Goal: Task Accomplishment & Management: Manage account settings

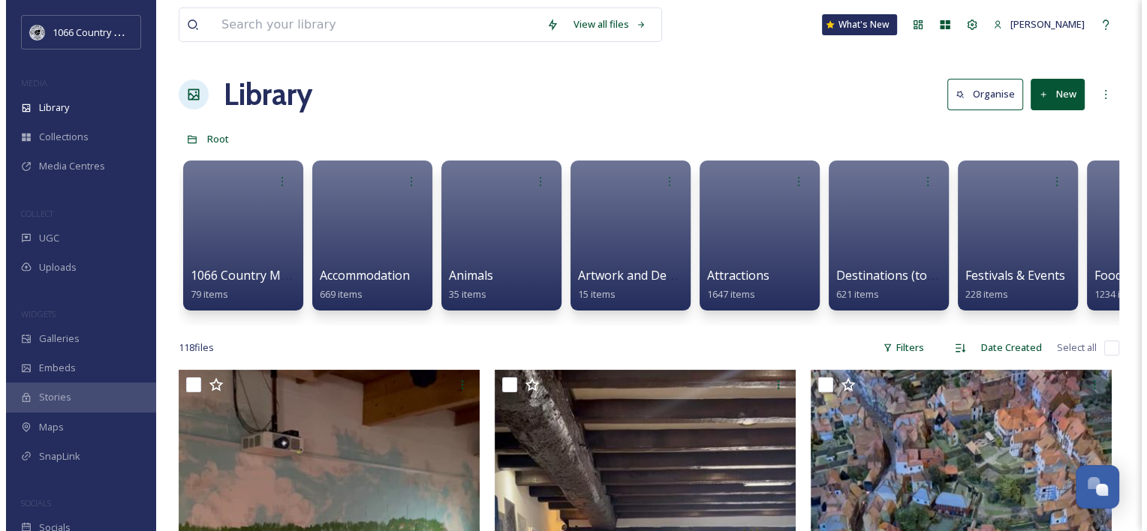
scroll to position [2191, 0]
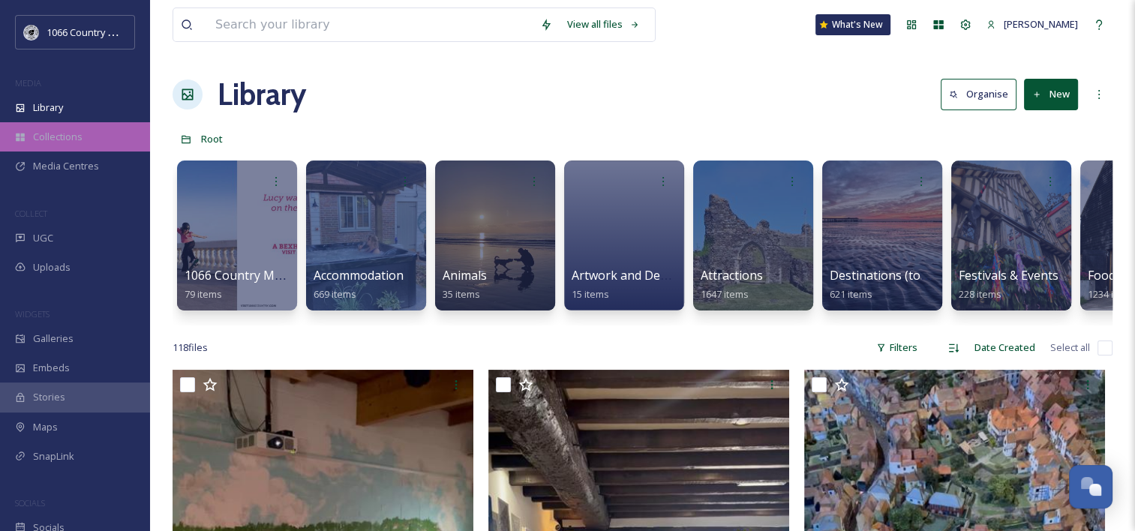
click at [84, 138] on div "Collections" at bounding box center [75, 136] width 150 height 29
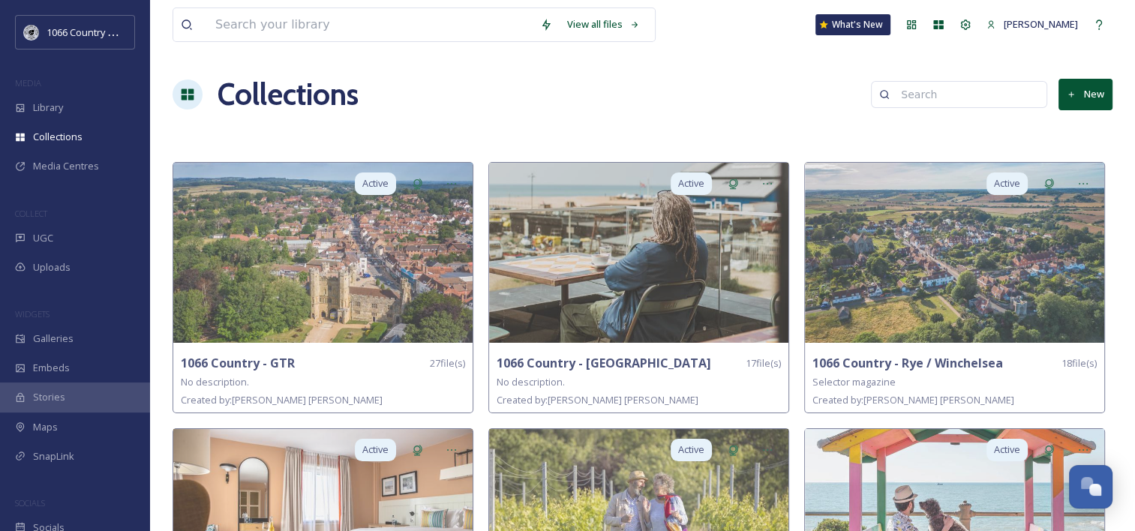
click at [1078, 92] on button "New" at bounding box center [1086, 94] width 54 height 31
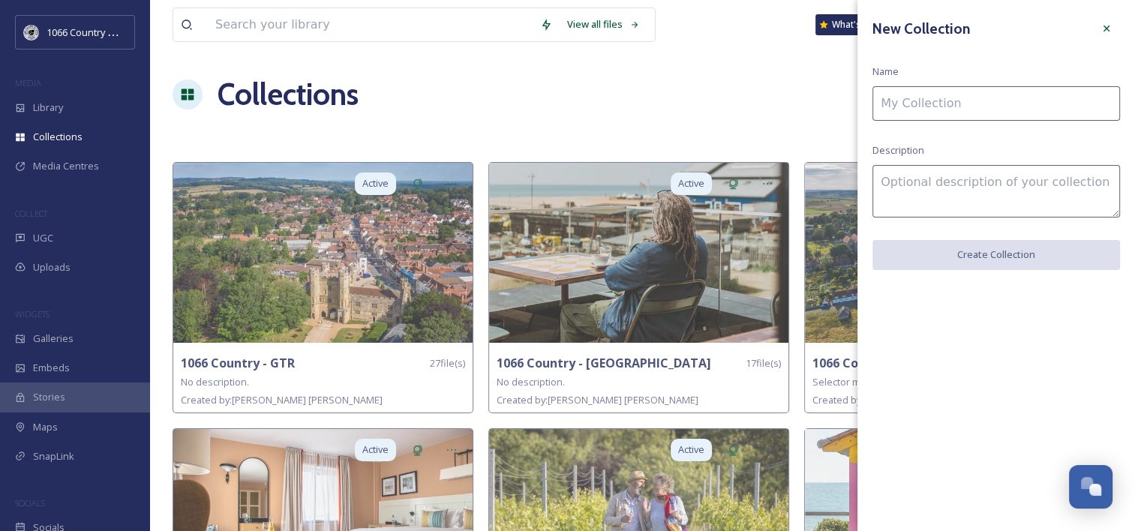
click at [954, 106] on input at bounding box center [997, 103] width 248 height 35
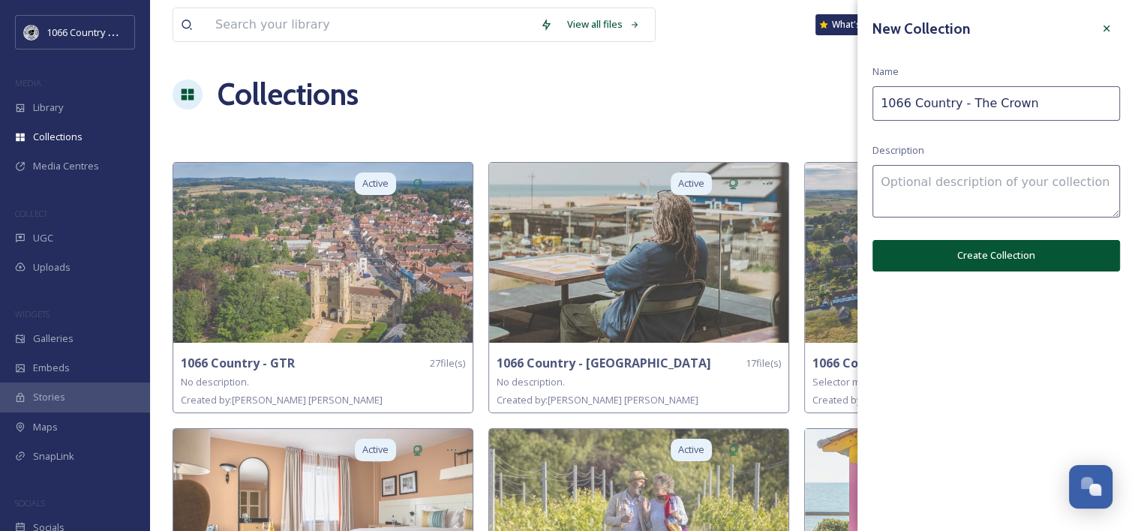
type input "1066 Country - The Crown"
click at [922, 245] on button "Create Collection" at bounding box center [997, 255] width 248 height 31
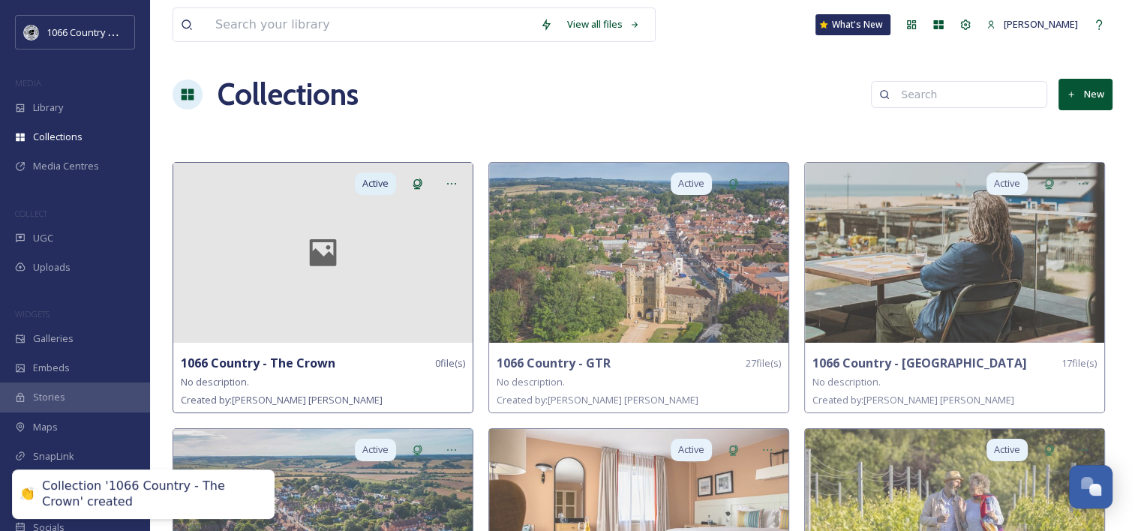
click at [266, 362] on strong "1066 Country - The Crown" at bounding box center [258, 363] width 155 height 17
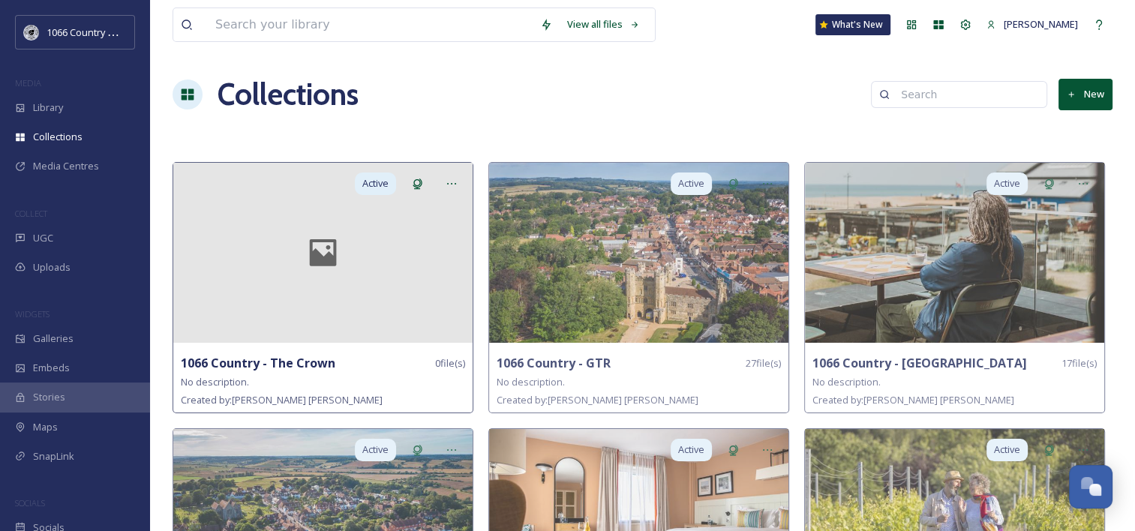
click at [368, 252] on div at bounding box center [322, 253] width 299 height 180
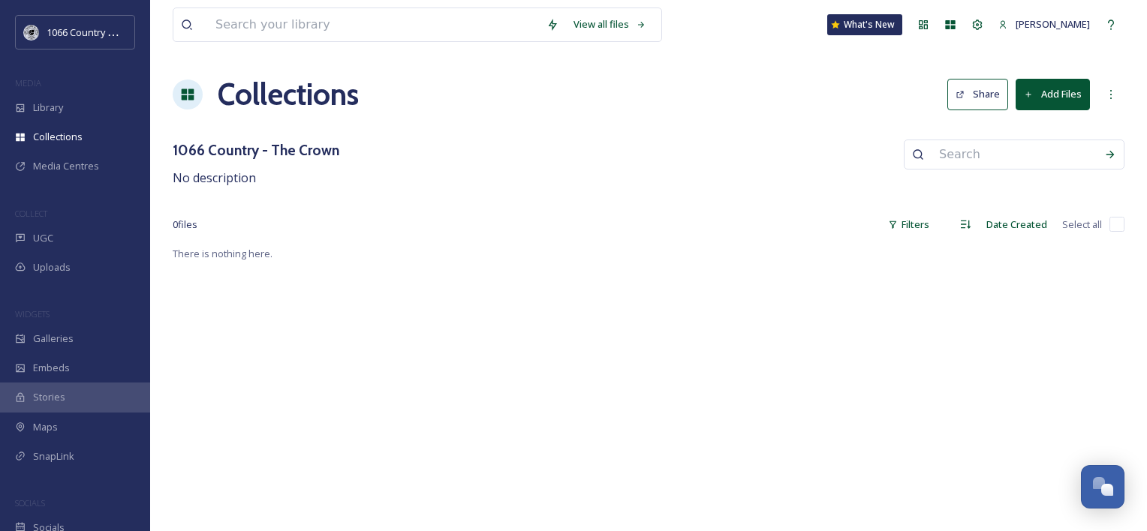
click at [1053, 90] on button "Add Files" at bounding box center [1052, 94] width 74 height 31
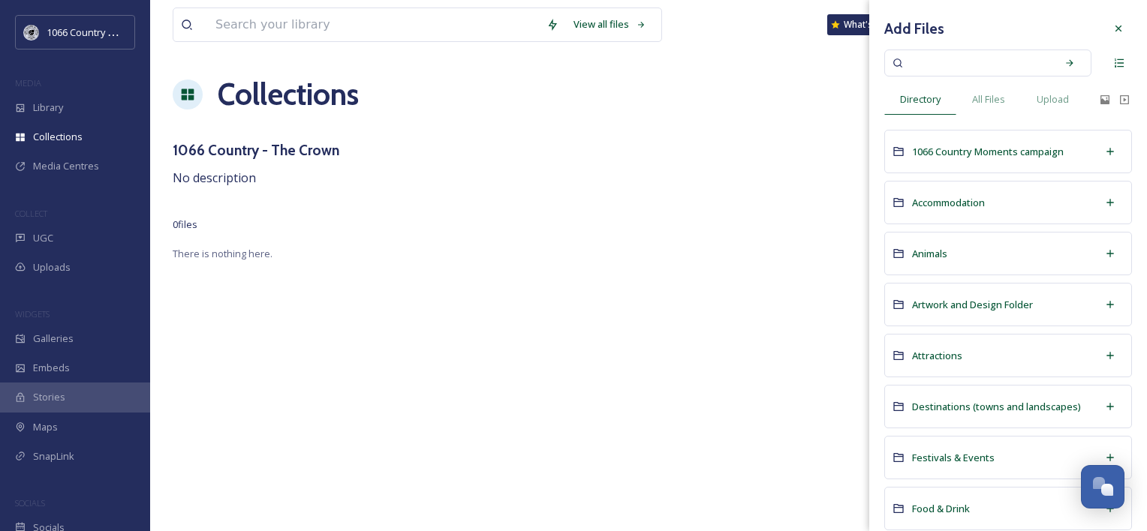
scroll to position [75, 0]
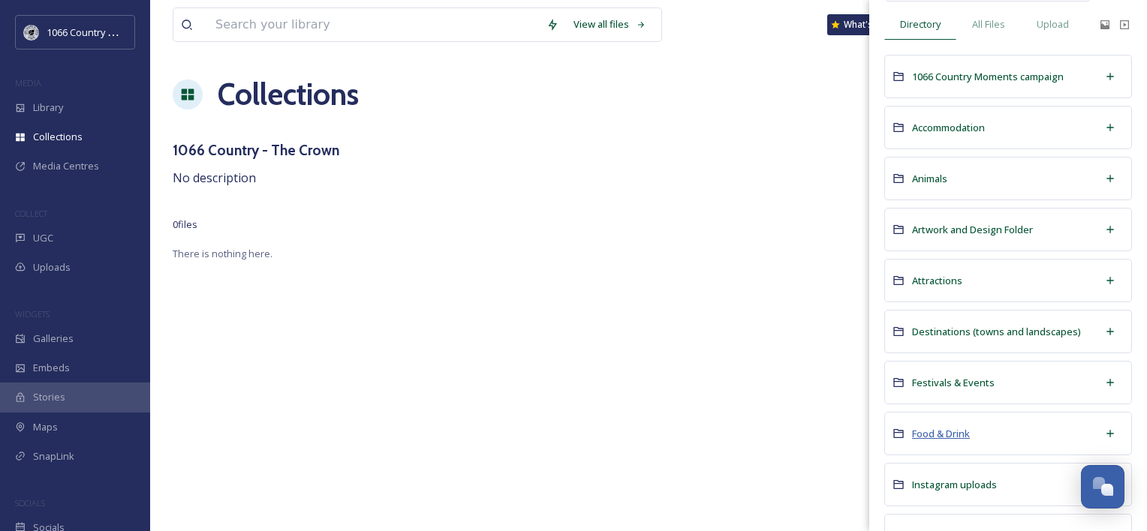
click at [949, 437] on span "Food & Drink" at bounding box center [941, 434] width 58 height 14
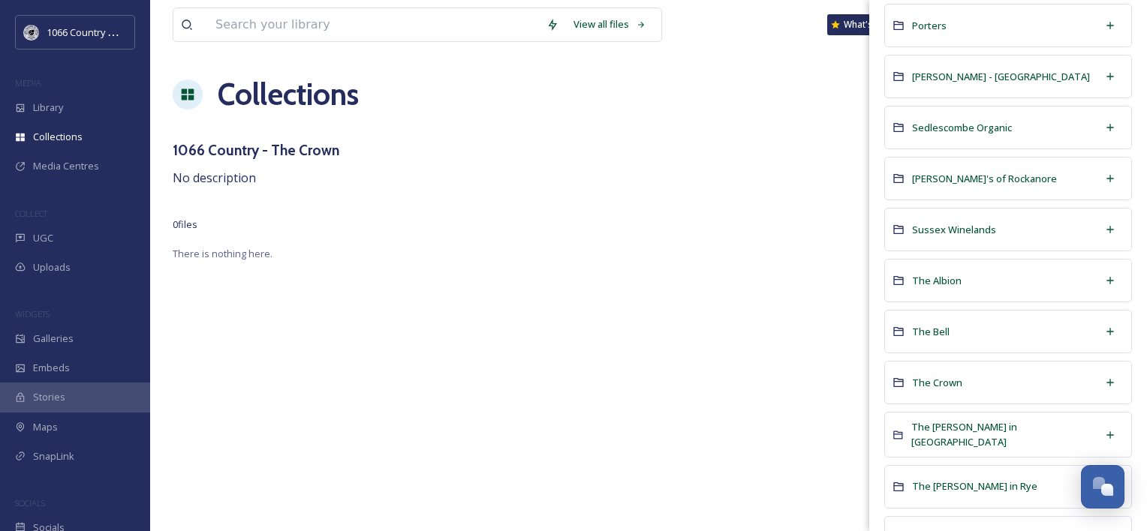
scroll to position [675, 0]
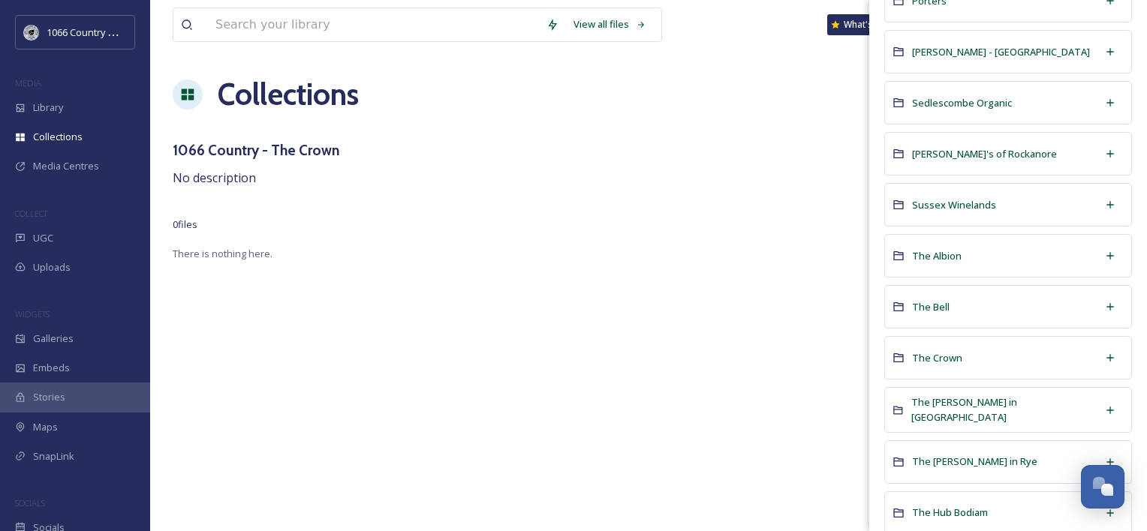
click at [928, 360] on div "The Crown" at bounding box center [1008, 358] width 248 height 44
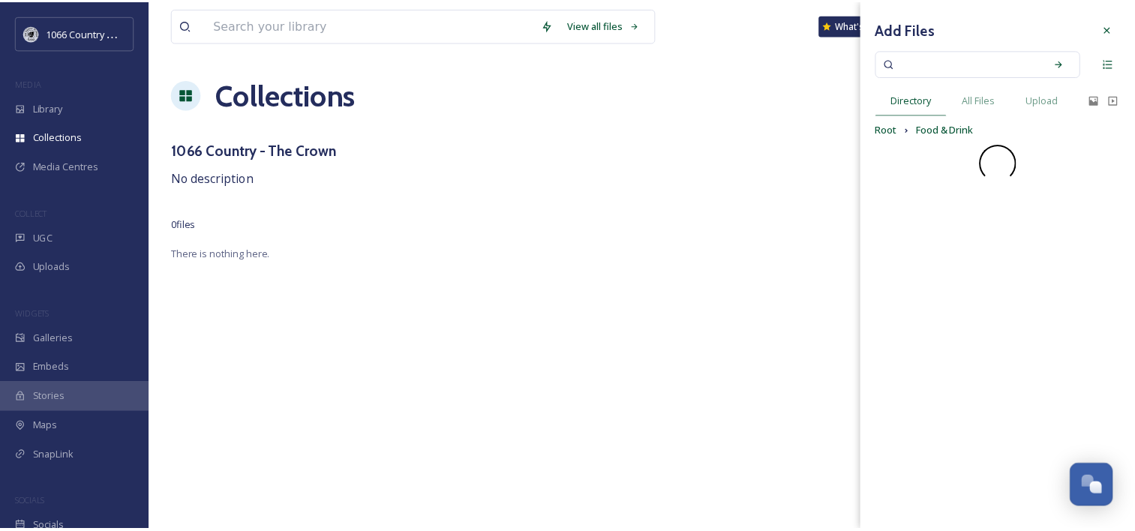
scroll to position [0, 0]
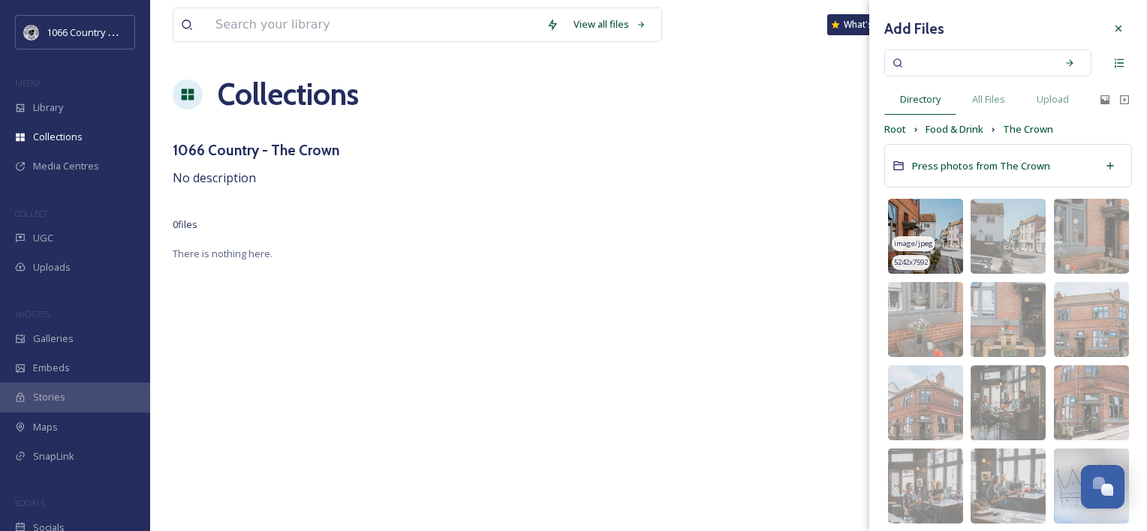
click at [923, 209] on img at bounding box center [925, 236] width 75 height 75
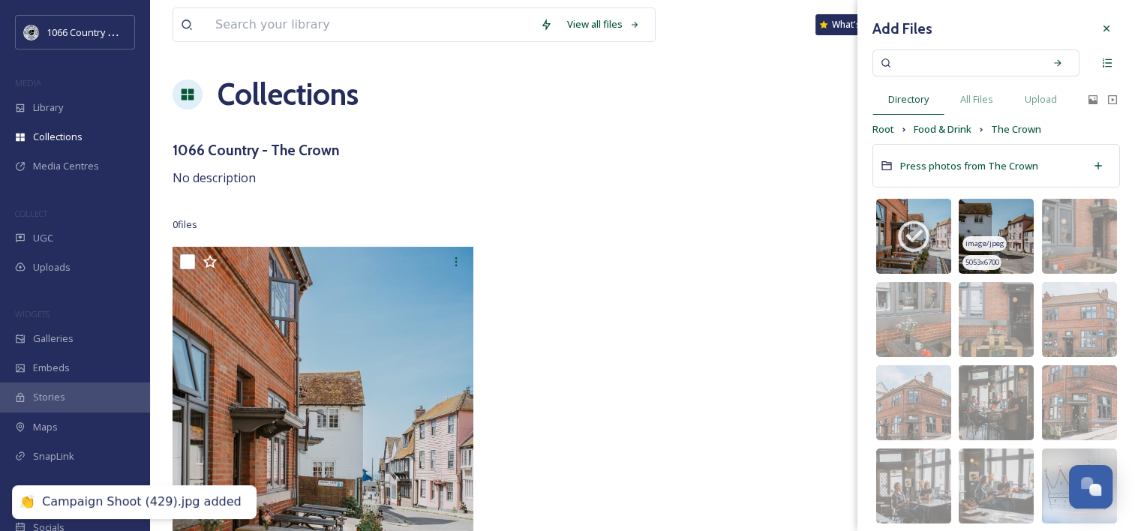
click at [1000, 213] on img at bounding box center [996, 236] width 75 height 75
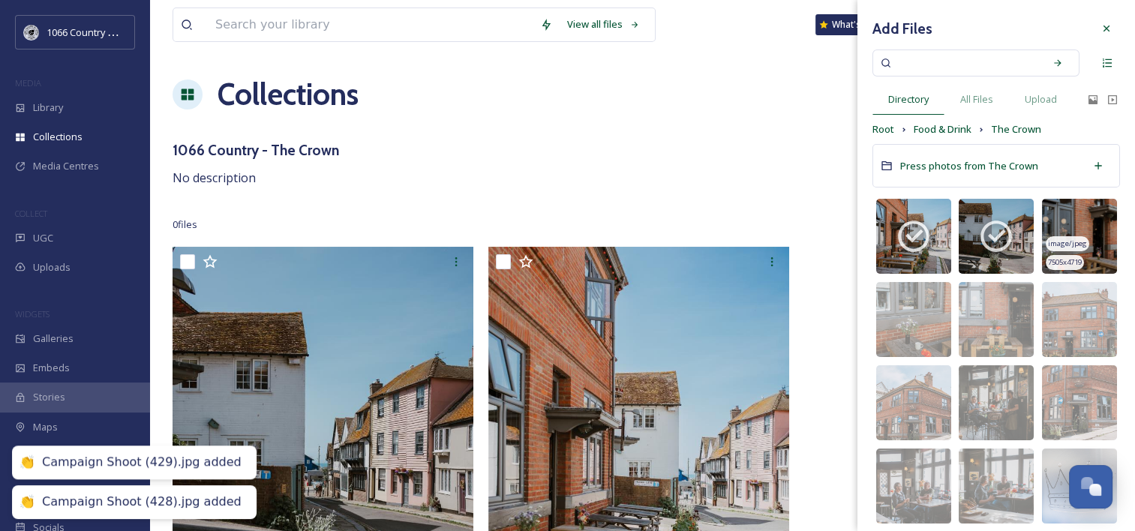
click at [1058, 211] on img at bounding box center [1079, 236] width 75 height 75
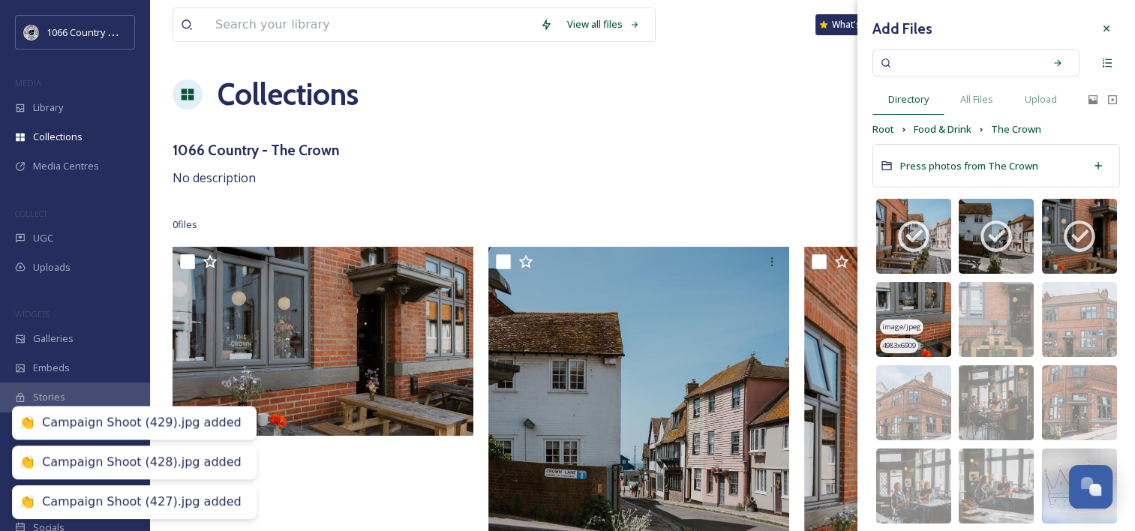
click at [919, 308] on img at bounding box center [914, 319] width 75 height 75
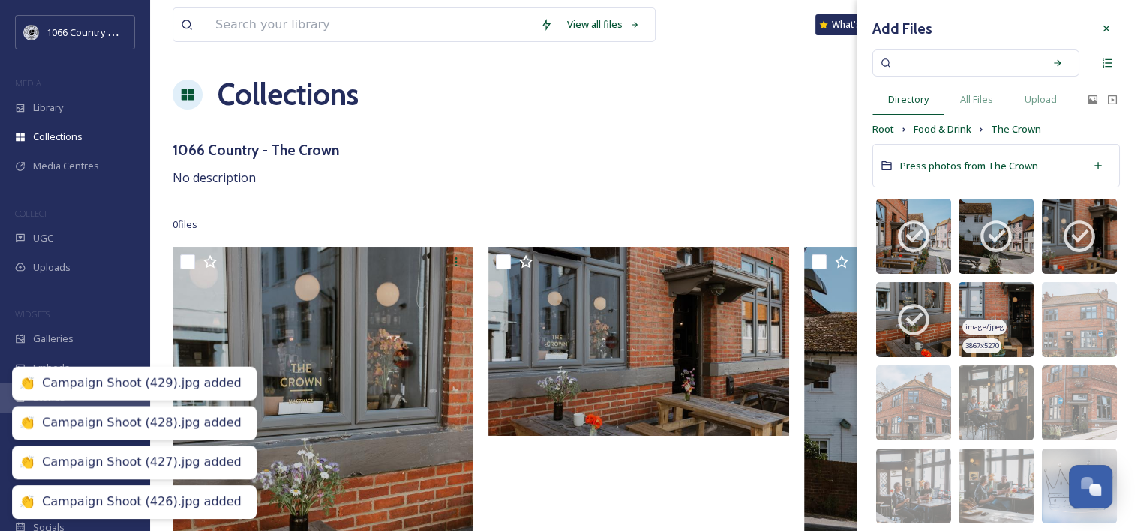
click at [986, 302] on img at bounding box center [996, 319] width 75 height 75
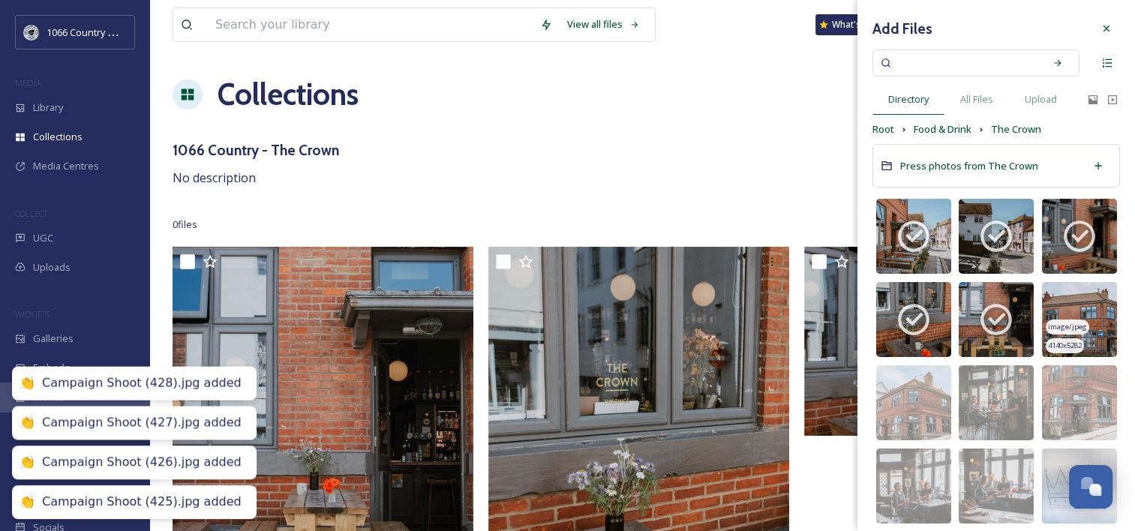
click at [1078, 298] on img at bounding box center [1079, 319] width 75 height 75
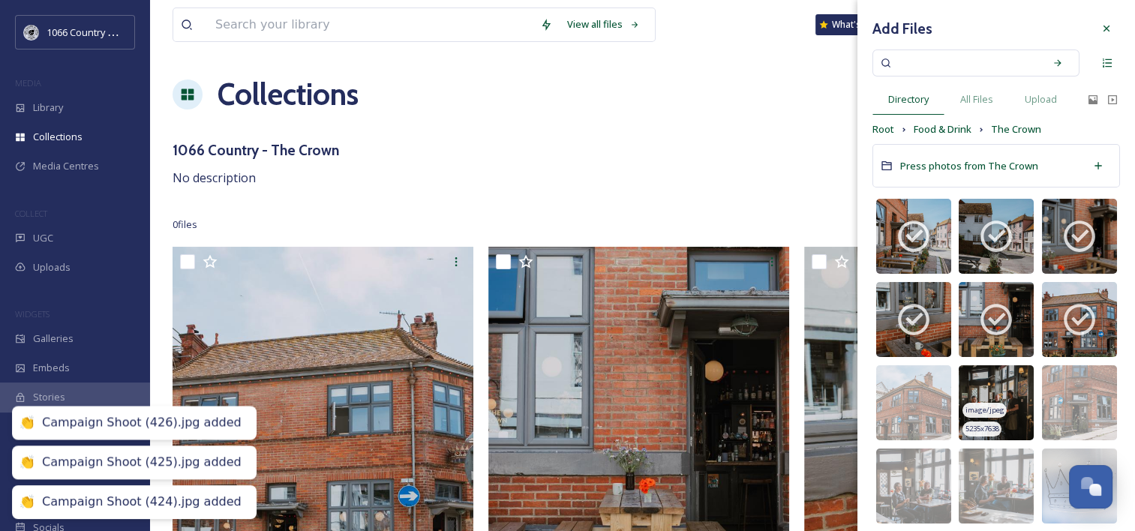
click at [998, 383] on img at bounding box center [996, 402] width 75 height 75
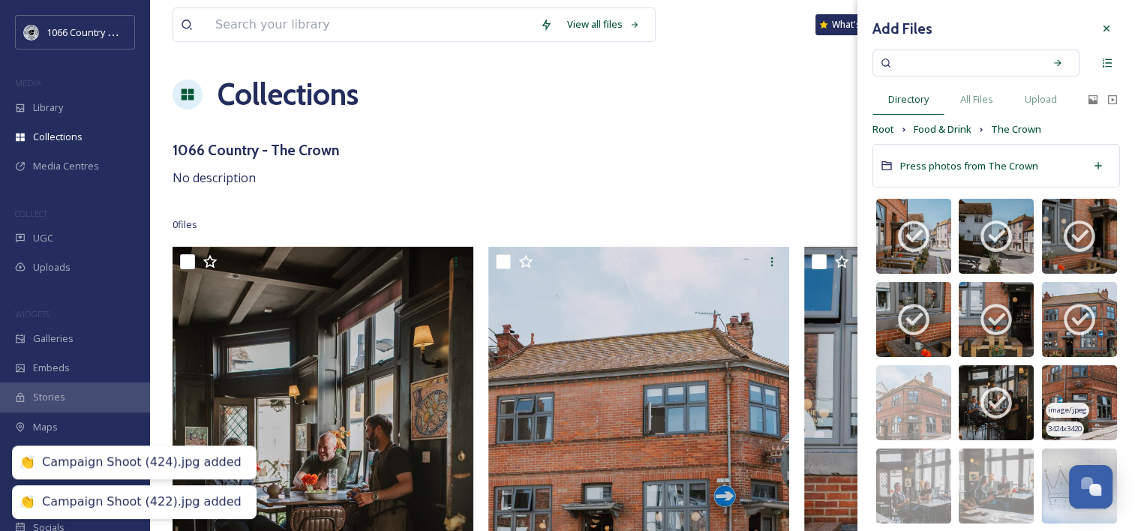
click at [1060, 378] on img at bounding box center [1079, 402] width 75 height 75
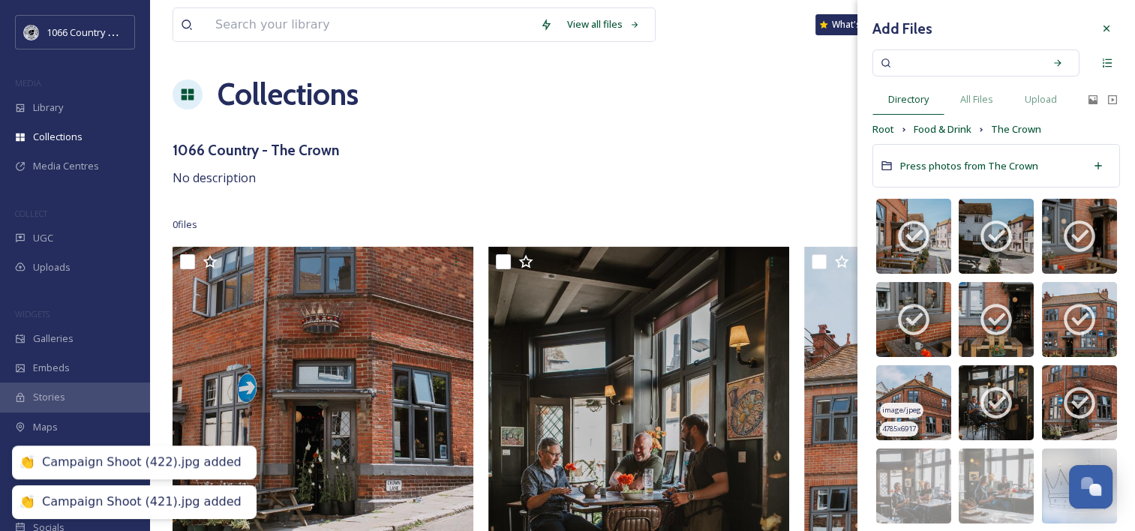
click at [916, 385] on img at bounding box center [914, 402] width 75 height 75
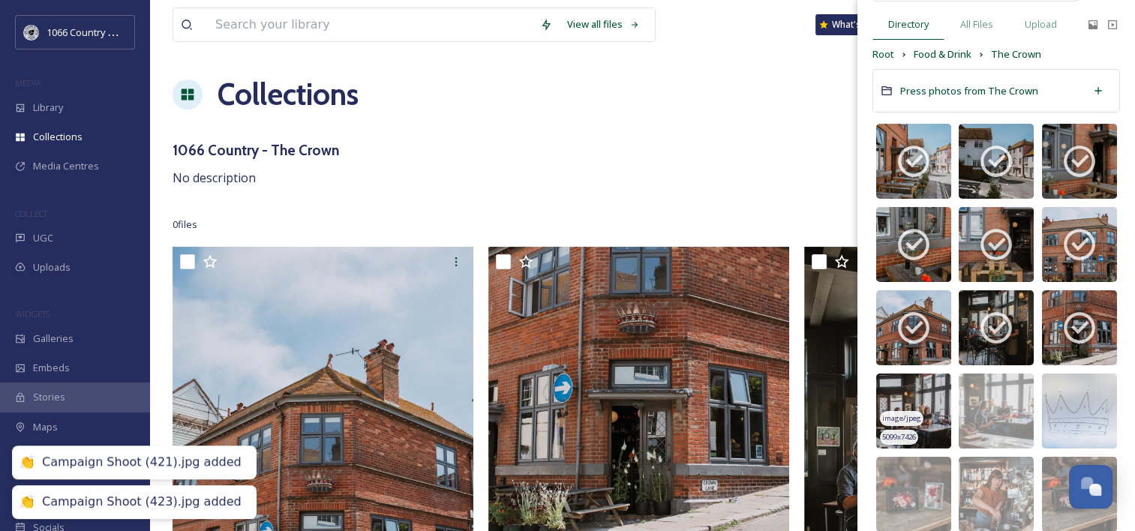
scroll to position [225, 0]
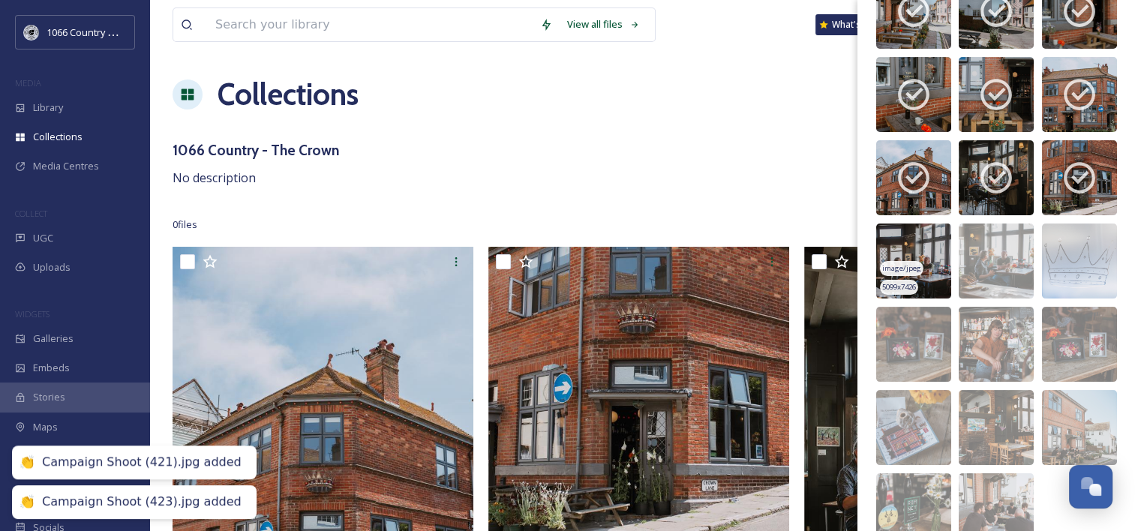
click at [918, 242] on img at bounding box center [914, 261] width 75 height 75
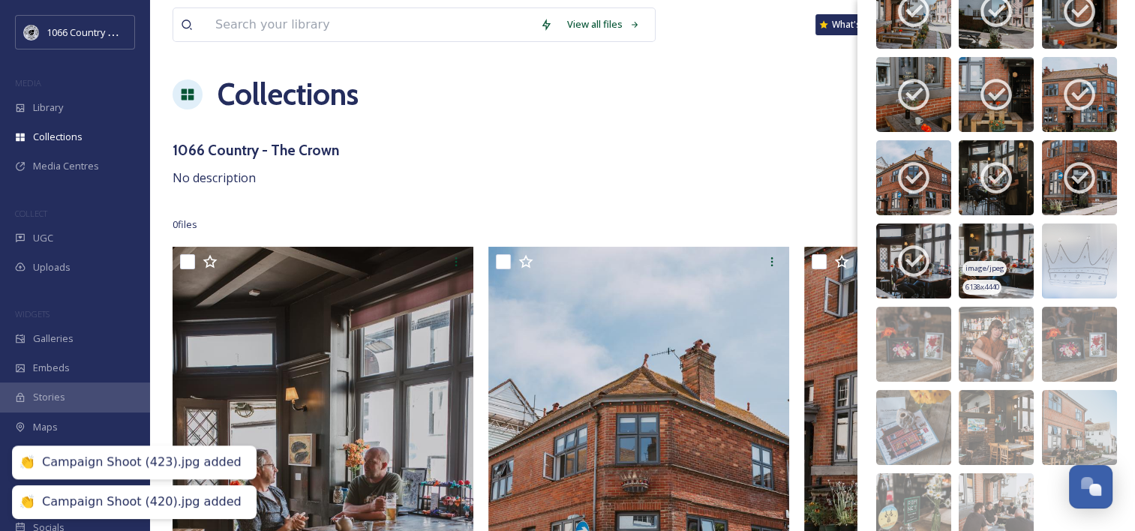
click at [998, 245] on img at bounding box center [996, 261] width 75 height 75
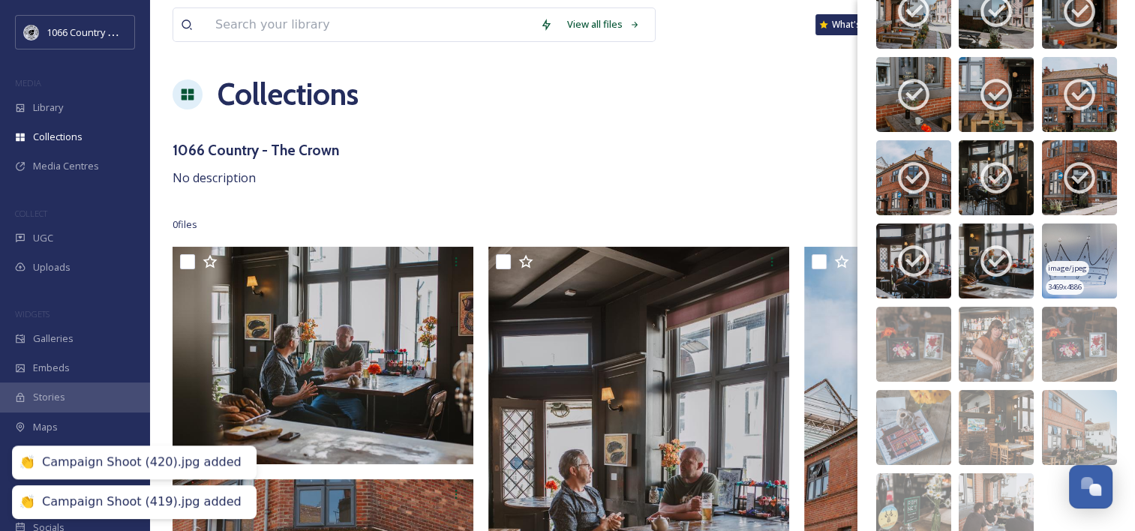
click at [1069, 234] on img at bounding box center [1079, 261] width 75 height 75
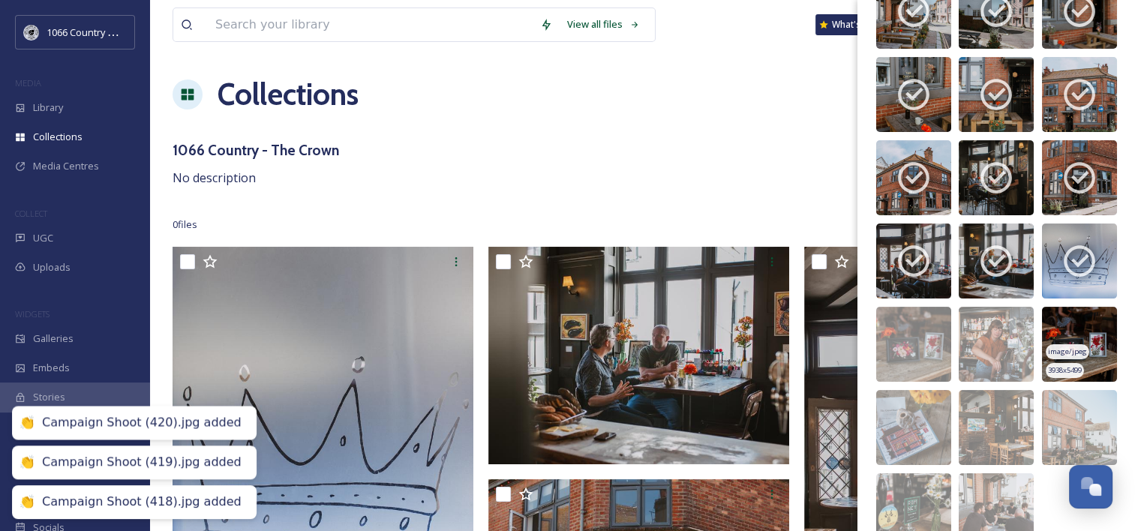
click at [1057, 337] on img at bounding box center [1079, 344] width 75 height 75
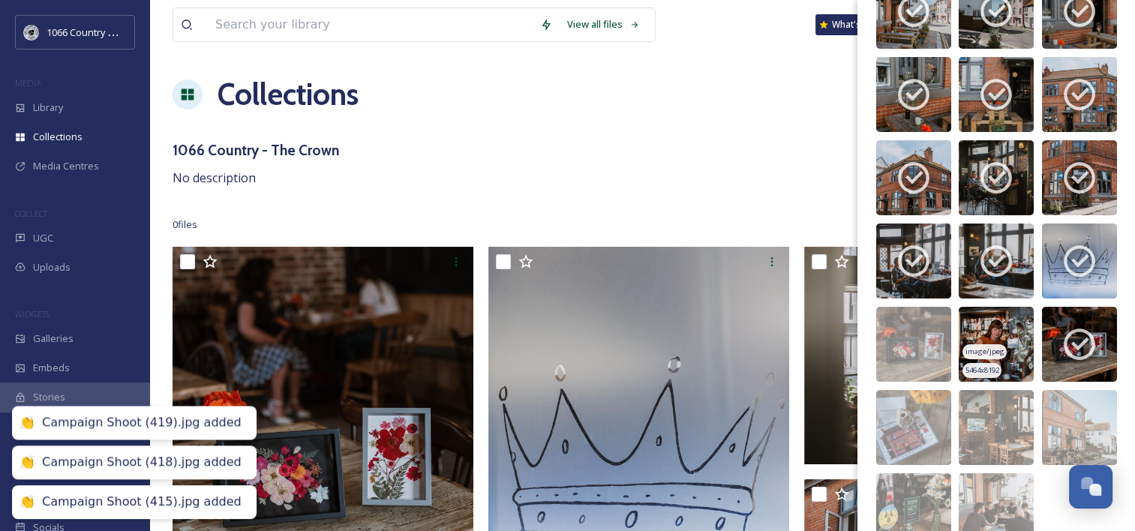
click at [998, 329] on img at bounding box center [996, 344] width 75 height 75
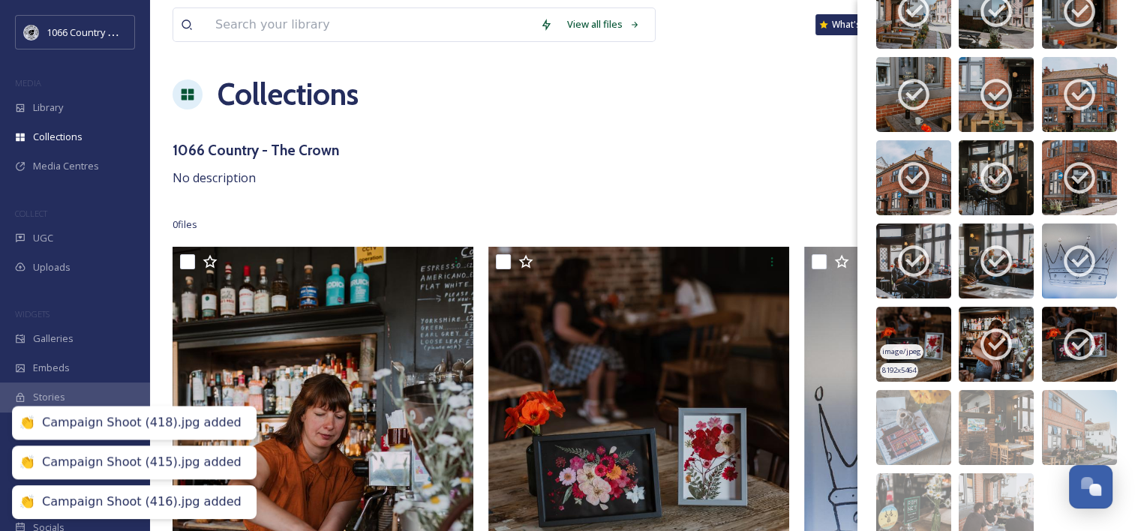
click at [910, 320] on img at bounding box center [914, 344] width 75 height 75
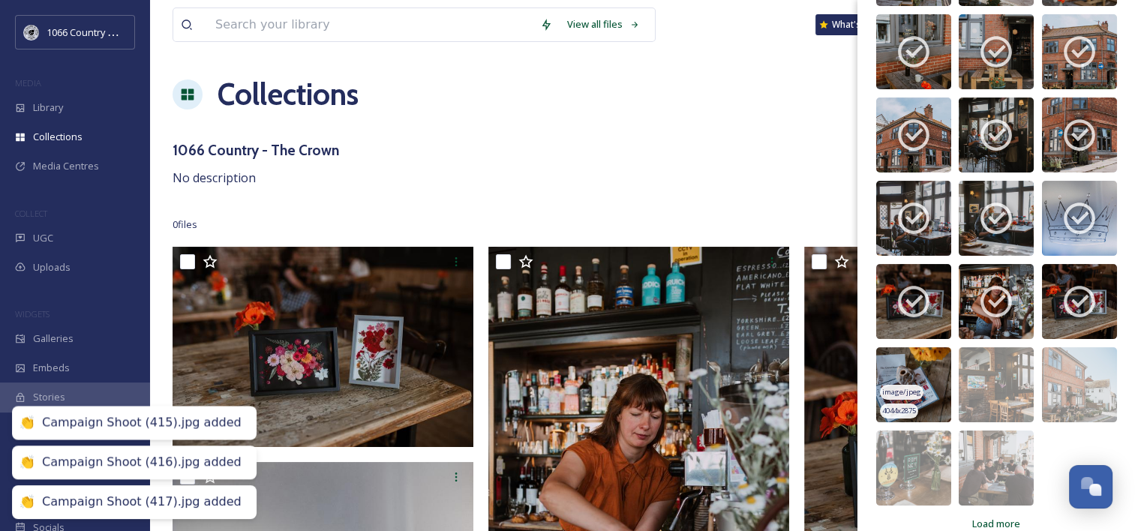
scroll to position [290, 0]
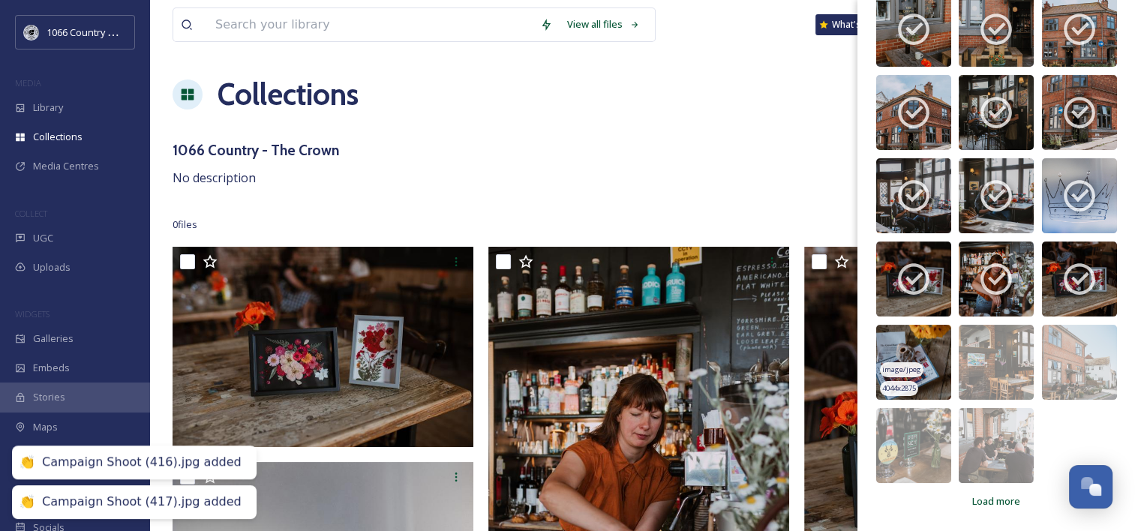
click at [904, 355] on img at bounding box center [914, 362] width 75 height 75
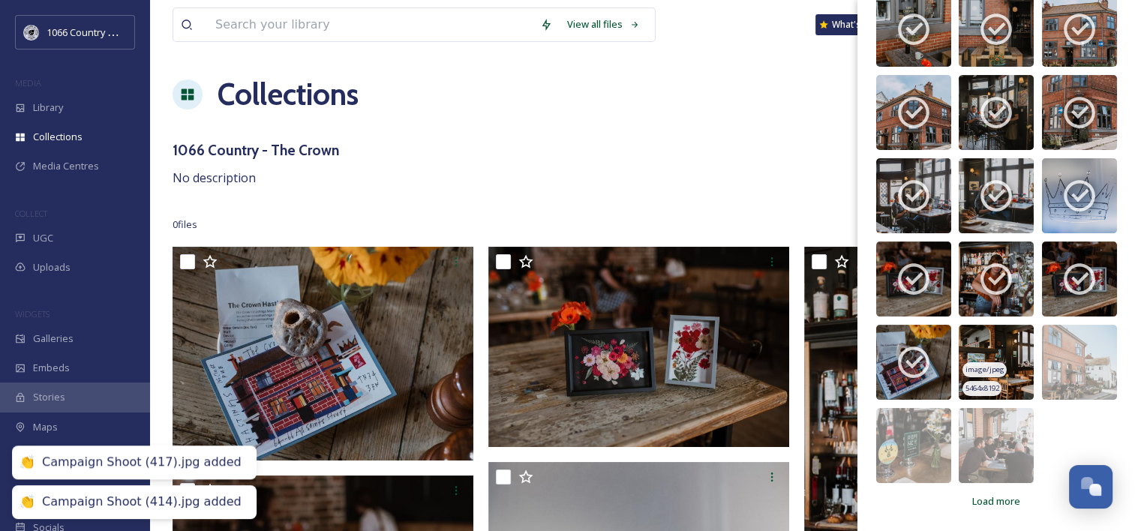
click at [988, 343] on img at bounding box center [996, 362] width 75 height 75
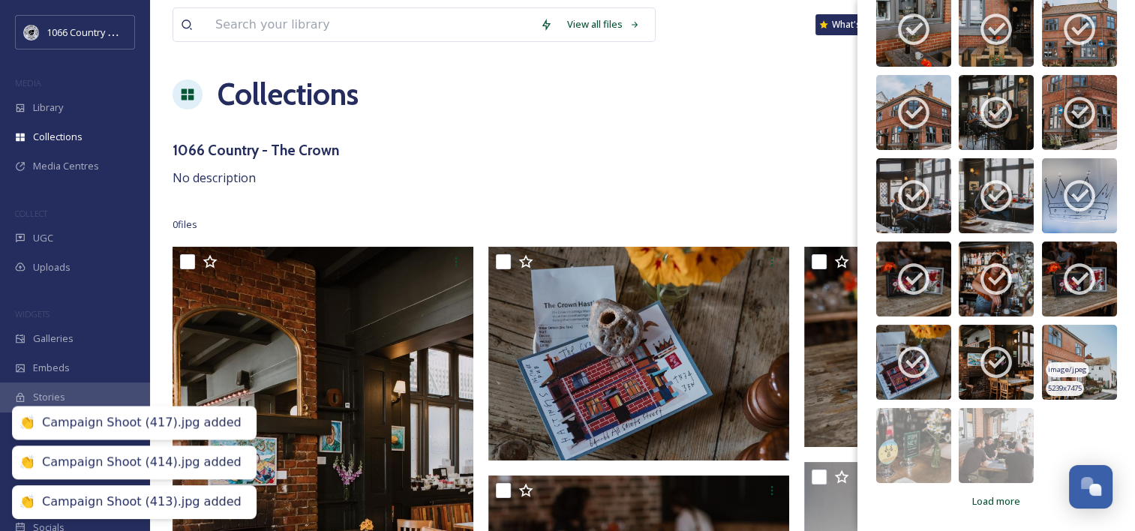
click at [1059, 342] on img at bounding box center [1079, 362] width 75 height 75
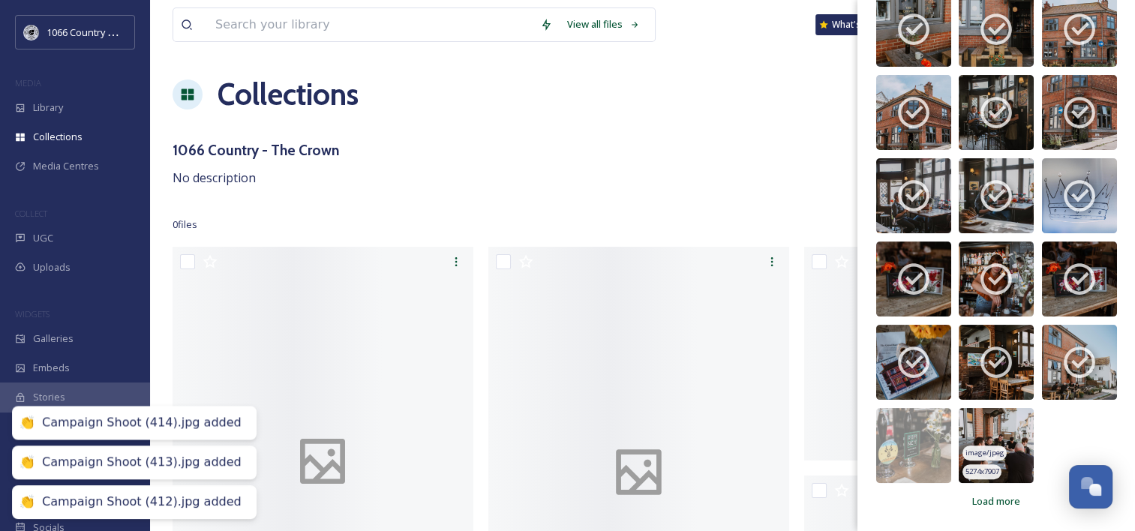
click at [991, 423] on img at bounding box center [996, 445] width 75 height 75
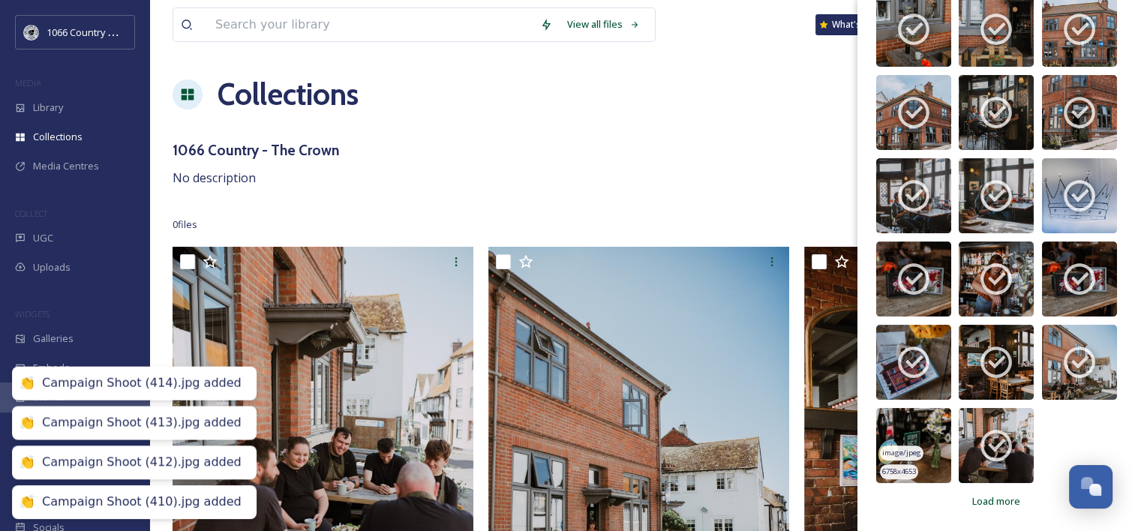
click at [913, 423] on img at bounding box center [914, 445] width 75 height 75
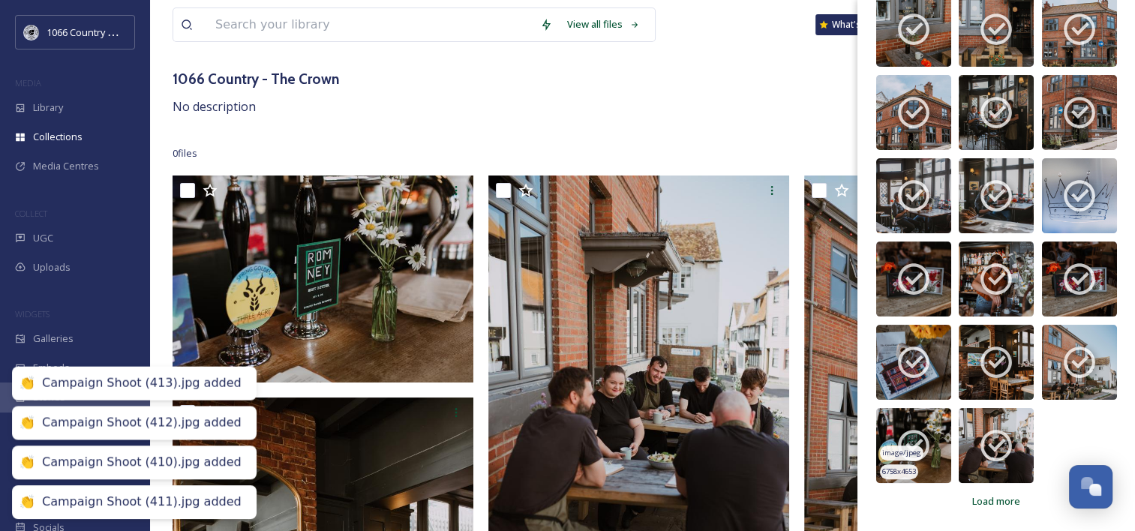
scroll to position [150, 0]
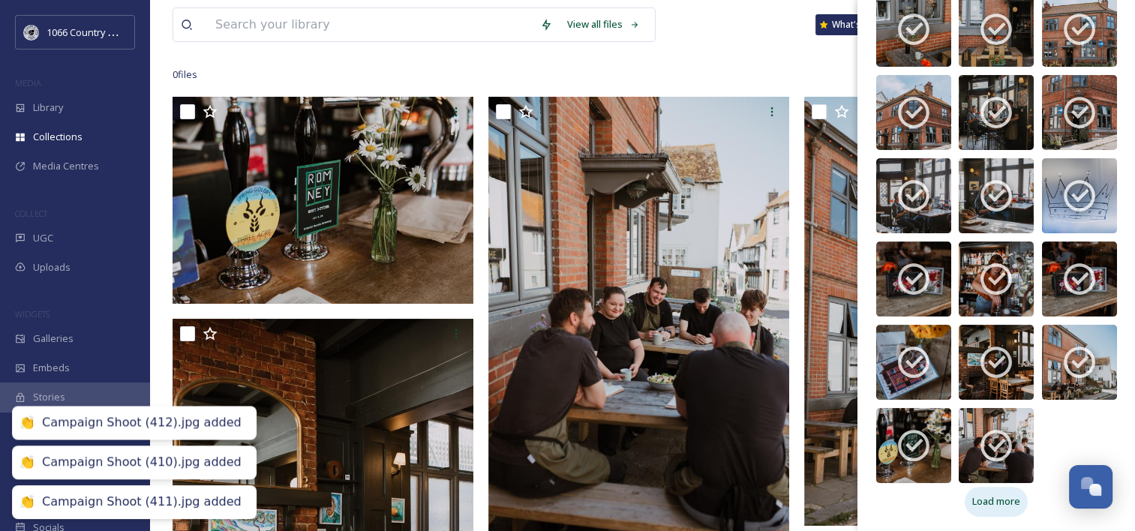
click at [985, 510] on div "Load more" at bounding box center [996, 501] width 63 height 29
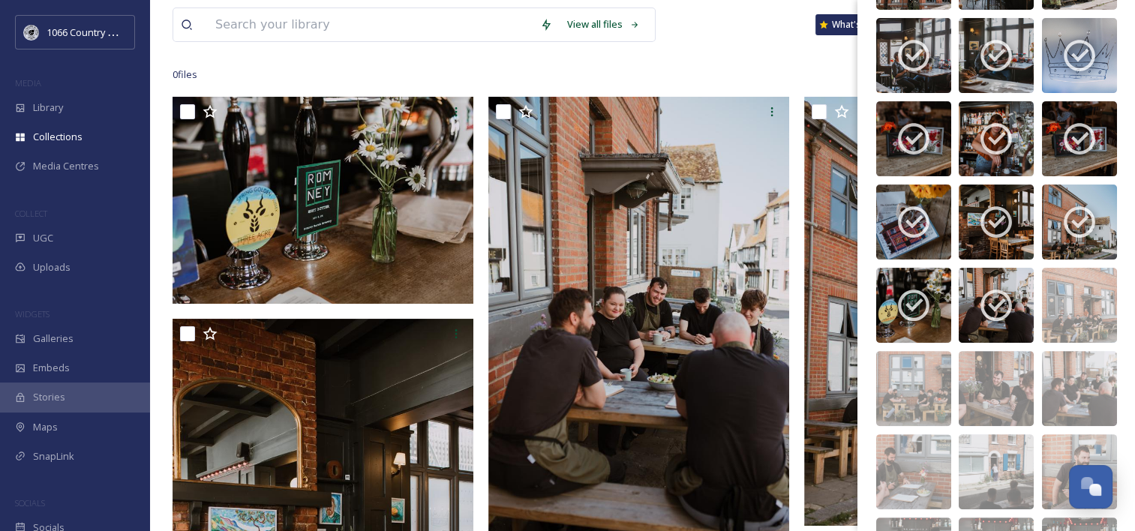
scroll to position [441, 0]
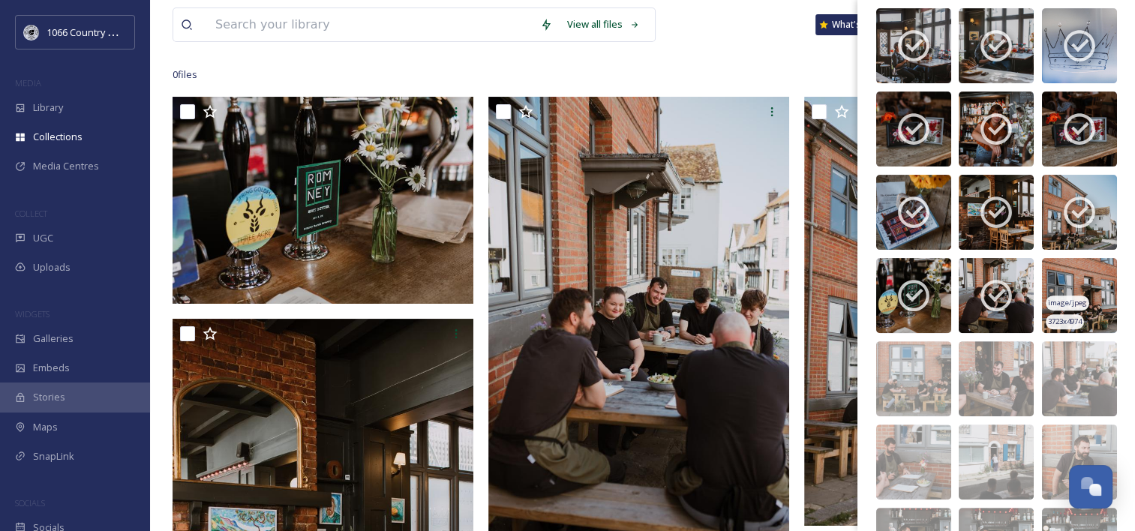
click at [1066, 275] on img at bounding box center [1079, 295] width 75 height 75
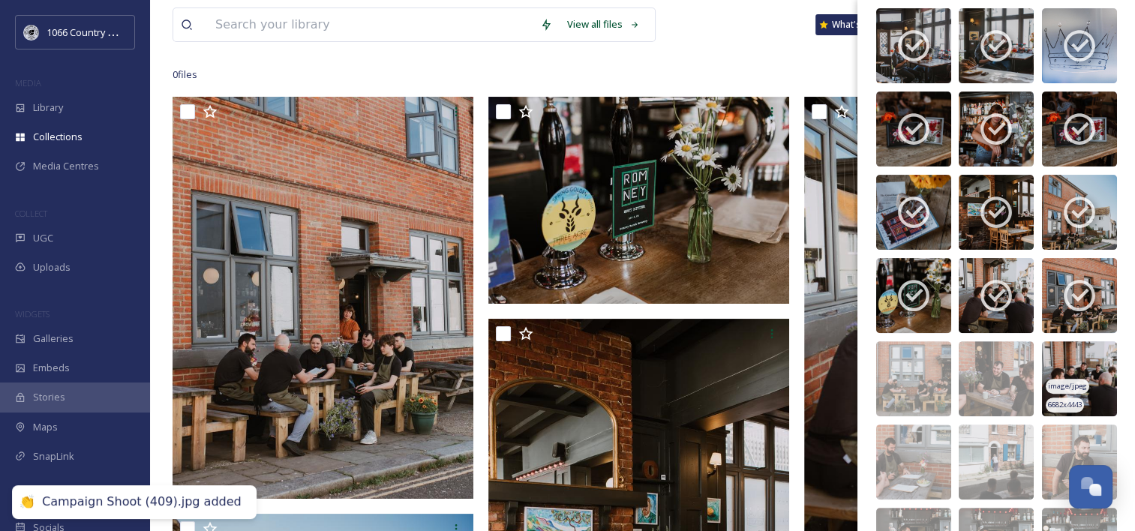
click at [1063, 365] on img at bounding box center [1079, 378] width 75 height 75
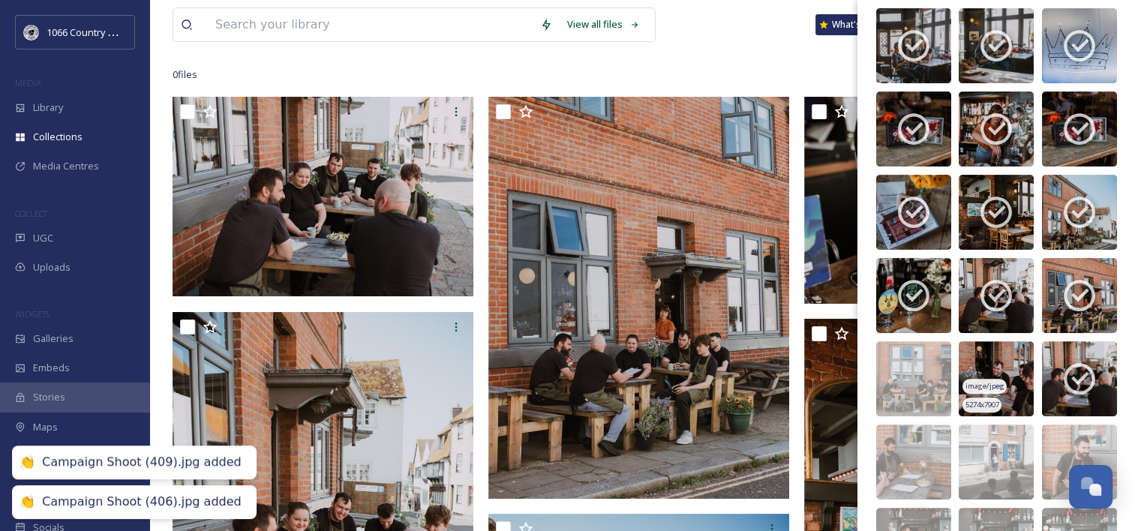
click at [986, 363] on img at bounding box center [996, 378] width 75 height 75
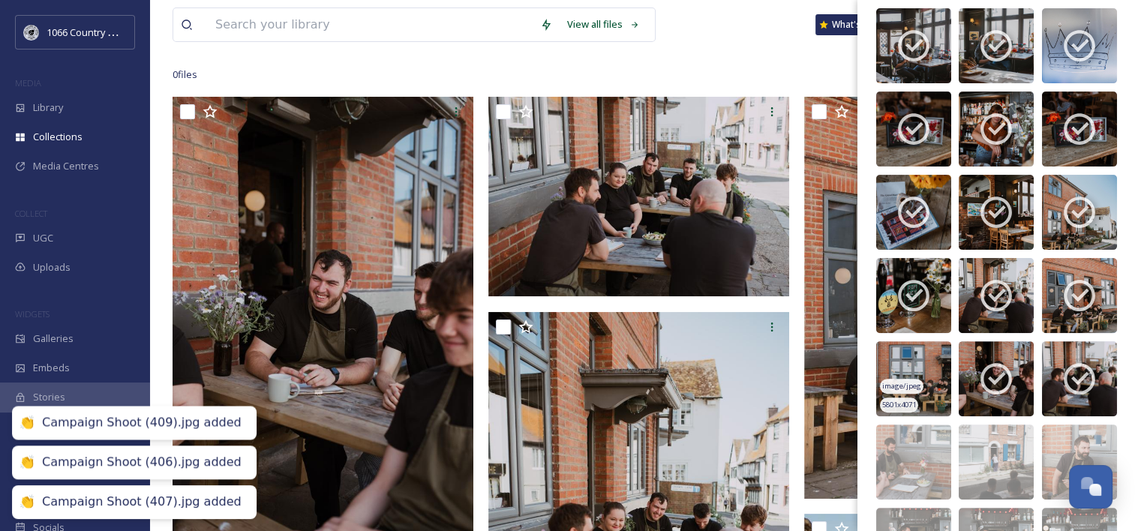
click at [898, 362] on img at bounding box center [914, 378] width 75 height 75
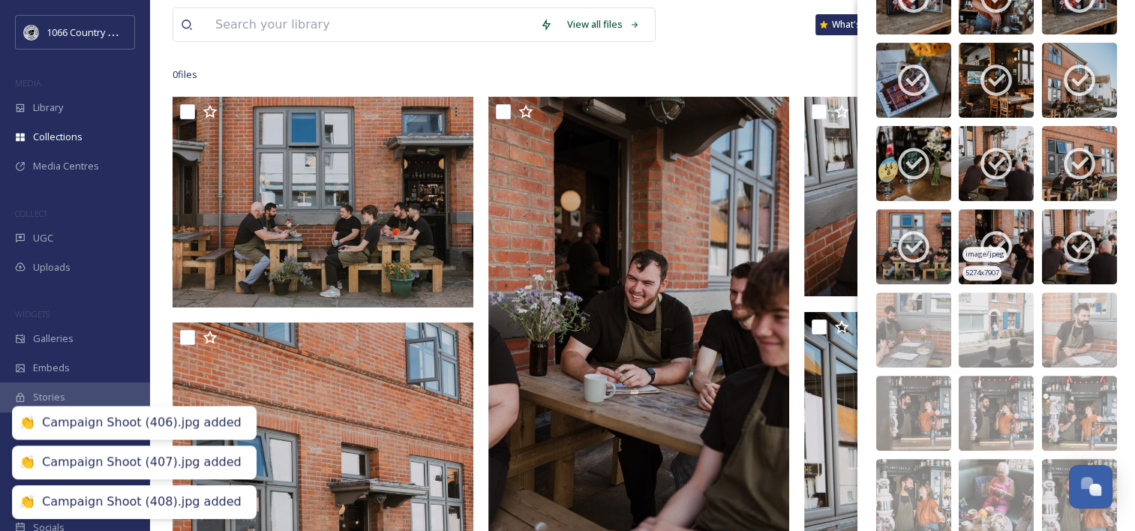
scroll to position [591, 0]
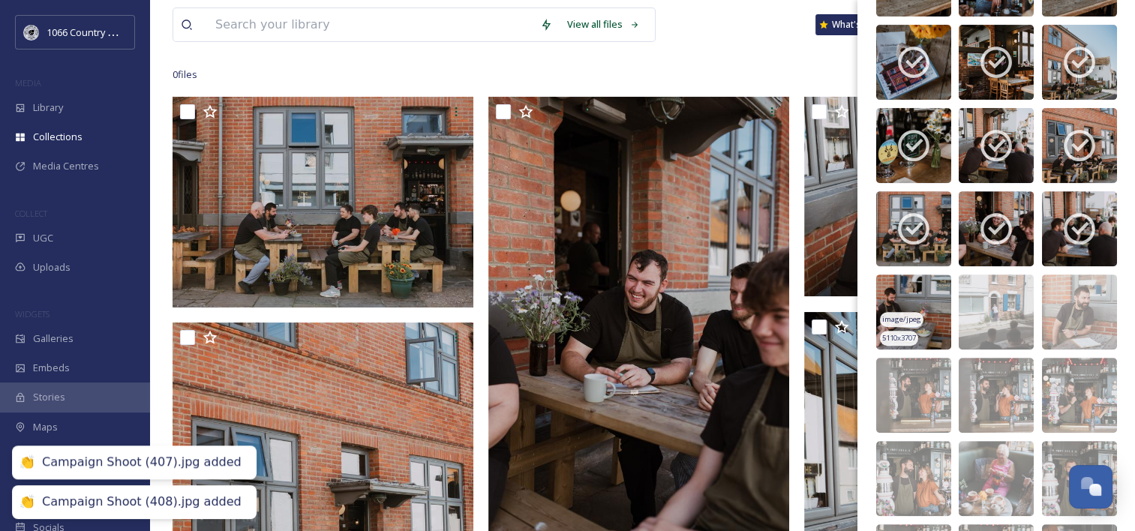
click at [922, 281] on img at bounding box center [914, 312] width 75 height 75
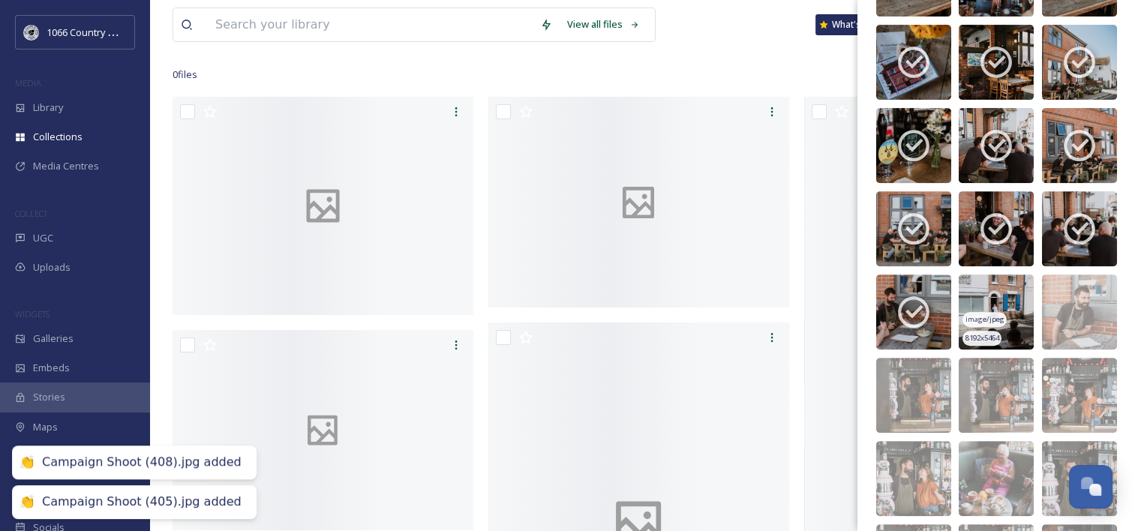
click at [991, 293] on img at bounding box center [996, 312] width 75 height 75
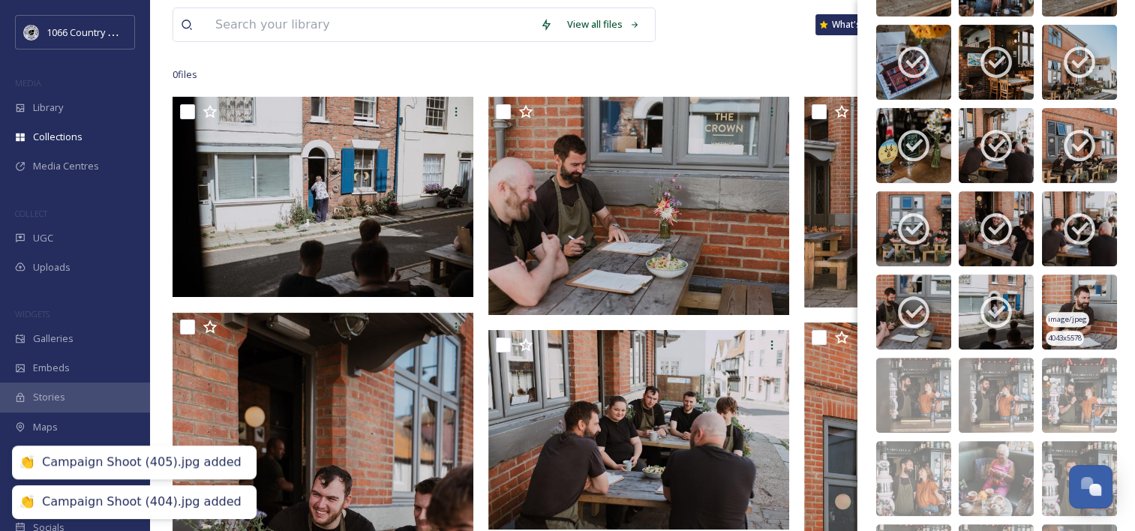
click at [1060, 288] on img at bounding box center [1079, 312] width 75 height 75
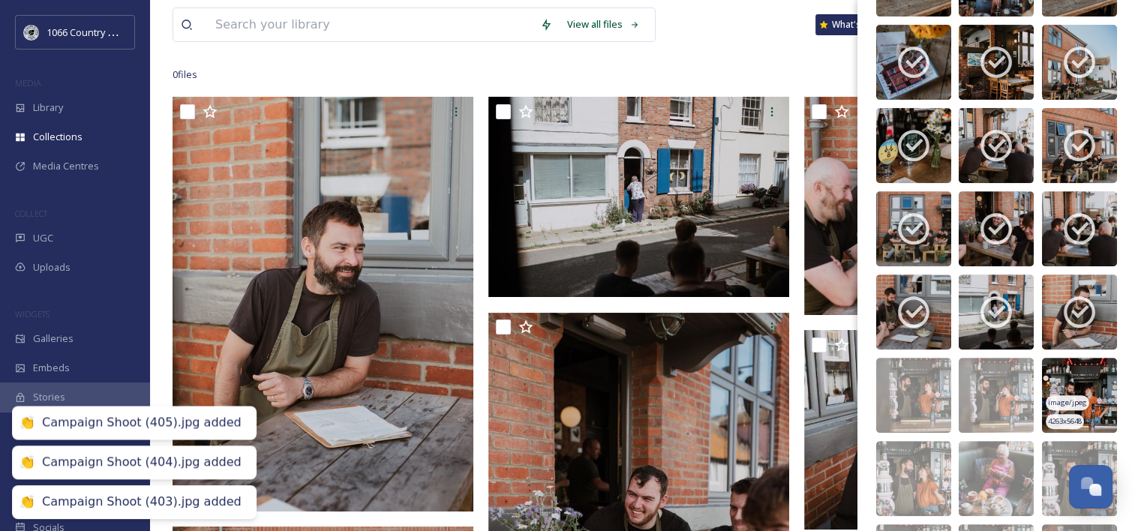
click at [1060, 383] on img at bounding box center [1079, 395] width 75 height 75
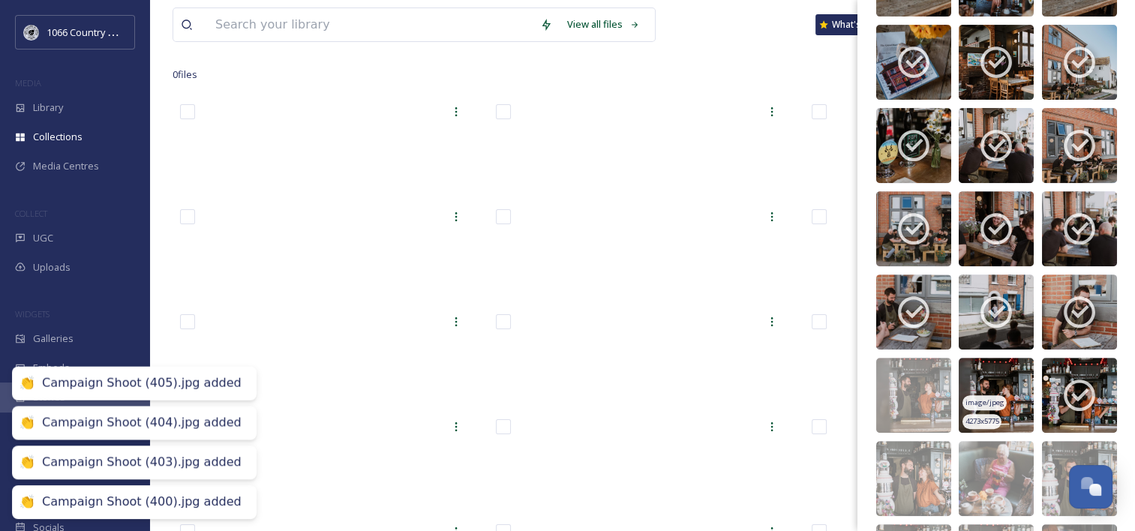
click at [980, 376] on img at bounding box center [996, 395] width 75 height 75
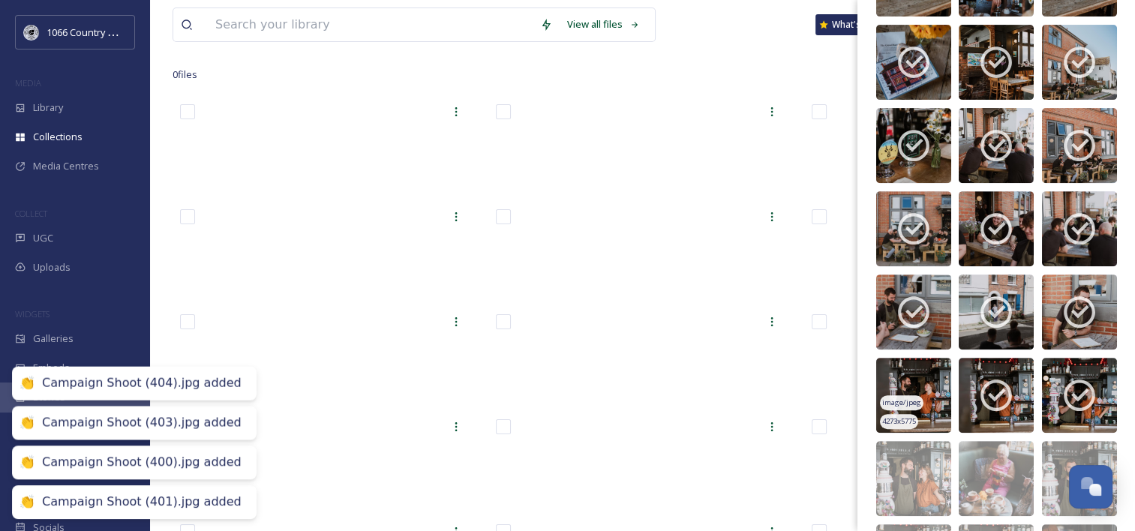
click at [904, 380] on img at bounding box center [914, 395] width 75 height 75
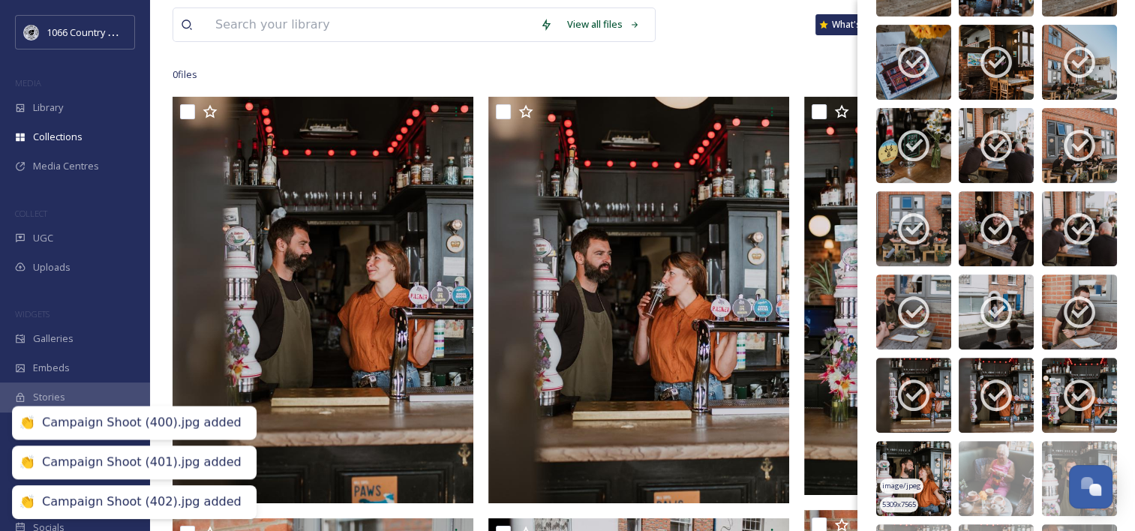
click at [916, 454] on img at bounding box center [914, 478] width 75 height 75
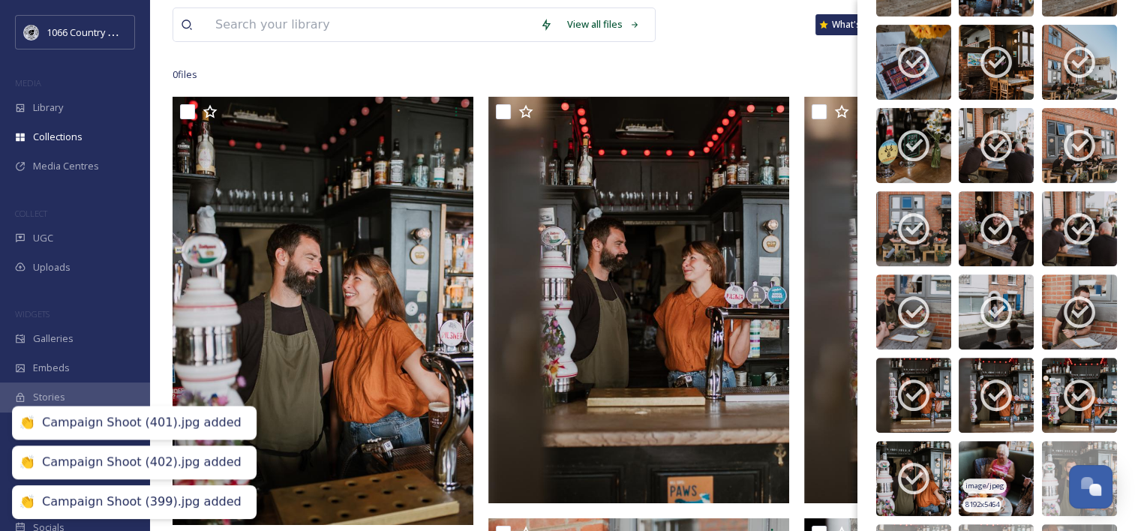
click at [982, 454] on img at bounding box center [996, 478] width 75 height 75
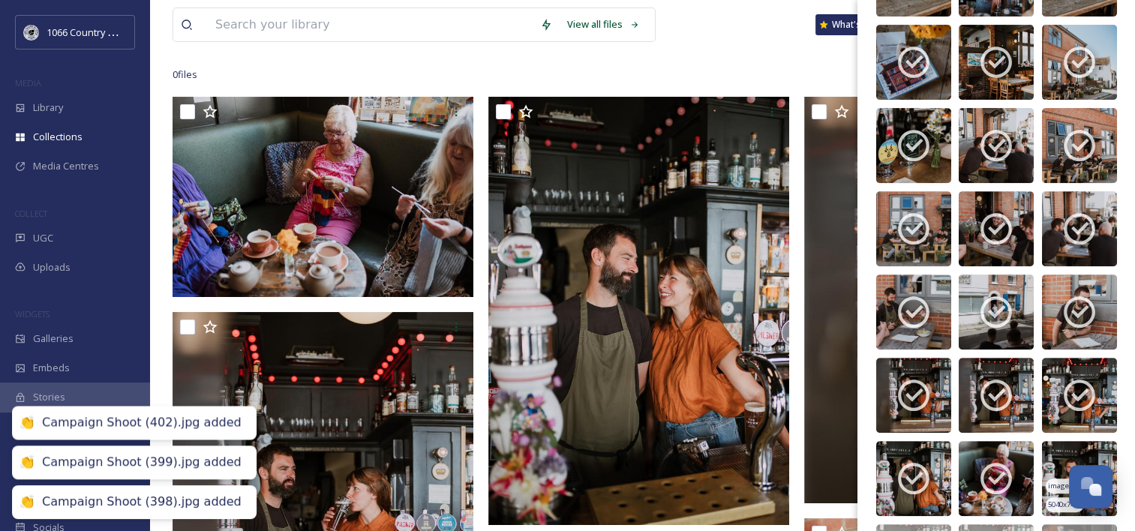
click at [1057, 453] on img at bounding box center [1079, 478] width 75 height 75
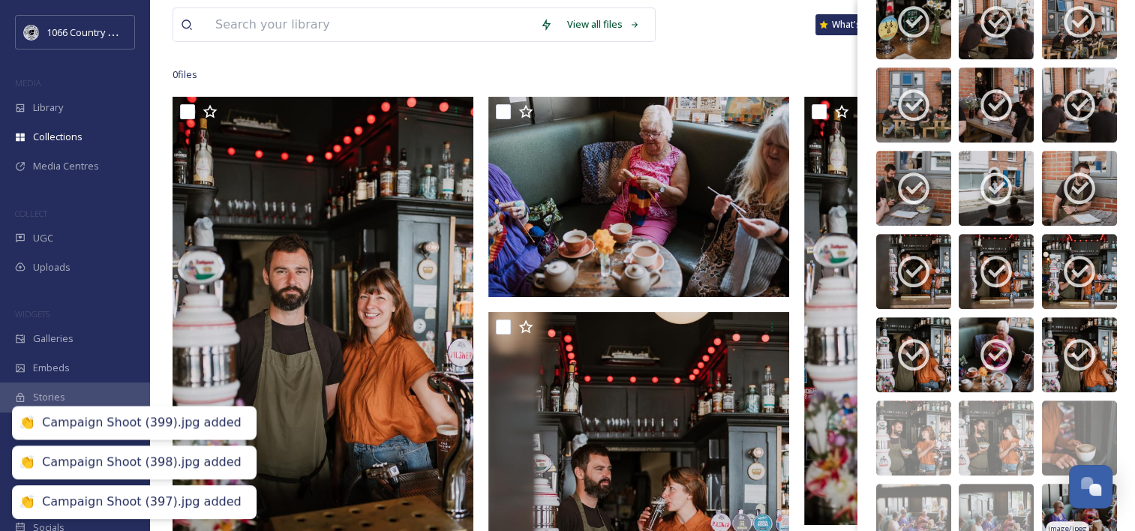
scroll to position [816, 0]
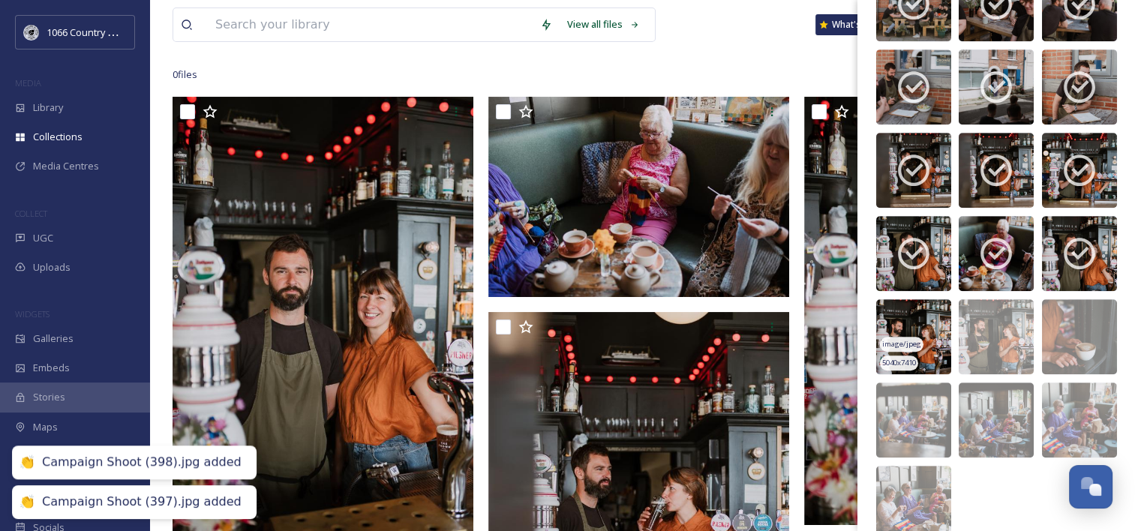
click at [925, 314] on img at bounding box center [914, 336] width 75 height 75
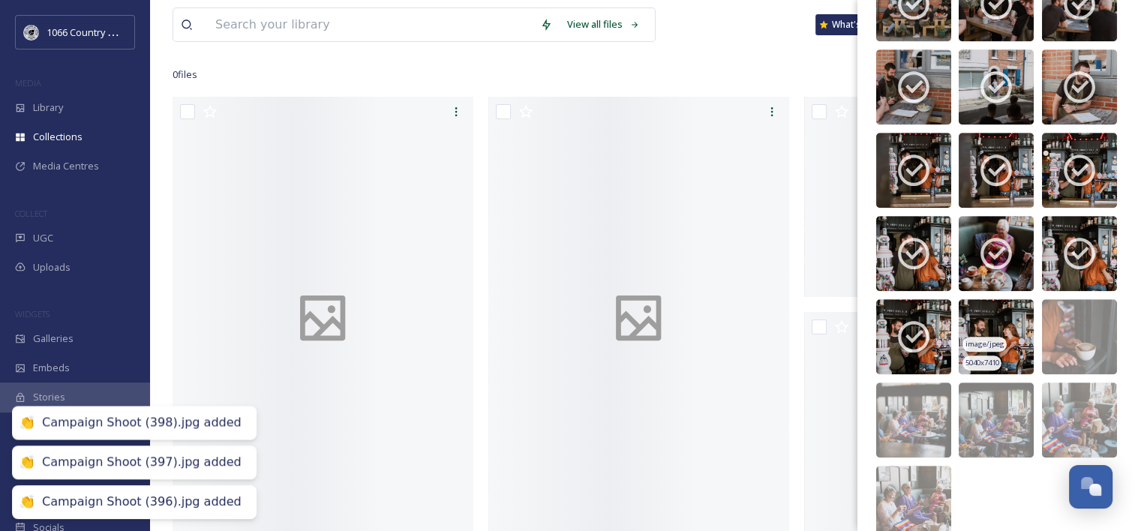
click at [973, 315] on img at bounding box center [996, 336] width 75 height 75
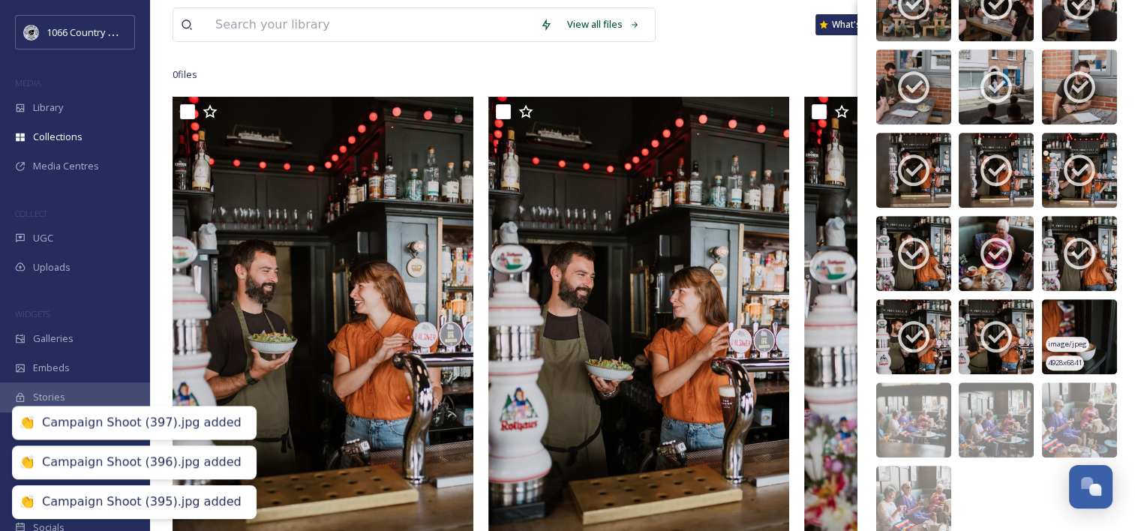
click at [1045, 313] on img at bounding box center [1079, 336] width 75 height 75
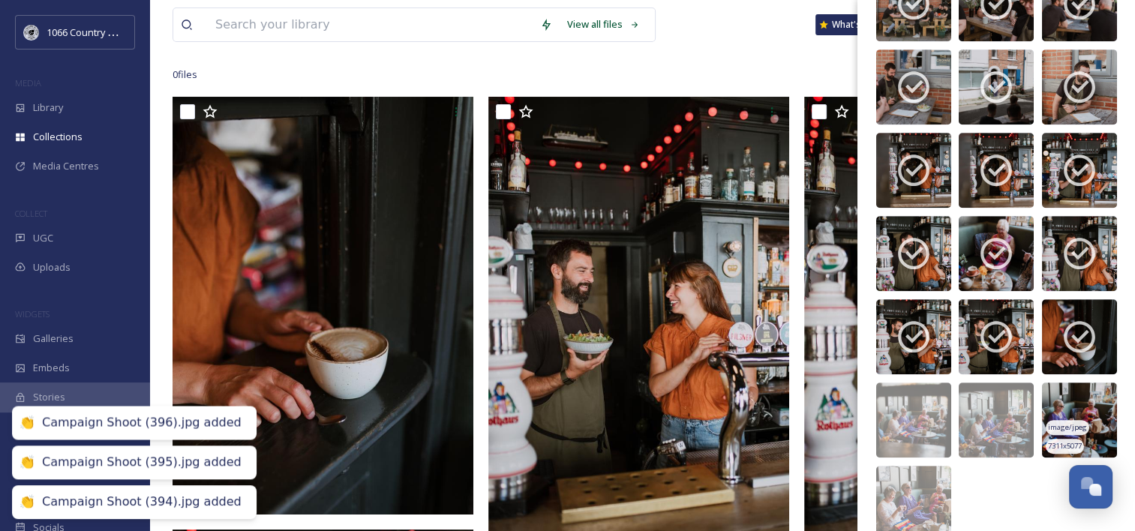
click at [1053, 395] on img at bounding box center [1079, 420] width 75 height 75
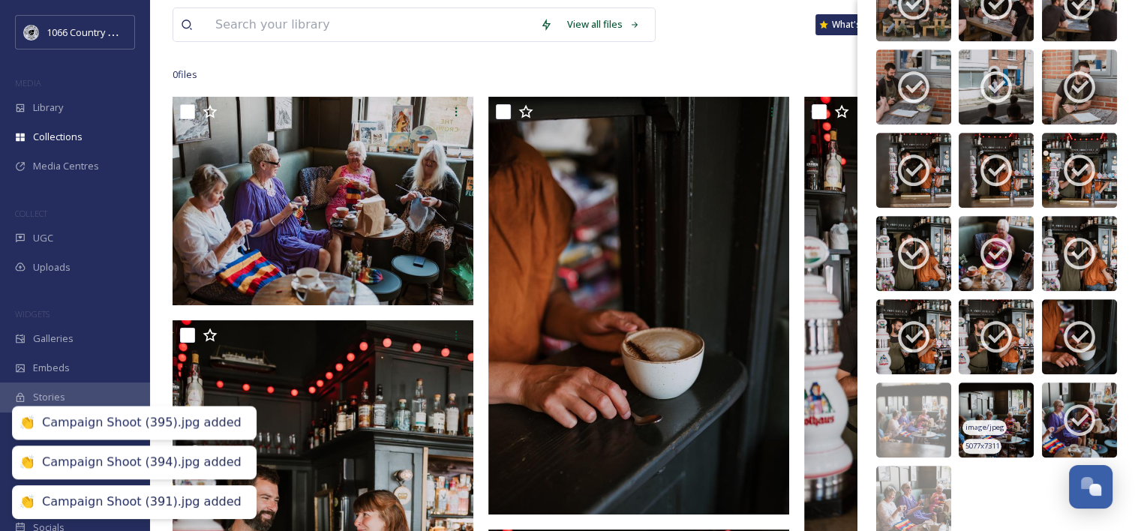
click at [996, 399] on img at bounding box center [996, 420] width 75 height 75
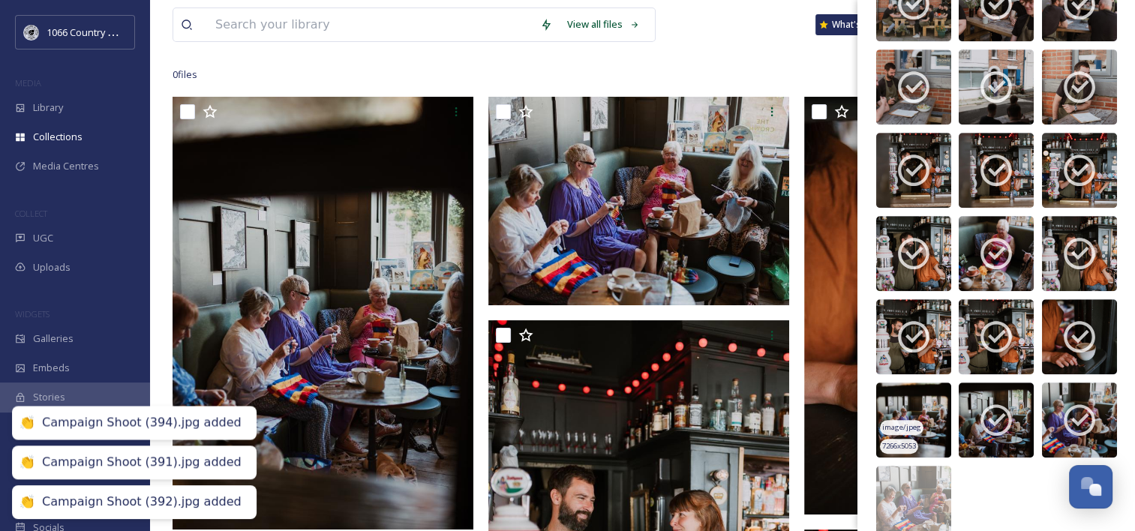
click at [916, 404] on img at bounding box center [914, 420] width 75 height 75
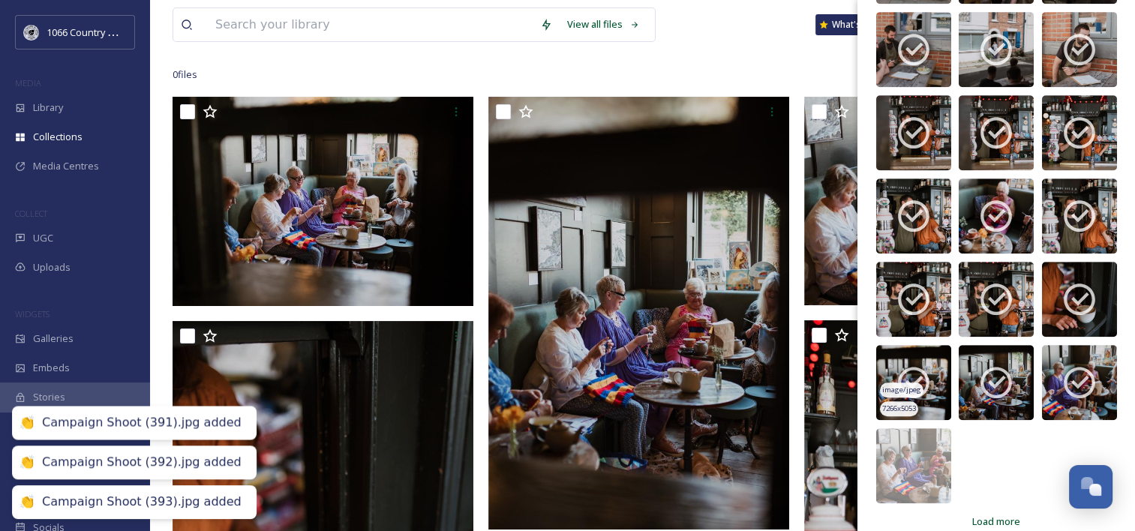
scroll to position [874, 0]
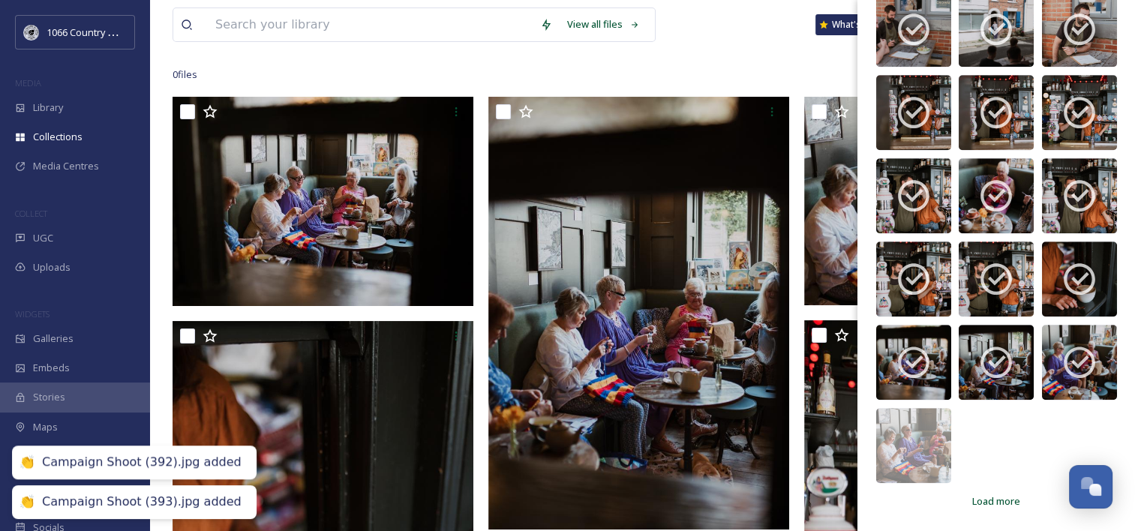
drag, startPoint x: 912, startPoint y: 424, endPoint x: 958, endPoint y: 452, distance: 53.5
click at [913, 424] on img at bounding box center [914, 445] width 75 height 75
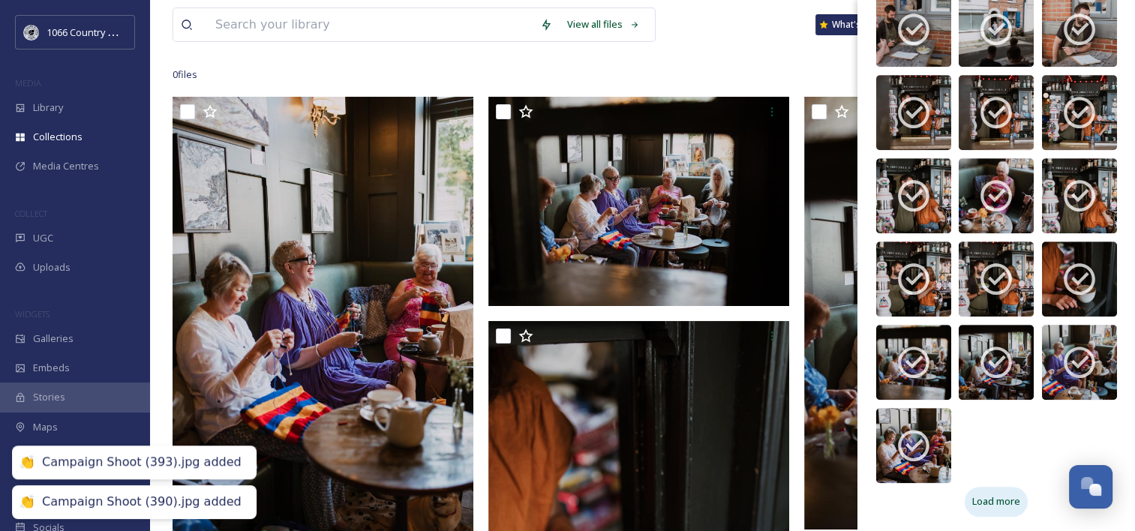
click at [971, 492] on div "Load more" at bounding box center [996, 501] width 63 height 29
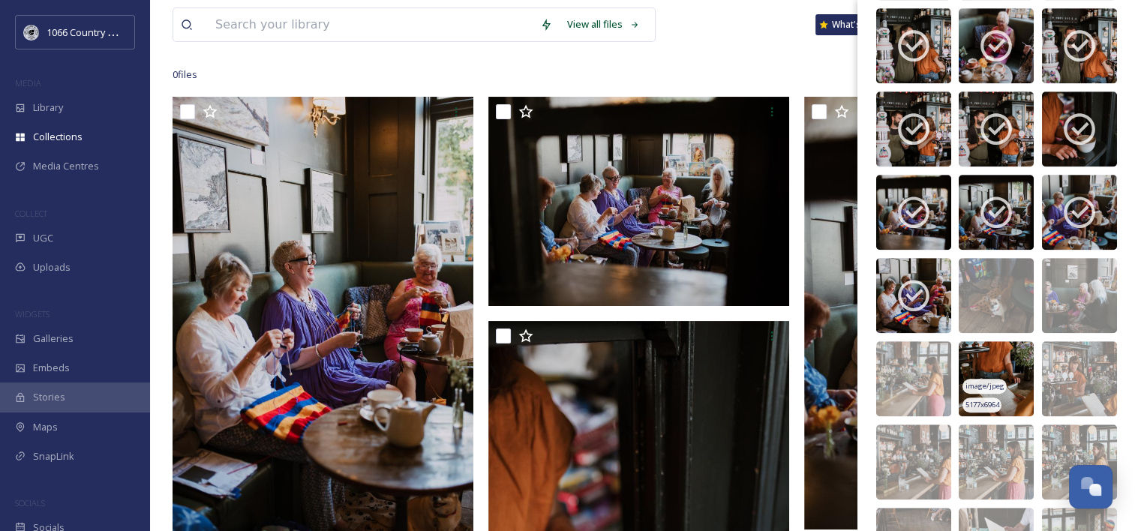
scroll to position [1174, 0]
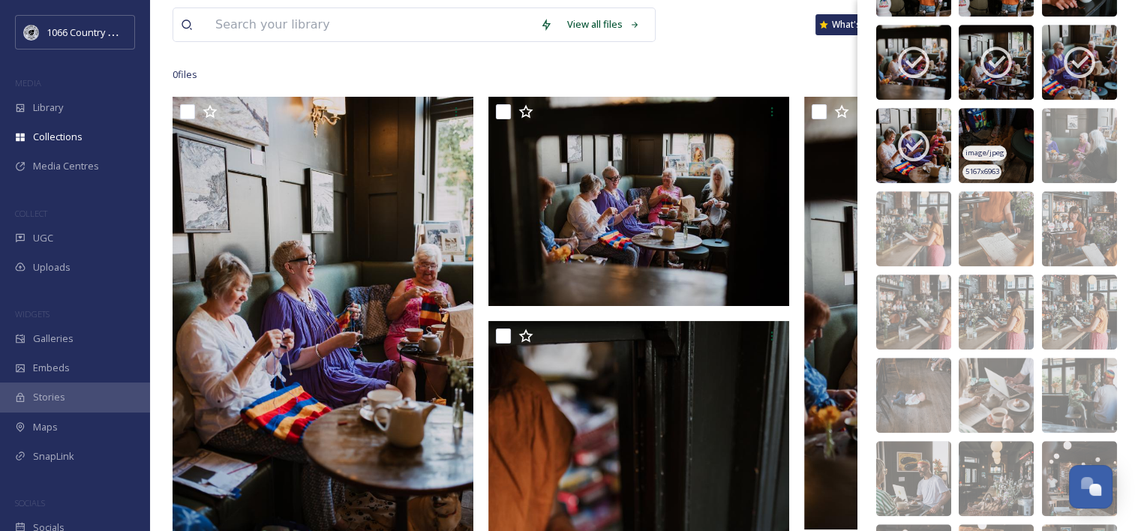
click at [985, 125] on img at bounding box center [996, 145] width 75 height 75
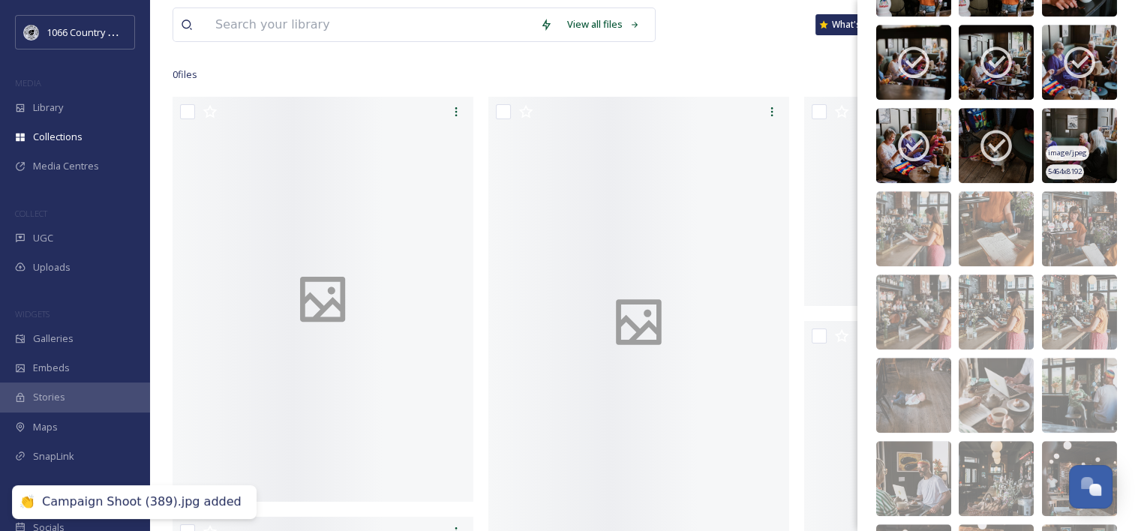
click at [1056, 124] on img at bounding box center [1079, 145] width 75 height 75
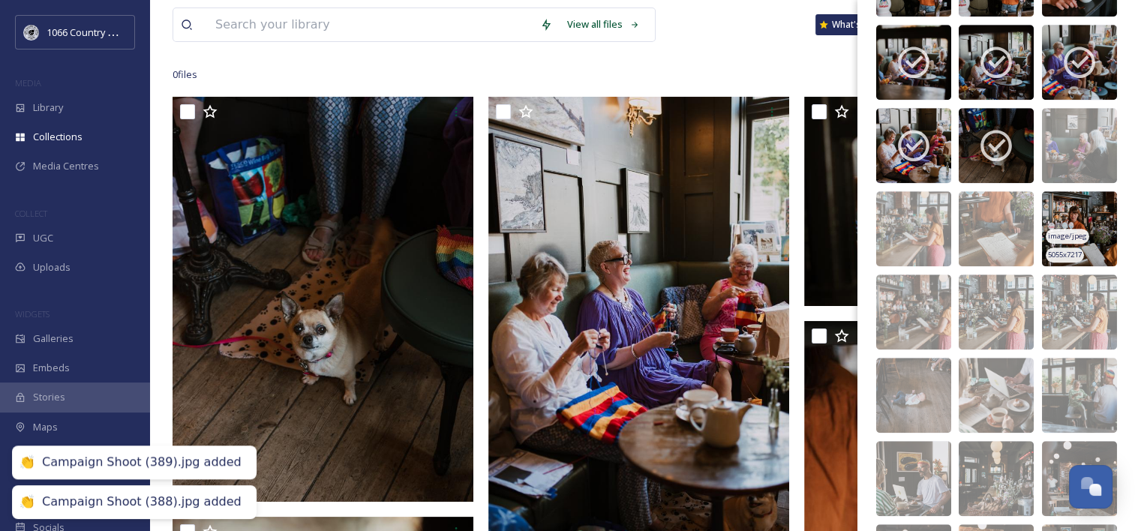
click at [1051, 216] on img at bounding box center [1079, 228] width 75 height 75
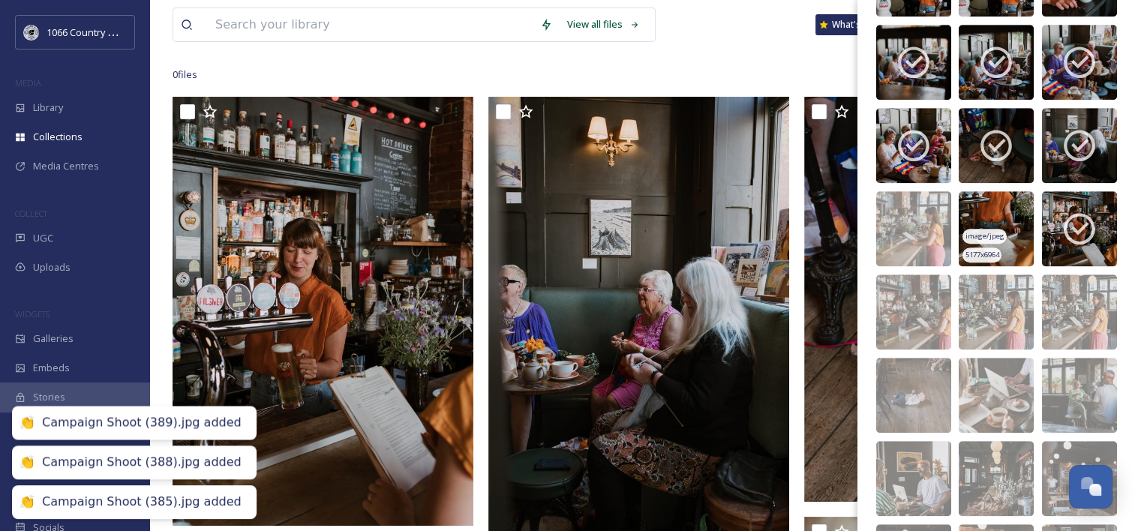
click at [985, 206] on img at bounding box center [996, 228] width 75 height 75
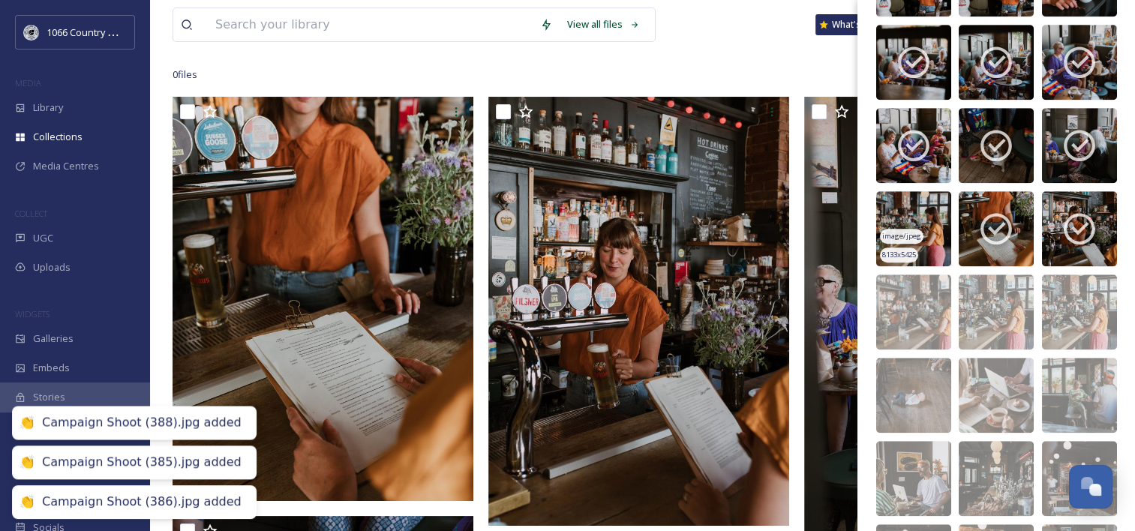
click at [915, 217] on img at bounding box center [914, 228] width 75 height 75
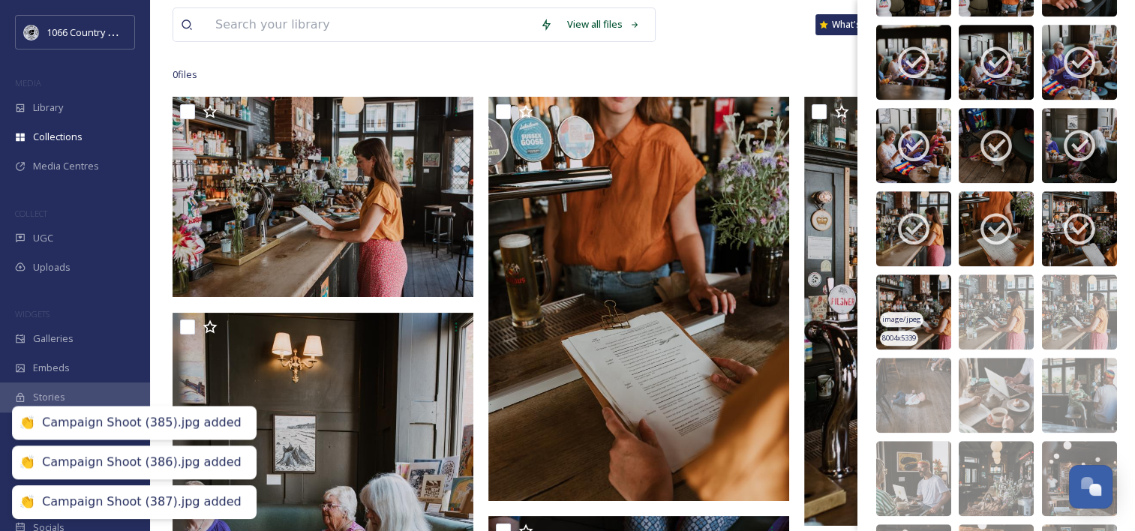
click at [909, 297] on img at bounding box center [914, 312] width 75 height 75
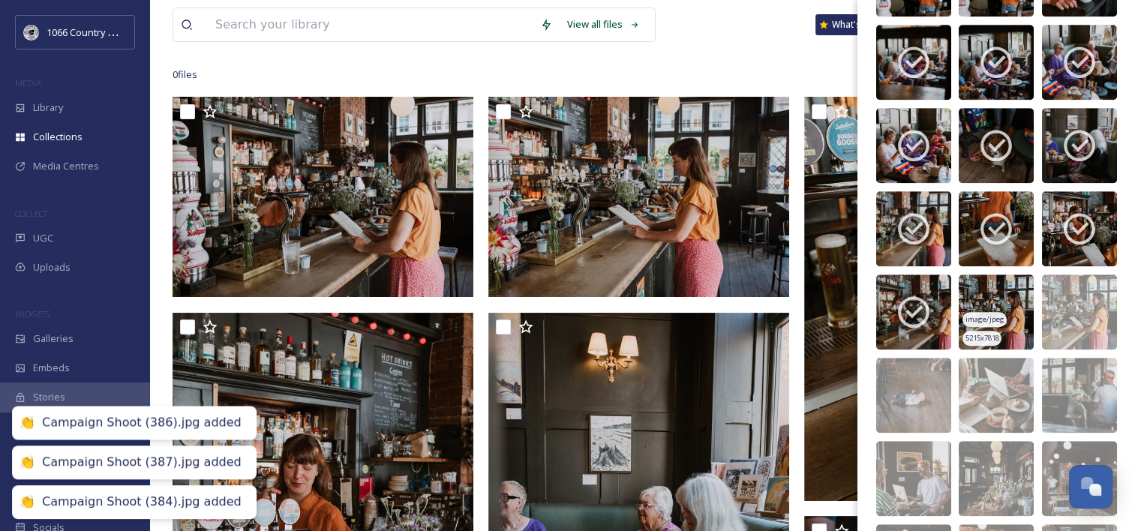
click at [971, 297] on img at bounding box center [996, 312] width 75 height 75
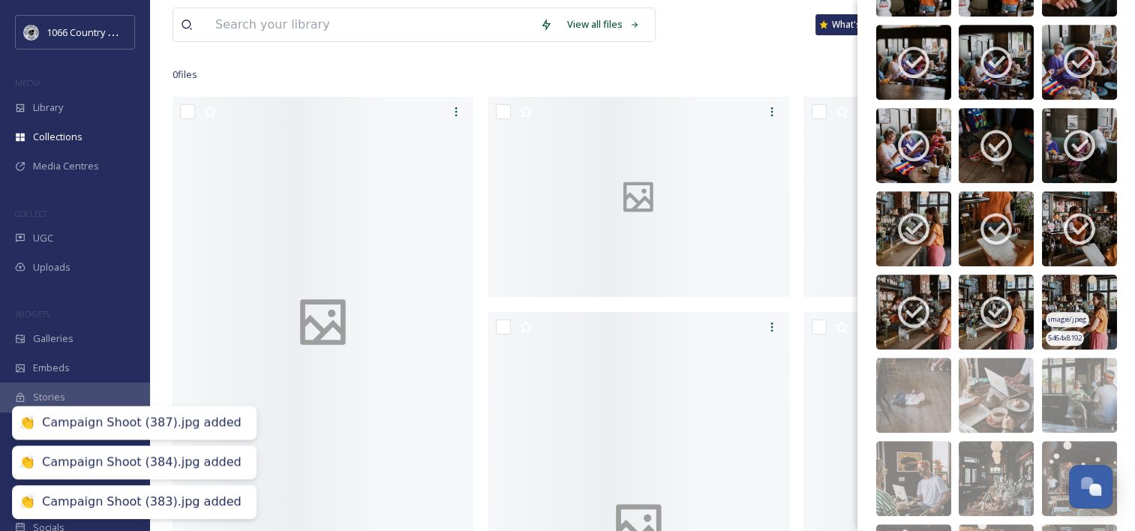
click at [1055, 292] on img at bounding box center [1079, 312] width 75 height 75
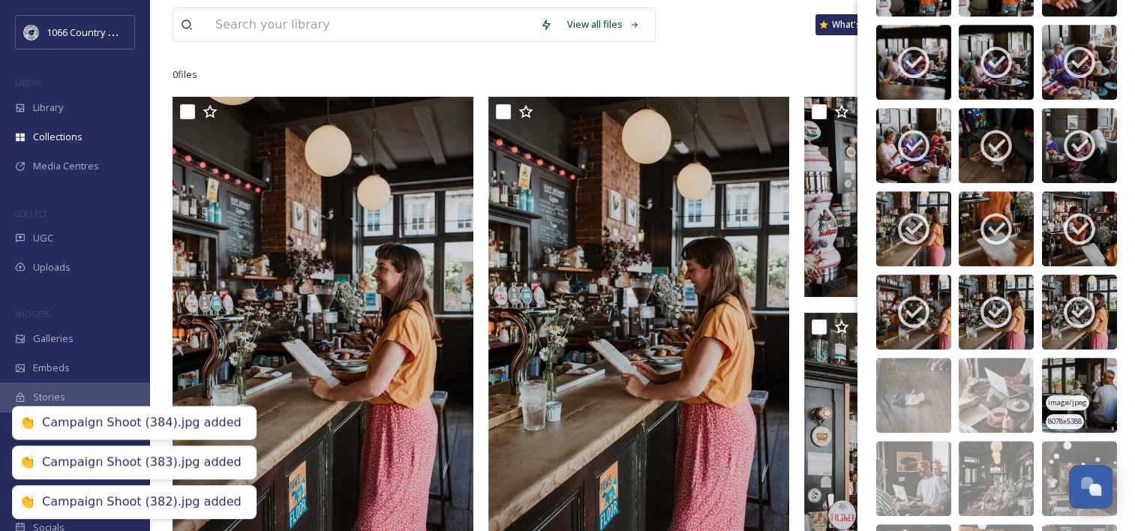
click at [1072, 377] on img at bounding box center [1079, 395] width 75 height 75
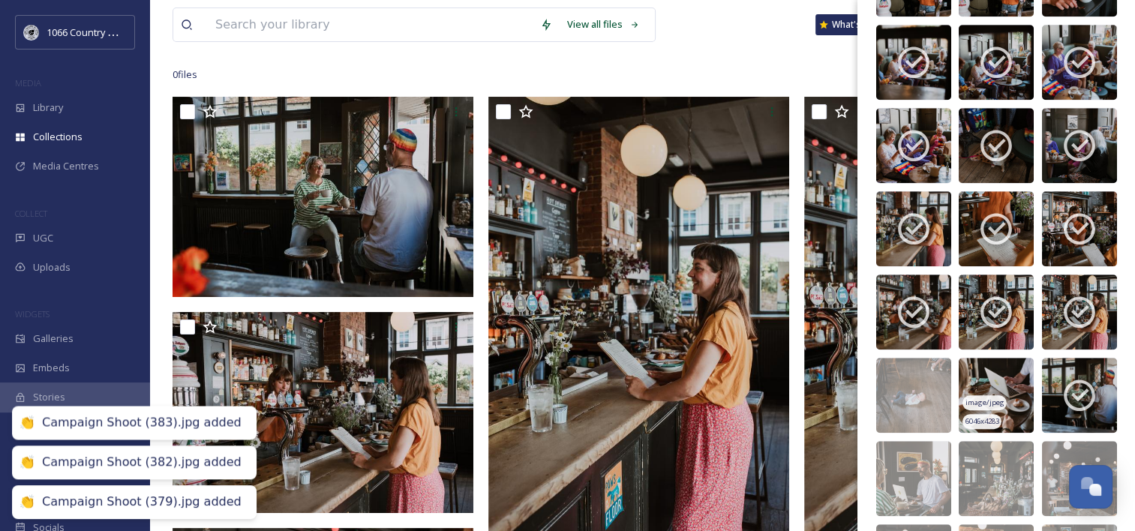
click at [985, 370] on img at bounding box center [996, 395] width 75 height 75
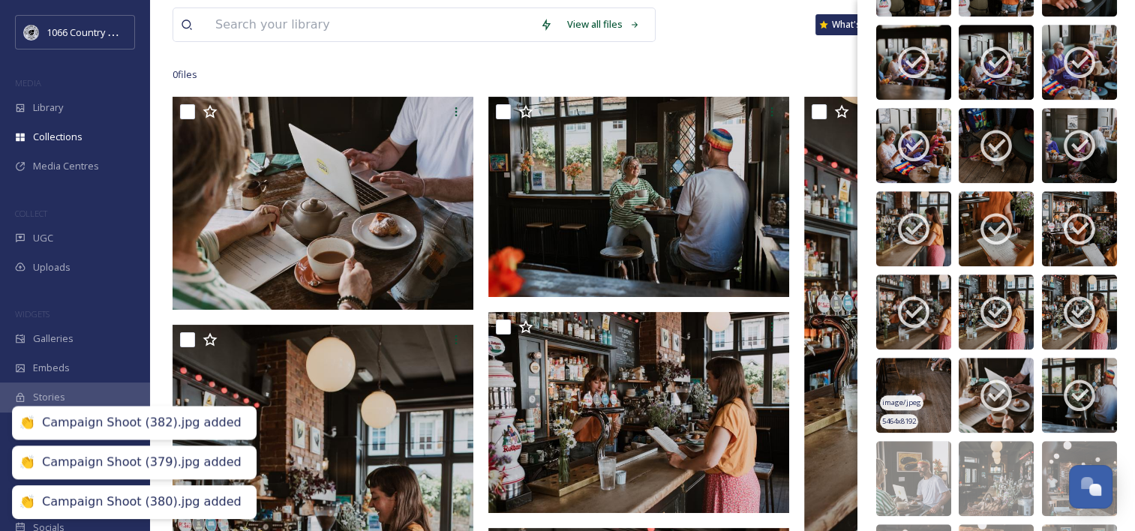
click at [915, 374] on img at bounding box center [914, 395] width 75 height 75
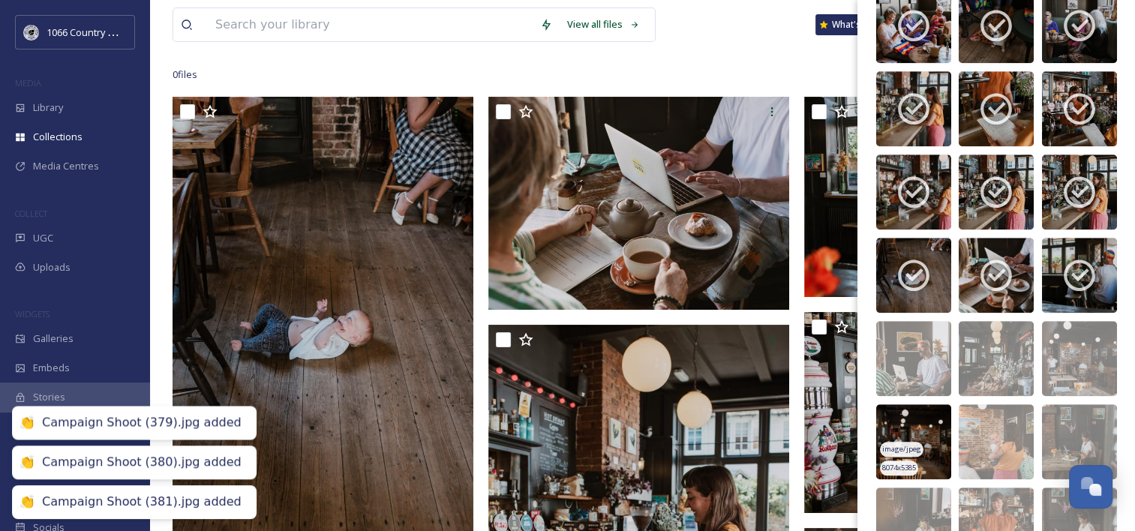
scroll to position [1324, 0]
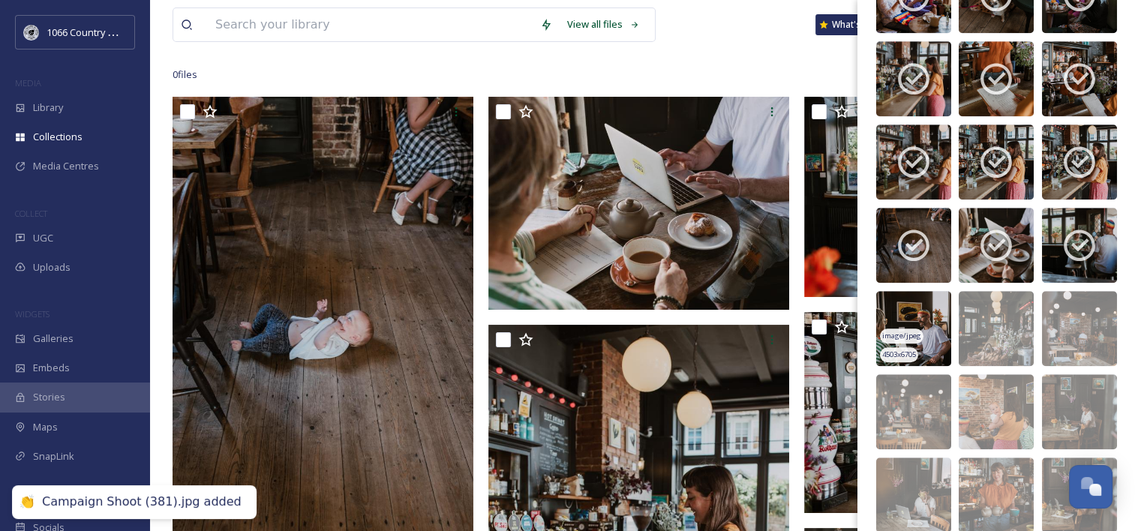
click at [901, 309] on img at bounding box center [914, 328] width 75 height 75
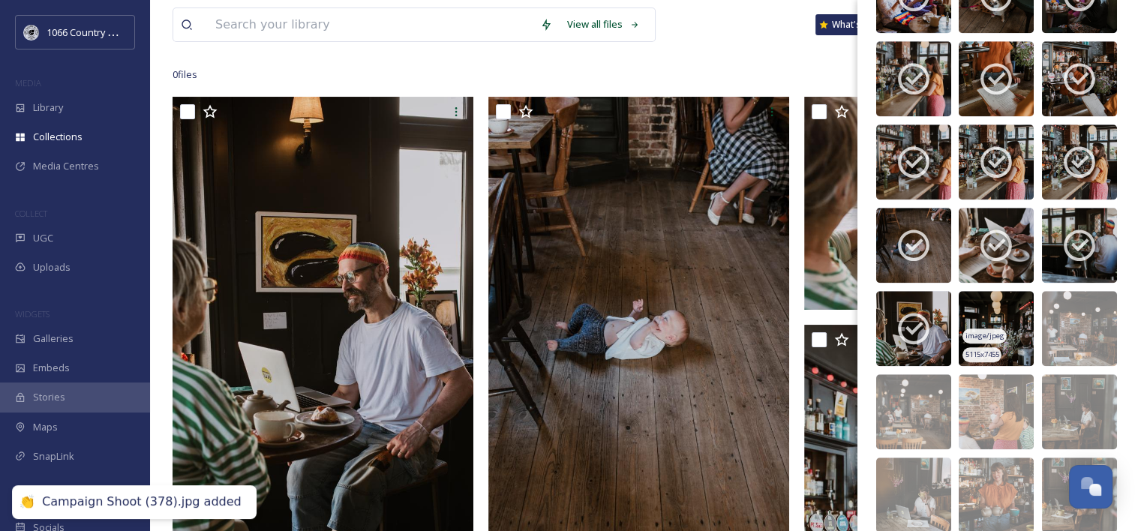
click at [991, 308] on img at bounding box center [996, 328] width 75 height 75
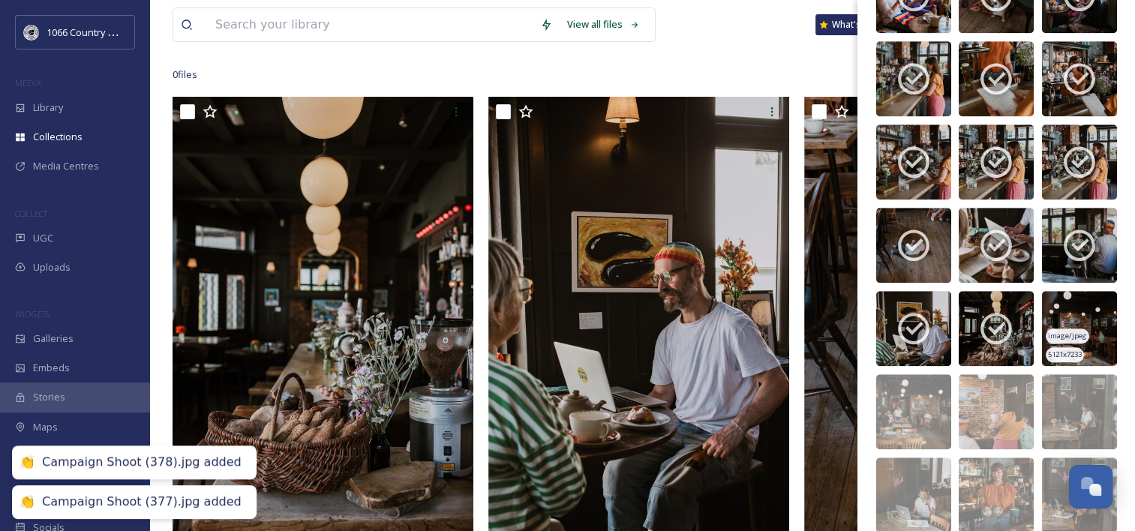
click at [1066, 308] on img at bounding box center [1079, 328] width 75 height 75
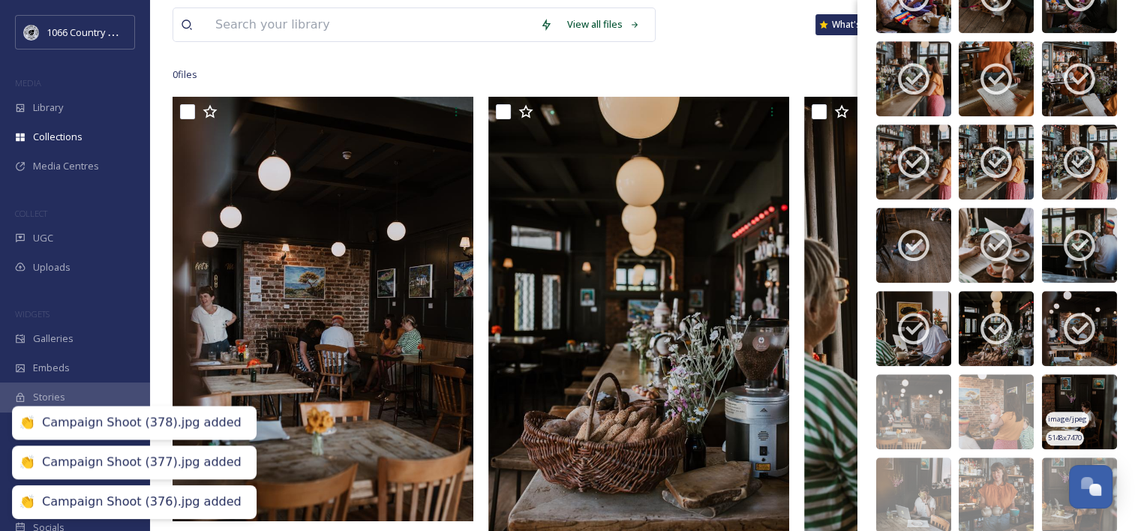
click at [1057, 395] on img at bounding box center [1079, 411] width 75 height 75
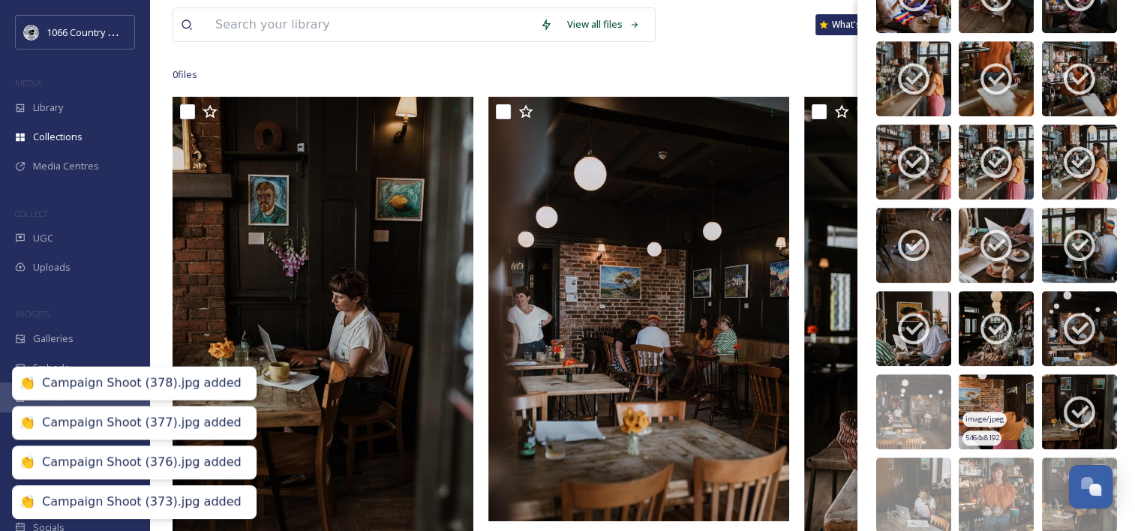
click at [987, 389] on img at bounding box center [996, 411] width 75 height 75
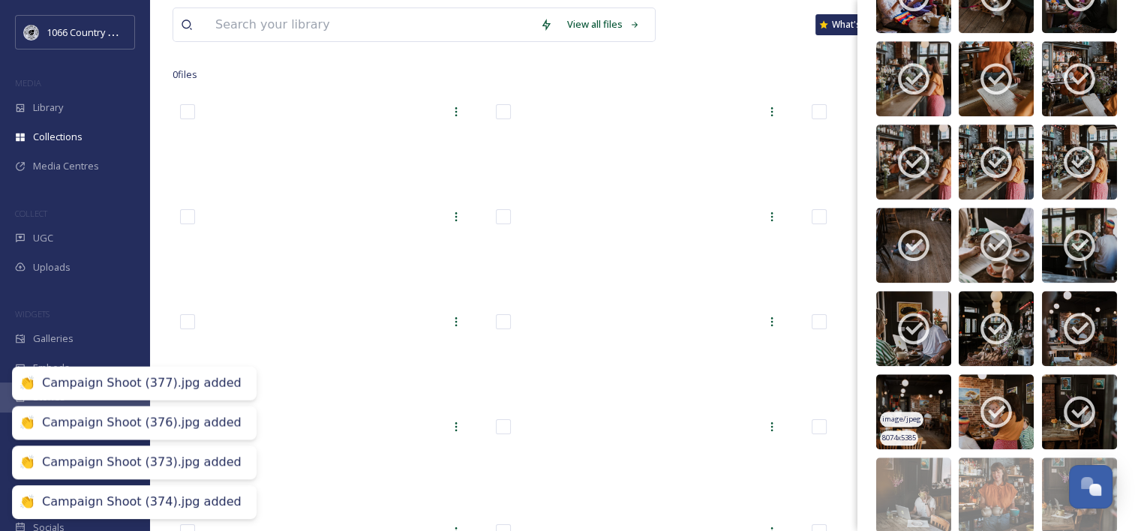
click at [925, 389] on img at bounding box center [914, 411] width 75 height 75
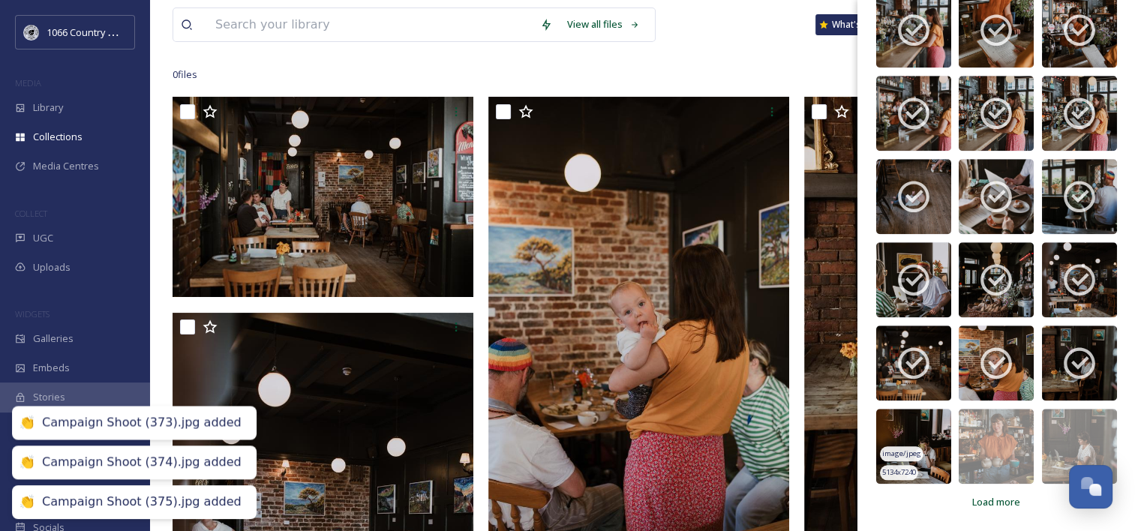
click at [913, 431] on img at bounding box center [914, 446] width 75 height 75
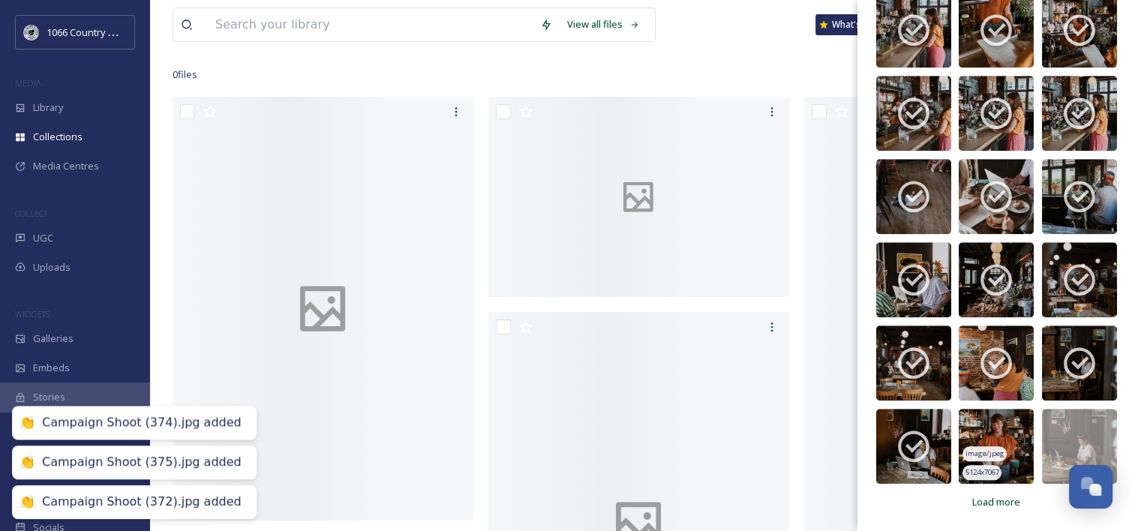
click at [992, 426] on img at bounding box center [996, 446] width 75 height 75
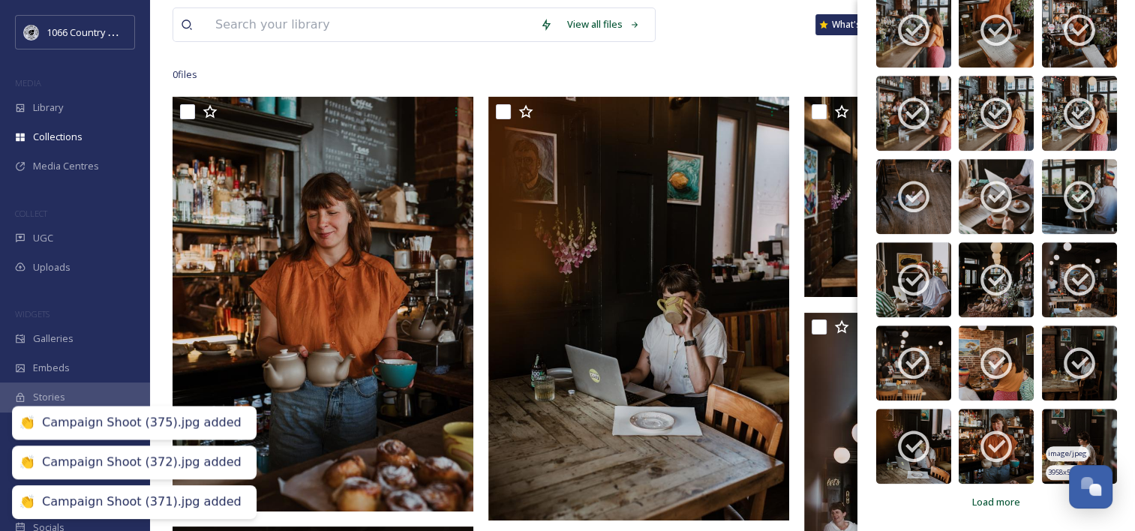
click at [1042, 424] on img at bounding box center [1079, 446] width 75 height 75
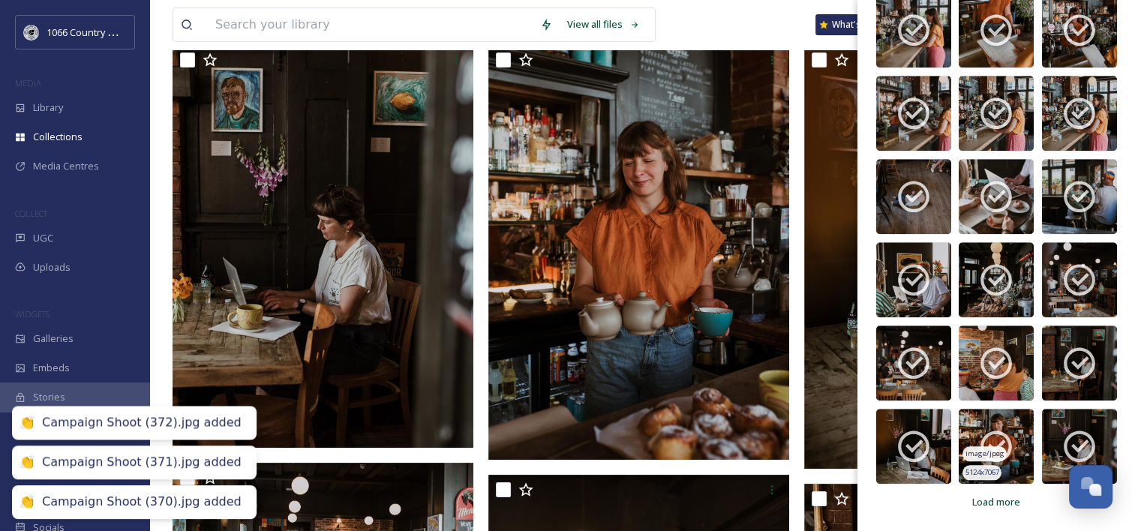
scroll to position [375, 0]
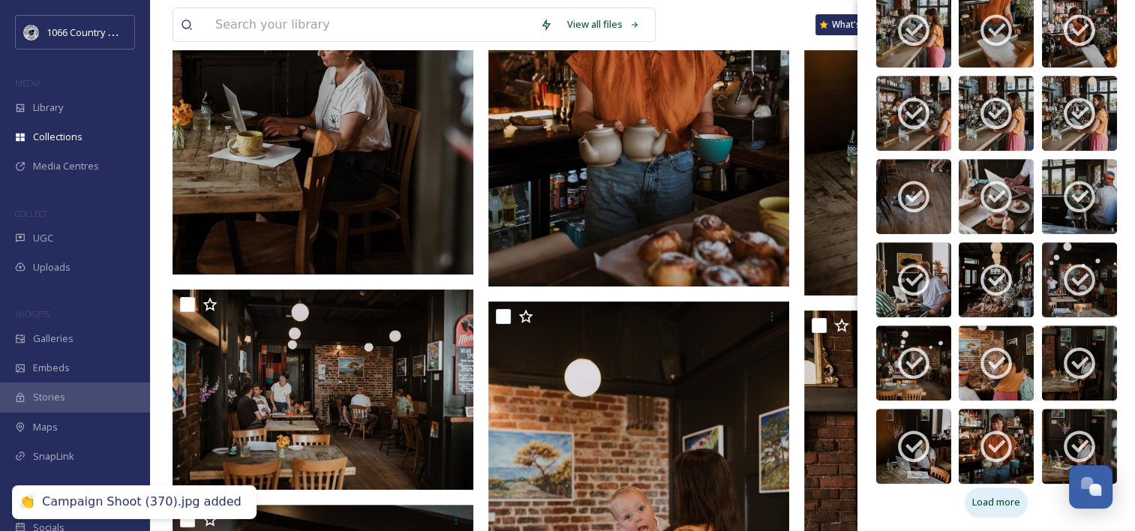
click at [1000, 499] on span "Load more" at bounding box center [997, 502] width 48 height 14
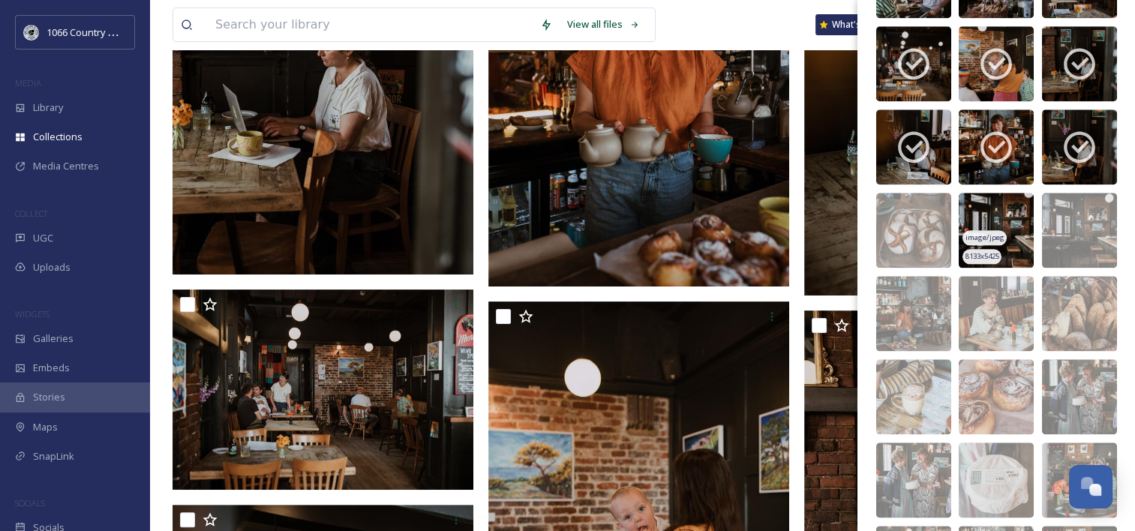
scroll to position [1673, 0]
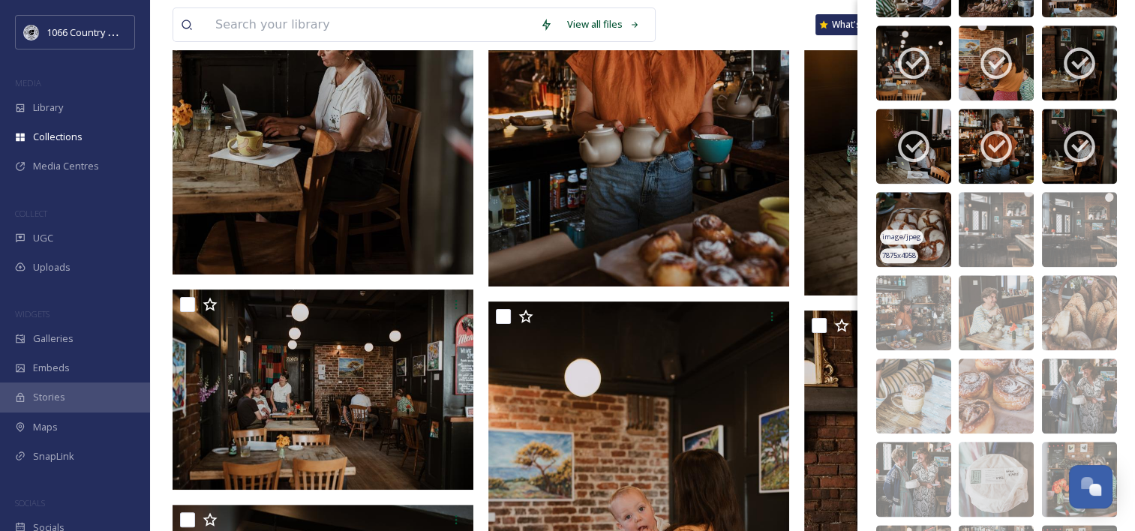
click at [907, 207] on img at bounding box center [914, 229] width 75 height 75
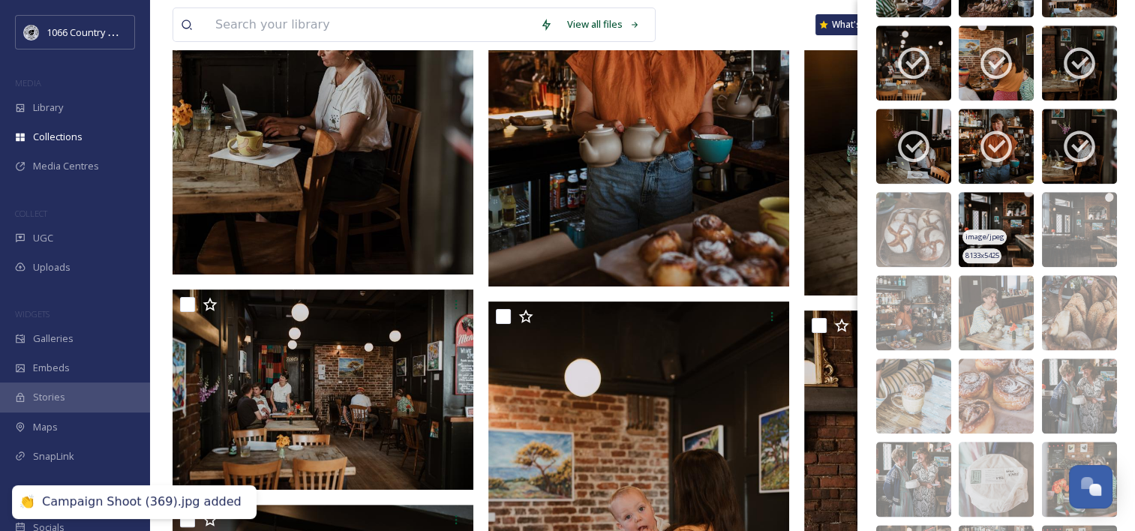
click at [971, 209] on img at bounding box center [996, 229] width 75 height 75
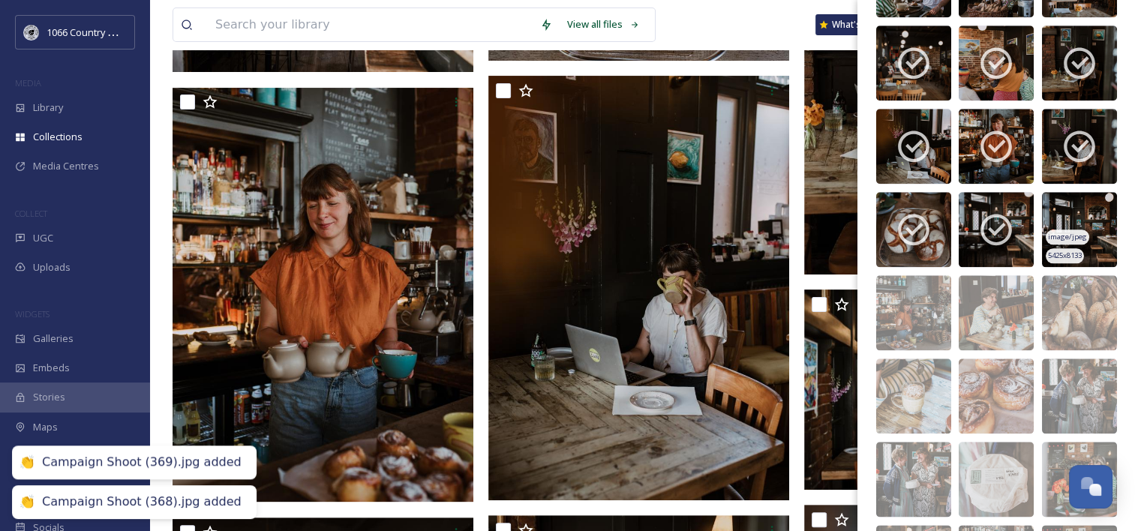
click at [1063, 204] on img at bounding box center [1079, 229] width 75 height 75
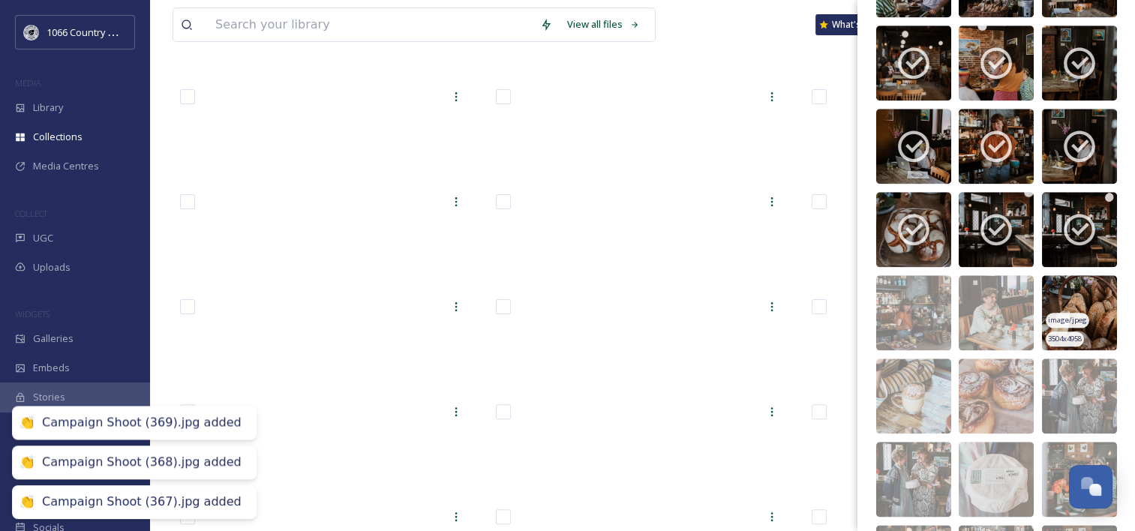
click at [1059, 307] on img at bounding box center [1079, 312] width 75 height 75
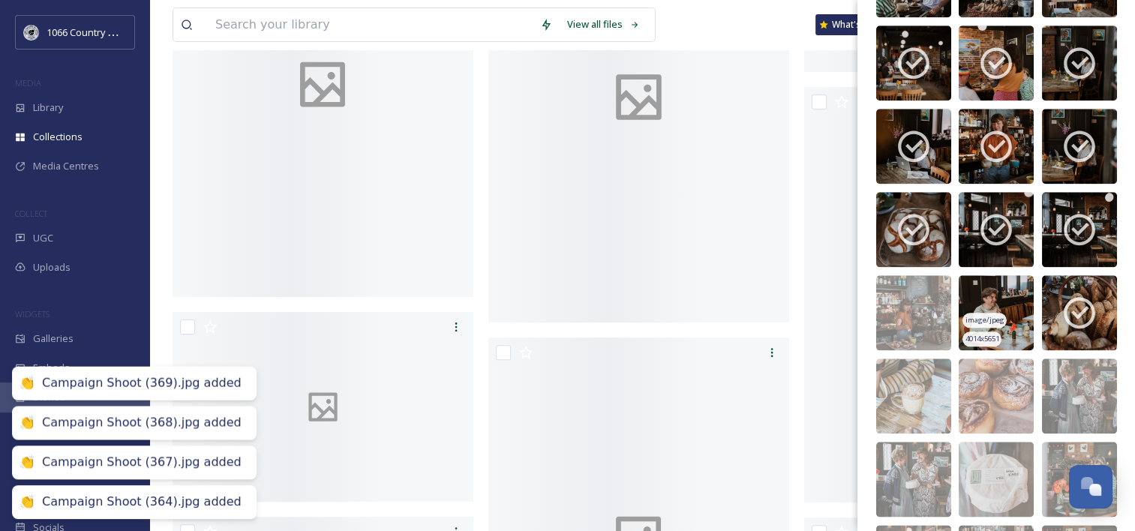
click at [976, 294] on img at bounding box center [996, 312] width 75 height 75
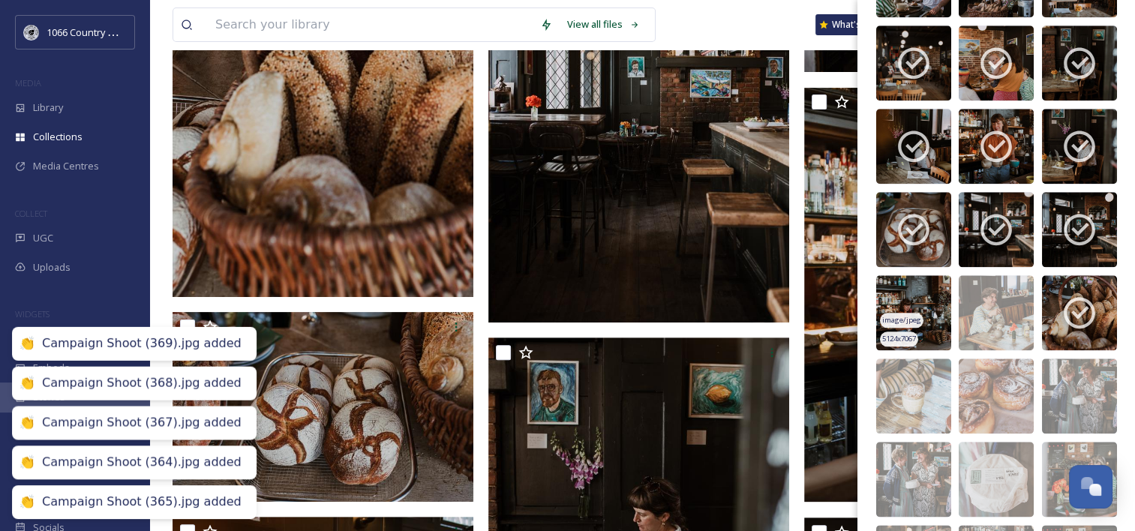
click at [904, 293] on img at bounding box center [914, 312] width 75 height 75
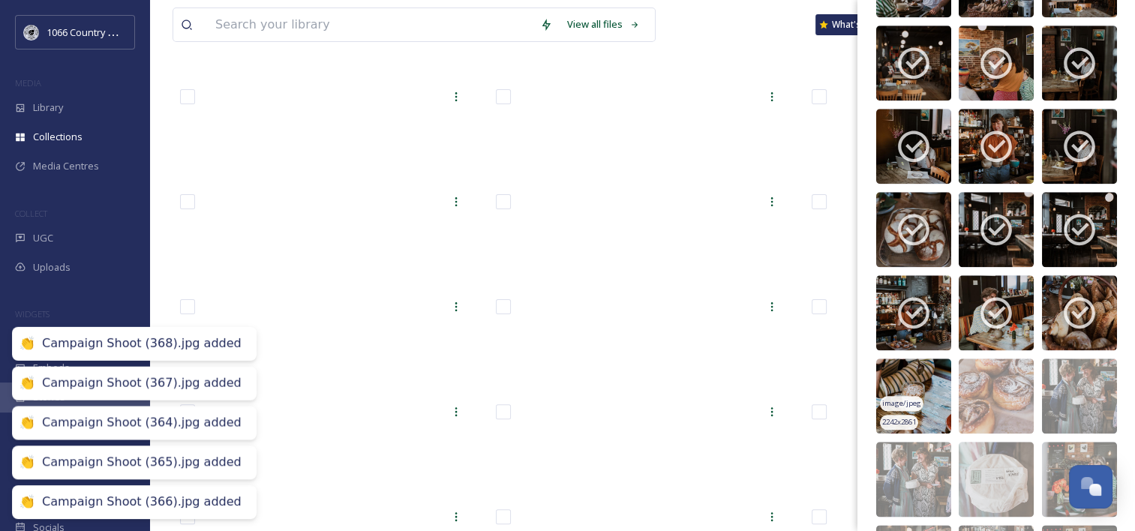
click at [914, 377] on img at bounding box center [914, 396] width 75 height 75
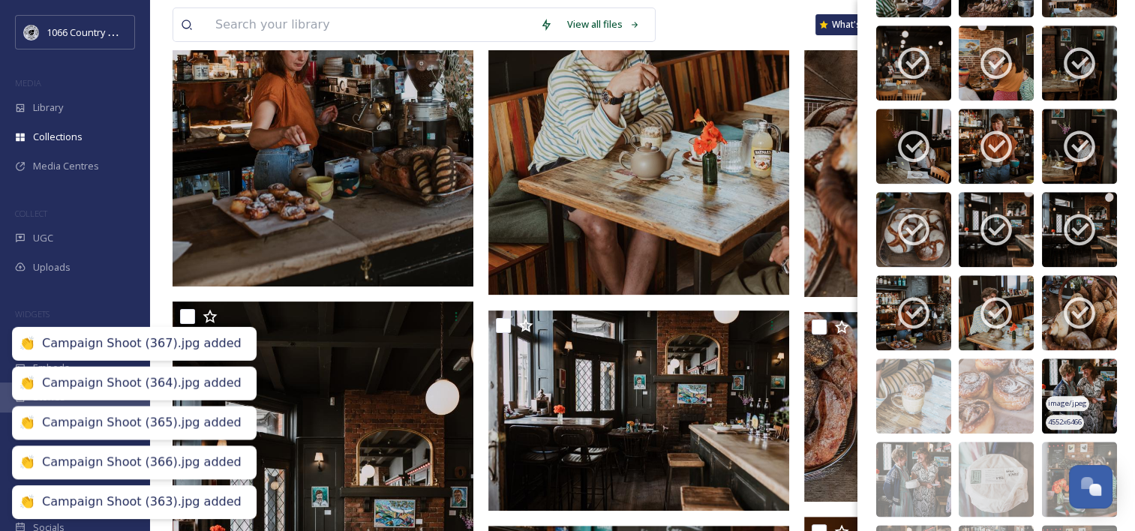
drag, startPoint x: 991, startPoint y: 378, endPoint x: 1039, endPoint y: 379, distance: 48.8
click at [991, 378] on img at bounding box center [996, 396] width 75 height 75
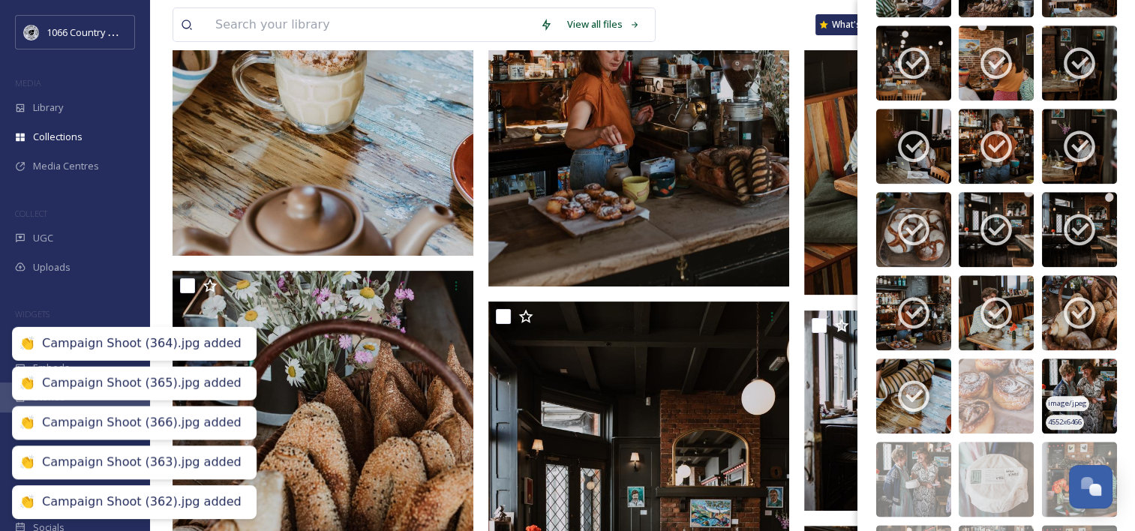
click at [1056, 372] on img at bounding box center [1079, 396] width 75 height 75
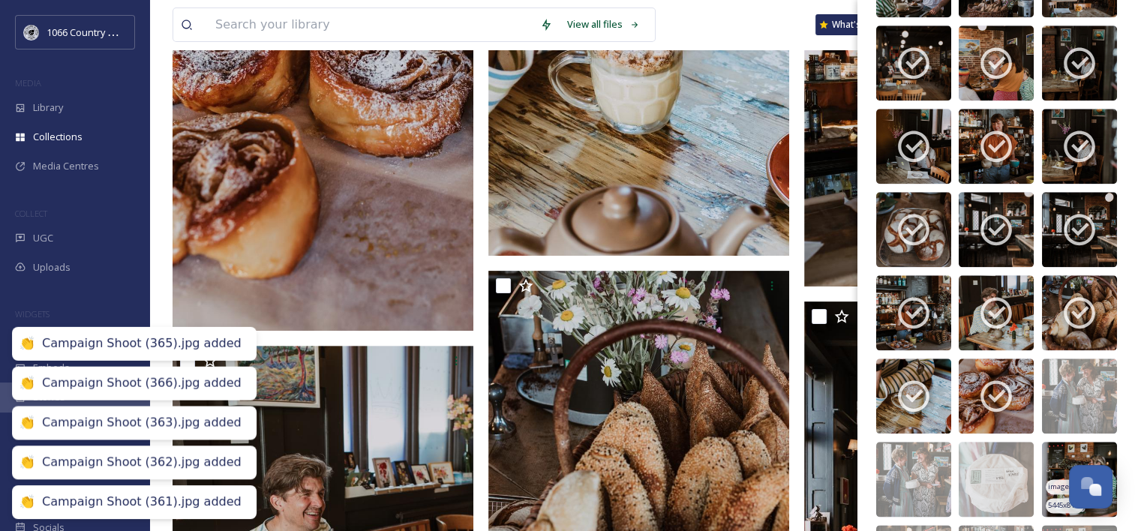
click at [1051, 451] on img at bounding box center [1079, 479] width 75 height 75
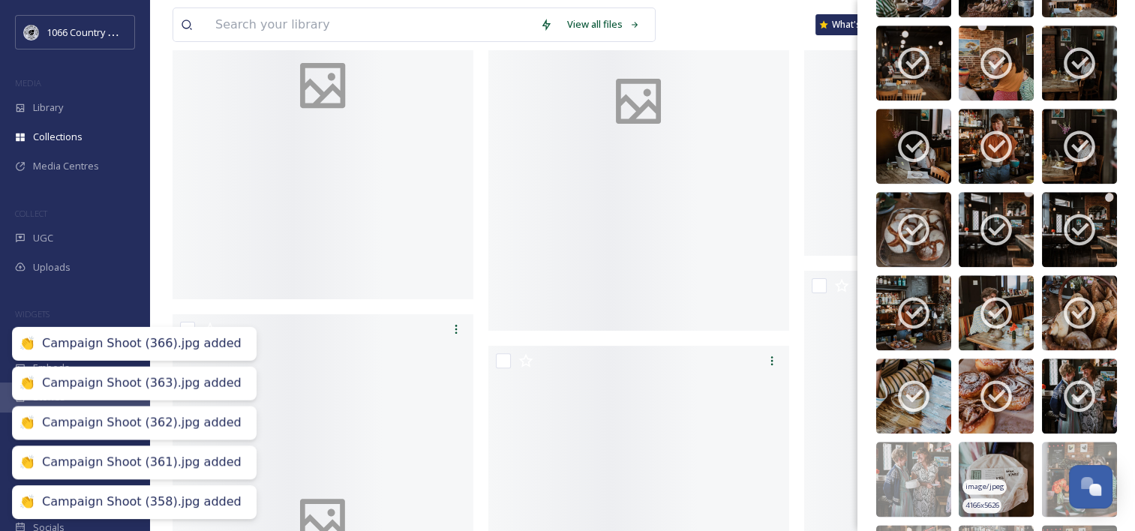
click at [991, 454] on img at bounding box center [996, 479] width 75 height 75
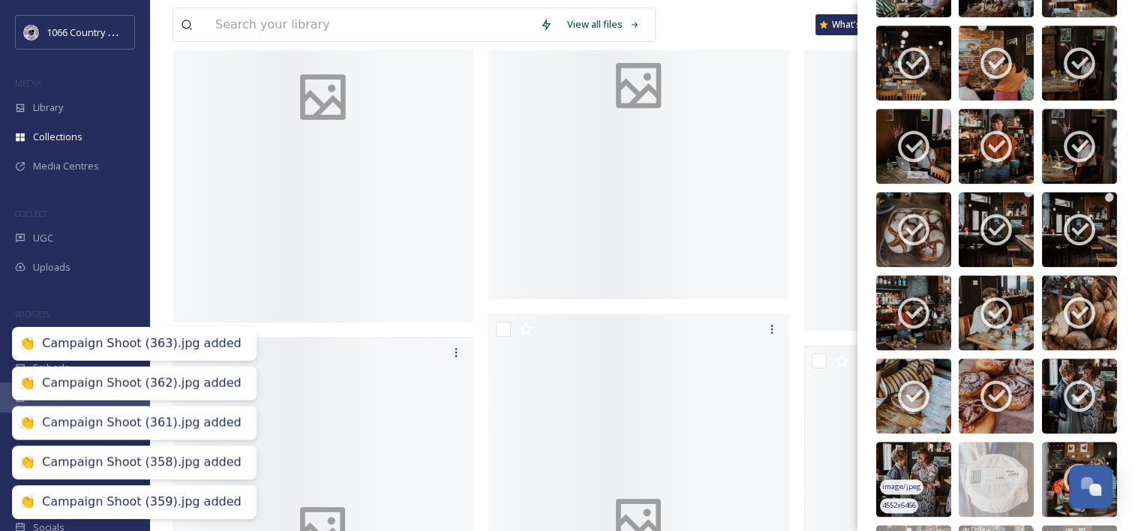
click at [925, 456] on img at bounding box center [914, 479] width 75 height 75
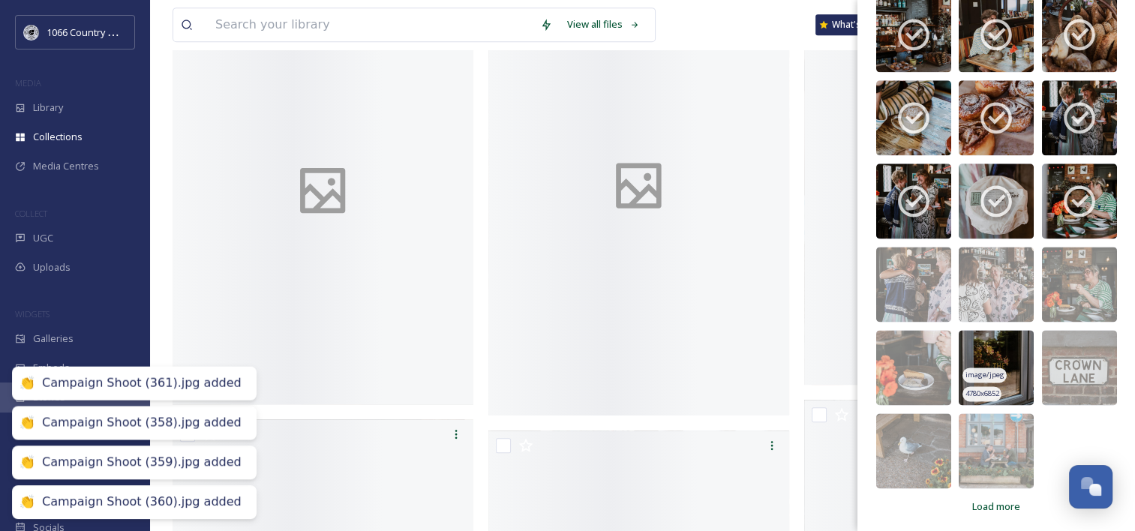
scroll to position [1956, 0]
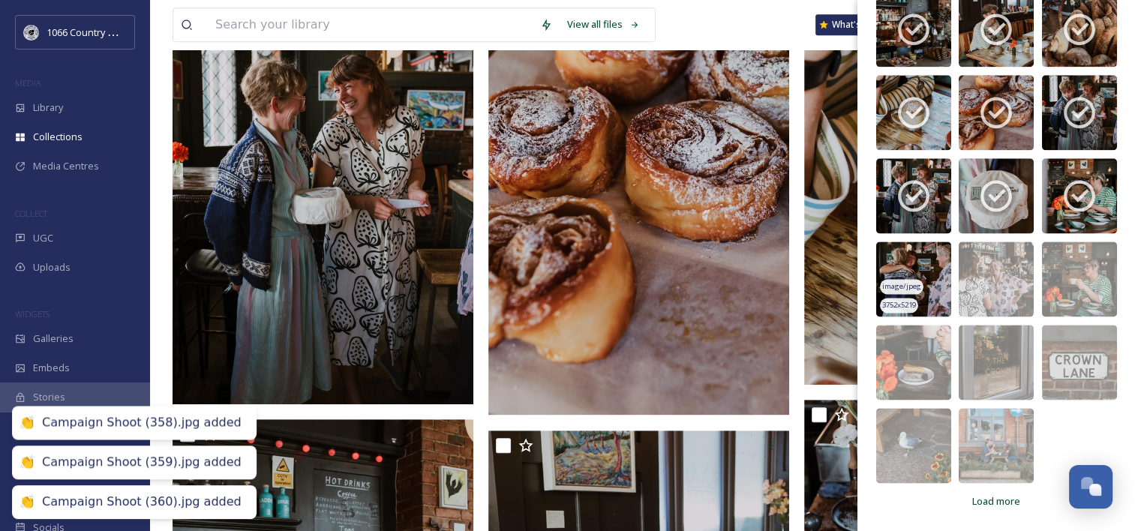
click at [906, 271] on img at bounding box center [914, 279] width 75 height 75
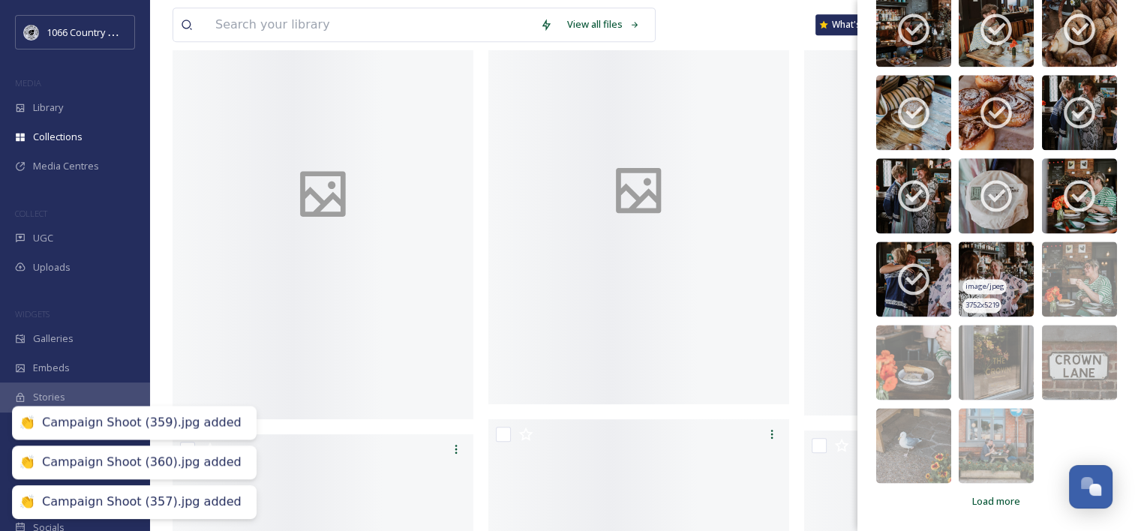
click at [995, 257] on img at bounding box center [996, 279] width 75 height 75
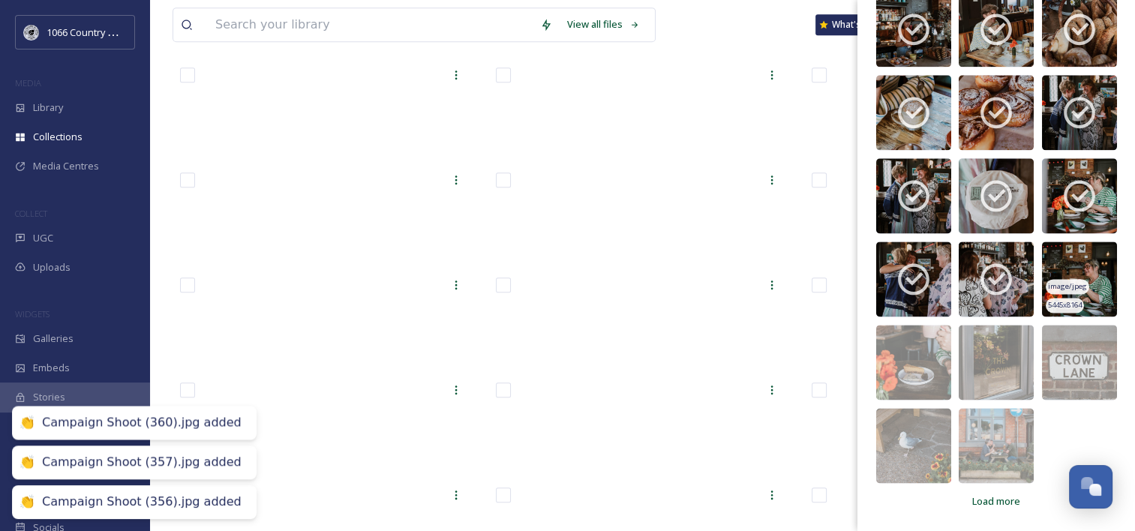
click at [1062, 262] on img at bounding box center [1079, 279] width 75 height 75
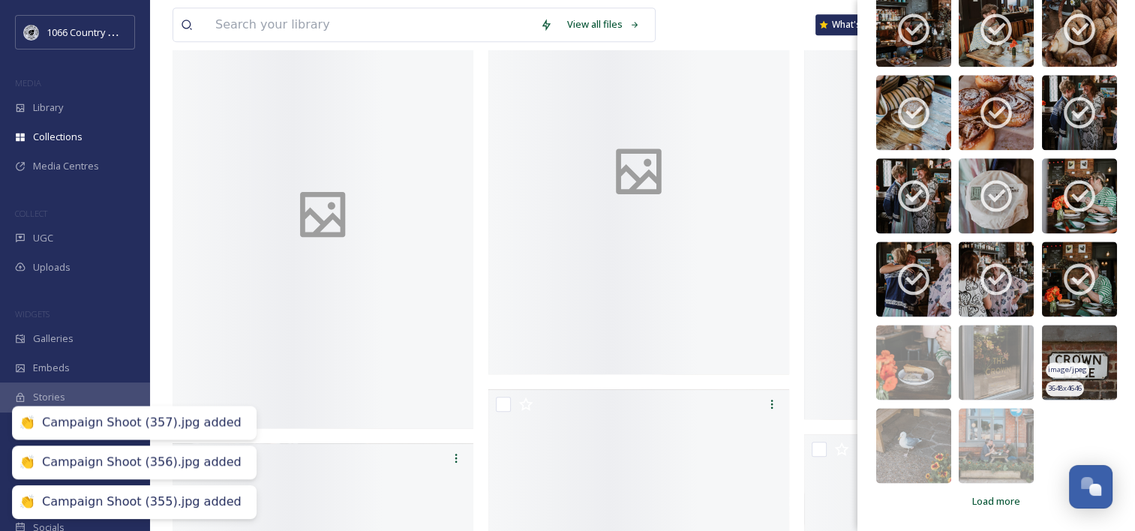
click at [1052, 347] on img at bounding box center [1079, 362] width 75 height 75
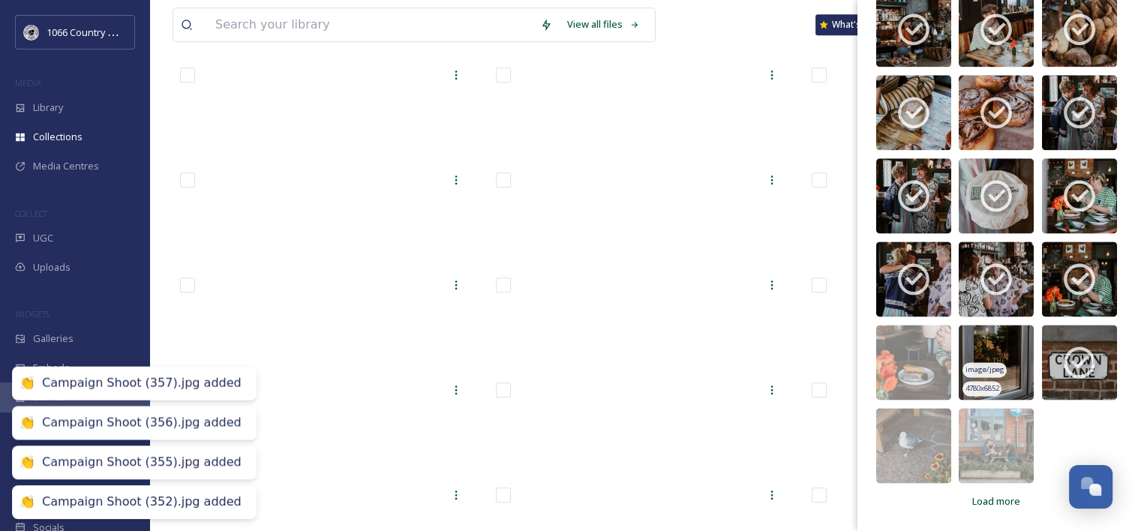
click at [978, 338] on img at bounding box center [996, 362] width 75 height 75
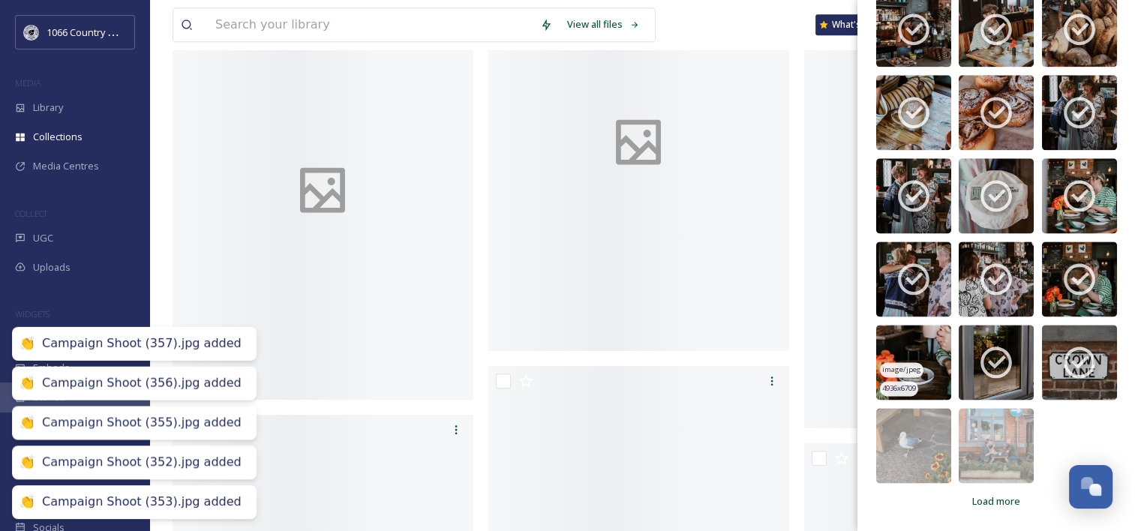
click at [898, 333] on img at bounding box center [914, 362] width 75 height 75
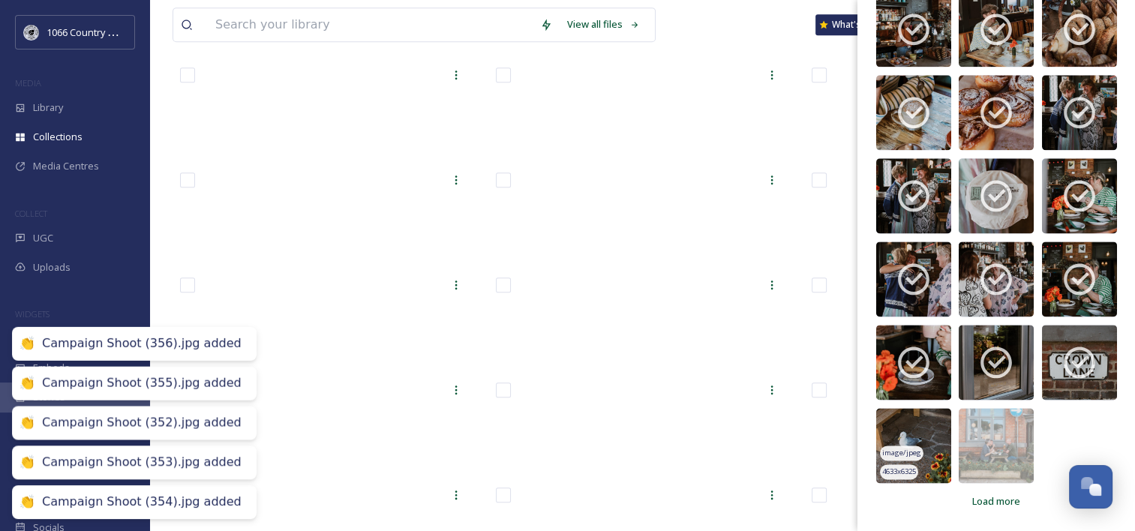
click at [910, 429] on img at bounding box center [914, 445] width 75 height 75
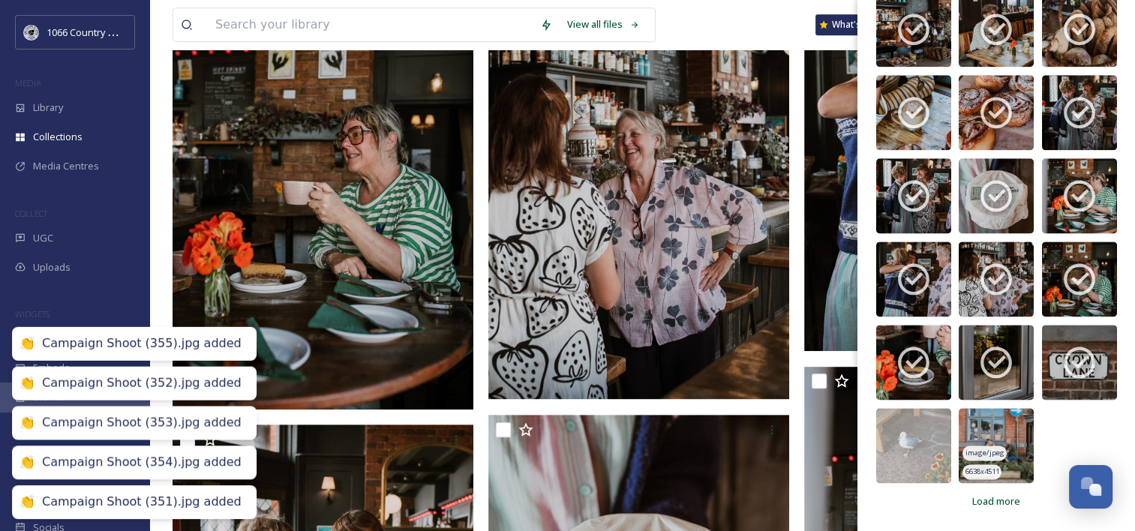
click at [997, 432] on img at bounding box center [996, 445] width 75 height 75
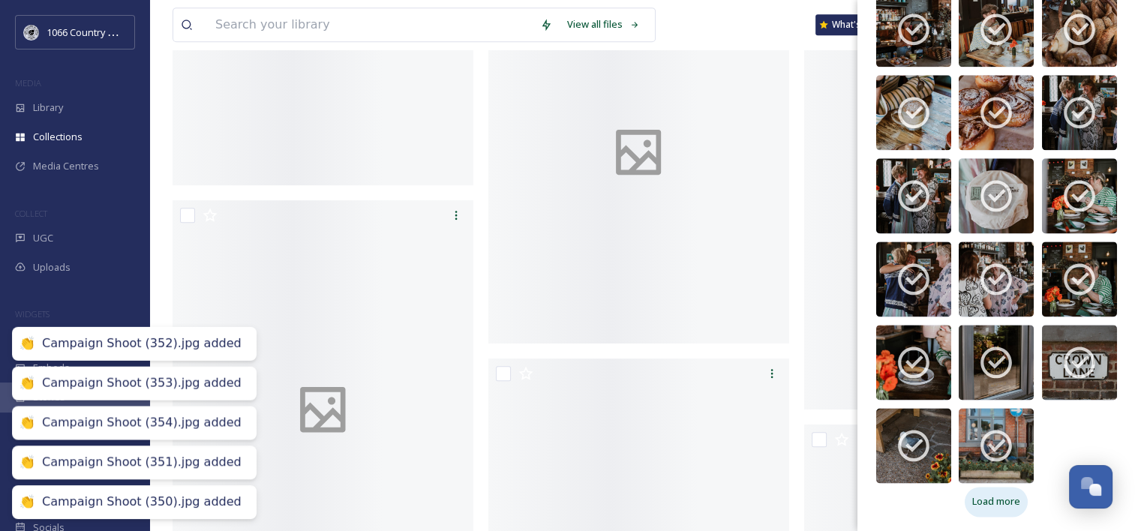
click at [988, 497] on span "Load more" at bounding box center [997, 502] width 48 height 14
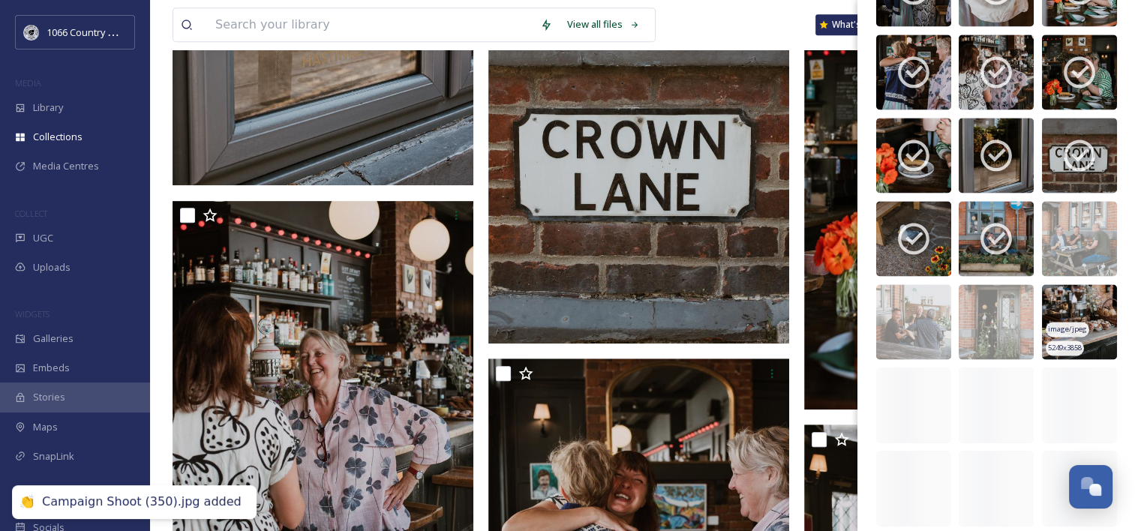
scroll to position [2257, 0]
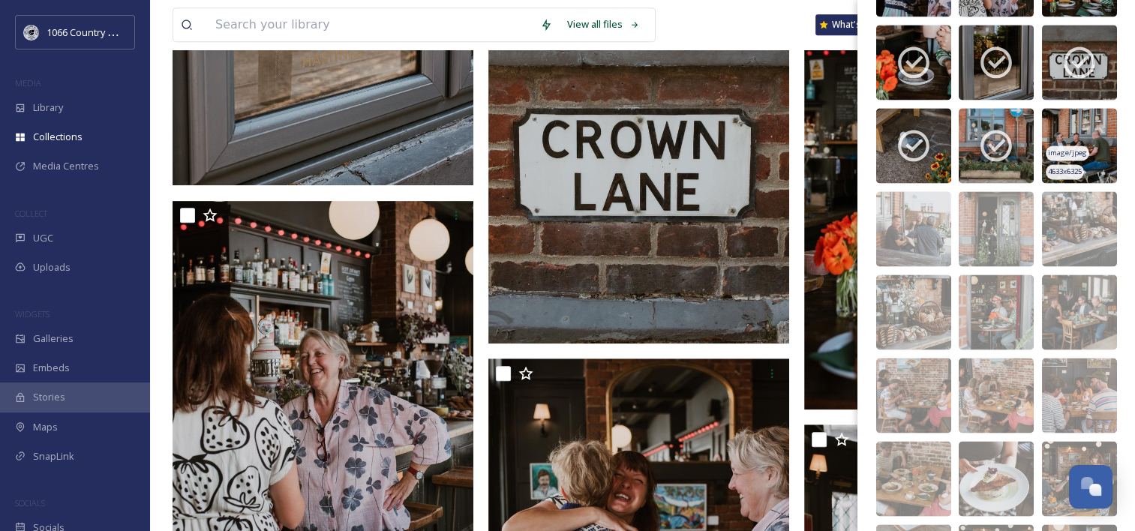
click at [1060, 135] on img at bounding box center [1079, 145] width 75 height 75
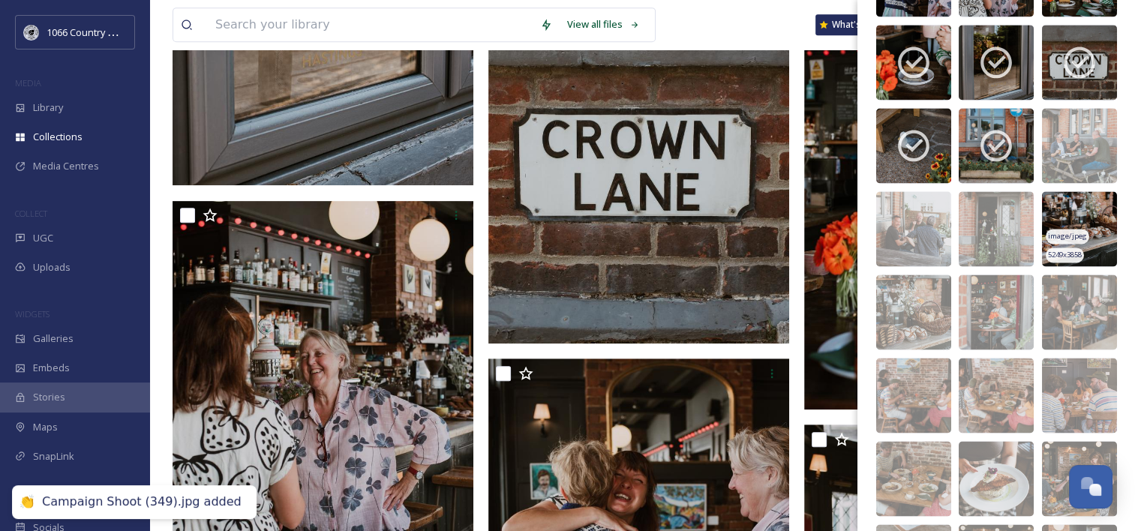
click at [1060, 205] on img at bounding box center [1079, 228] width 75 height 75
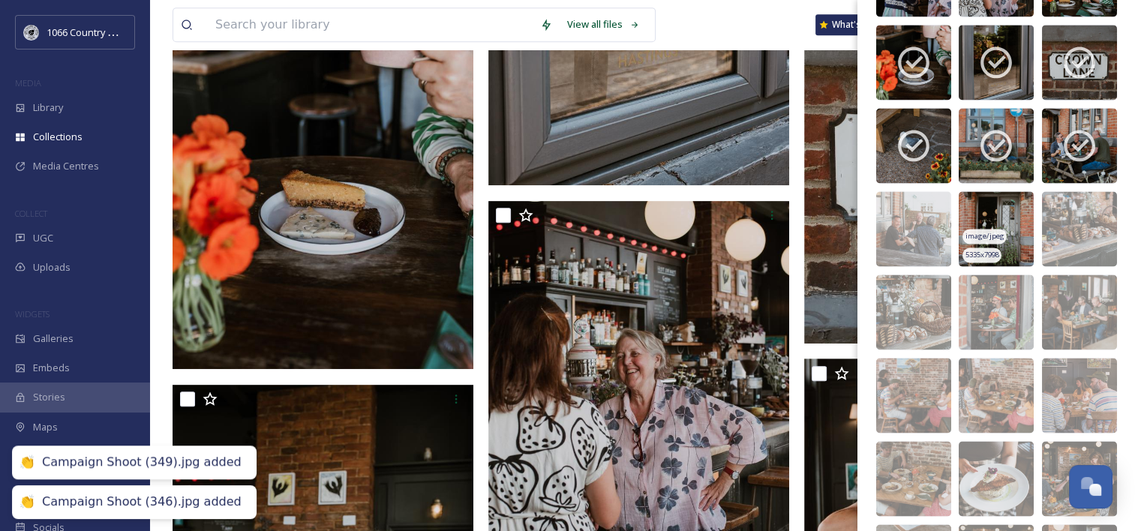
click at [979, 215] on img at bounding box center [996, 228] width 75 height 75
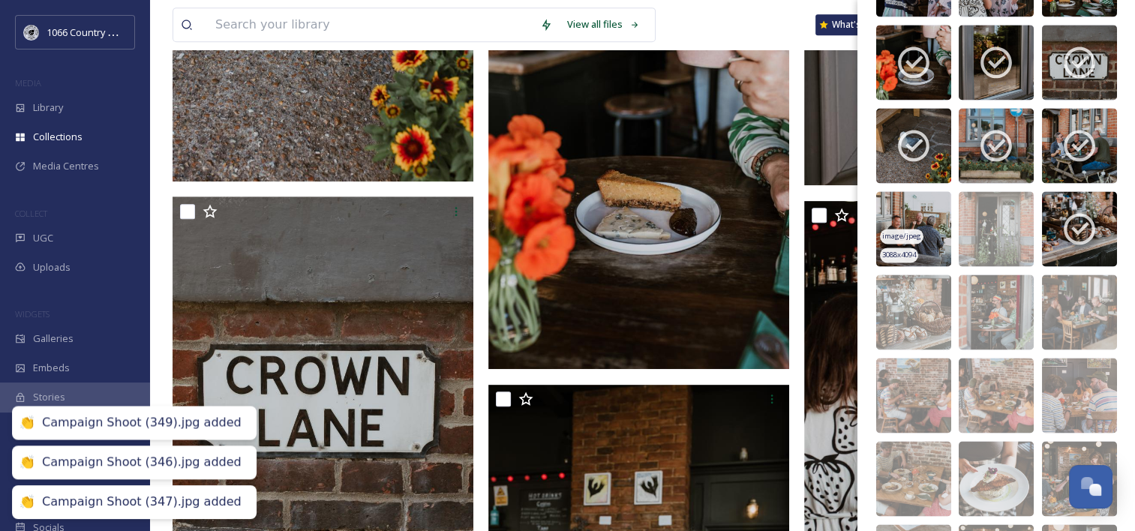
click at [904, 210] on img at bounding box center [914, 228] width 75 height 75
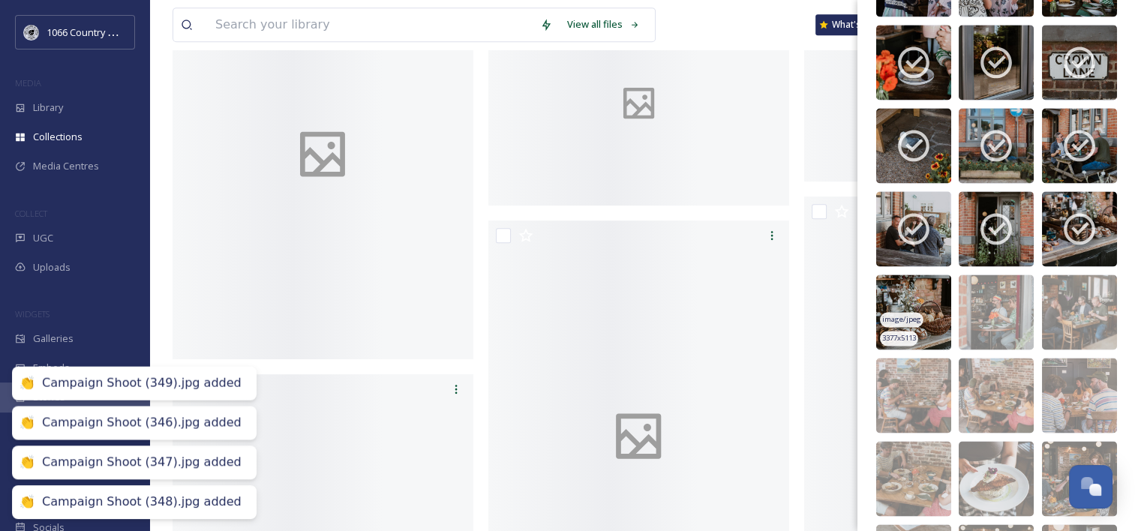
click at [903, 291] on img at bounding box center [914, 312] width 75 height 75
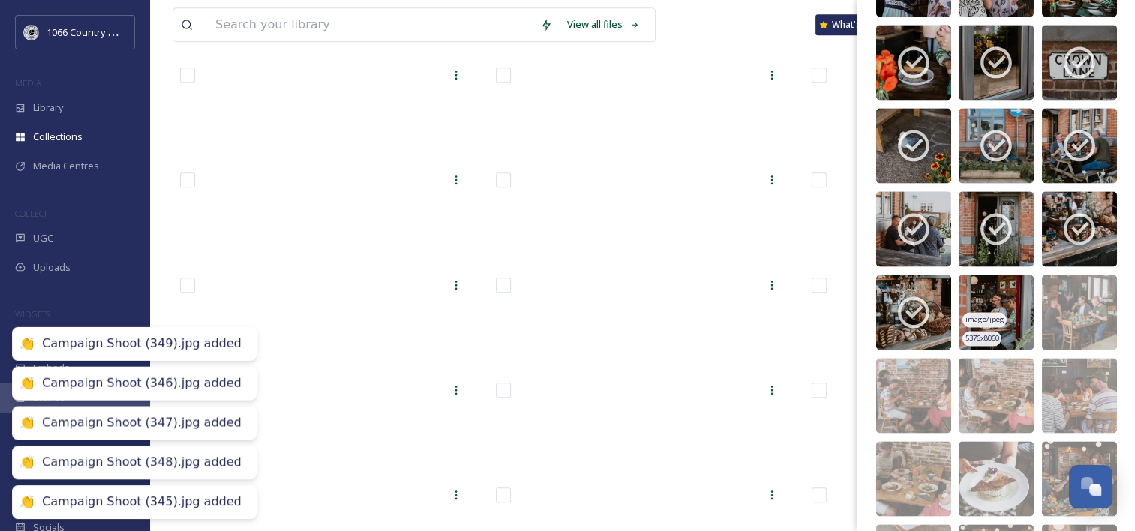
click at [985, 291] on img at bounding box center [996, 312] width 75 height 75
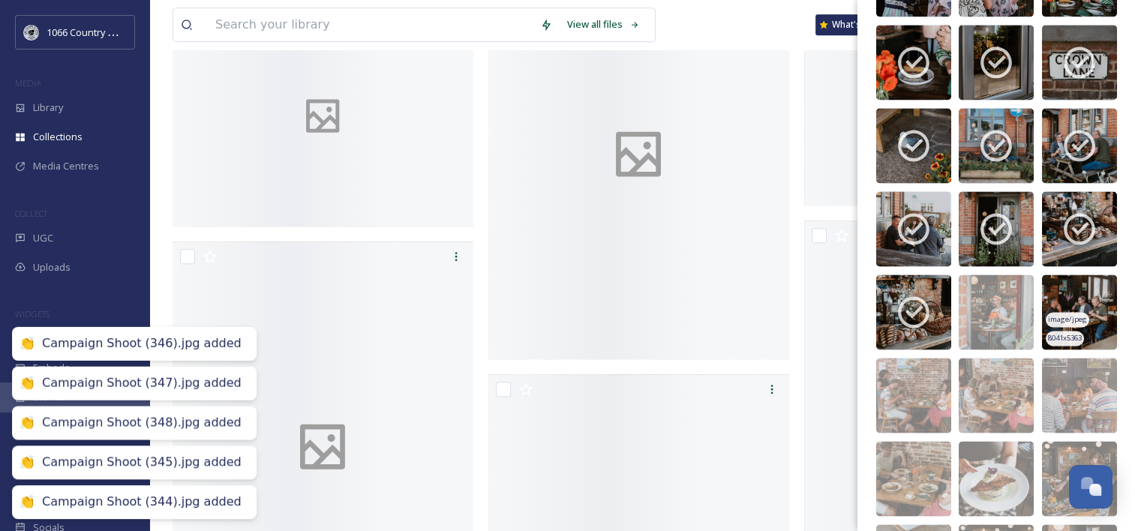
click at [1063, 291] on img at bounding box center [1079, 312] width 75 height 75
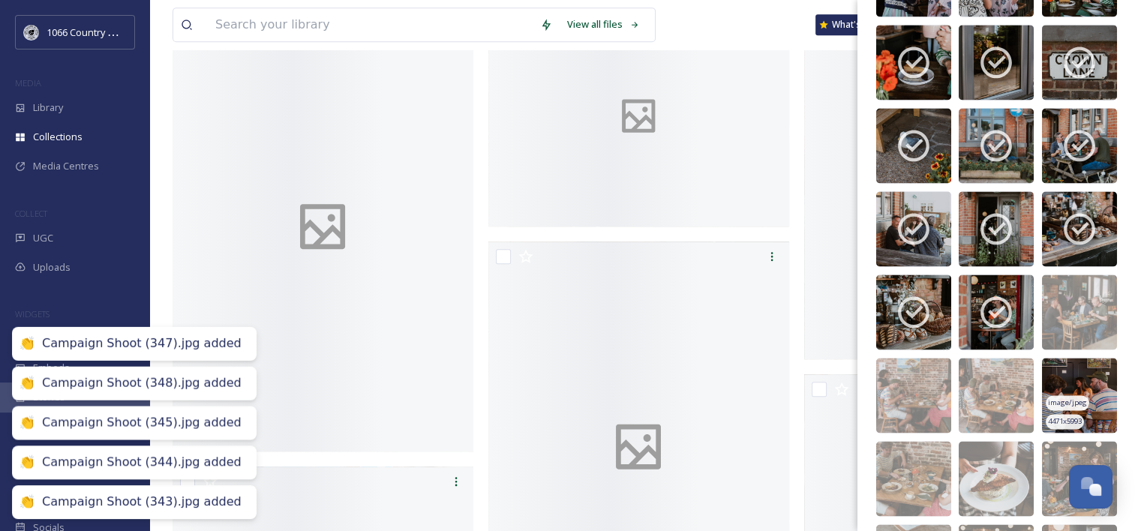
click at [1055, 371] on img at bounding box center [1079, 395] width 75 height 75
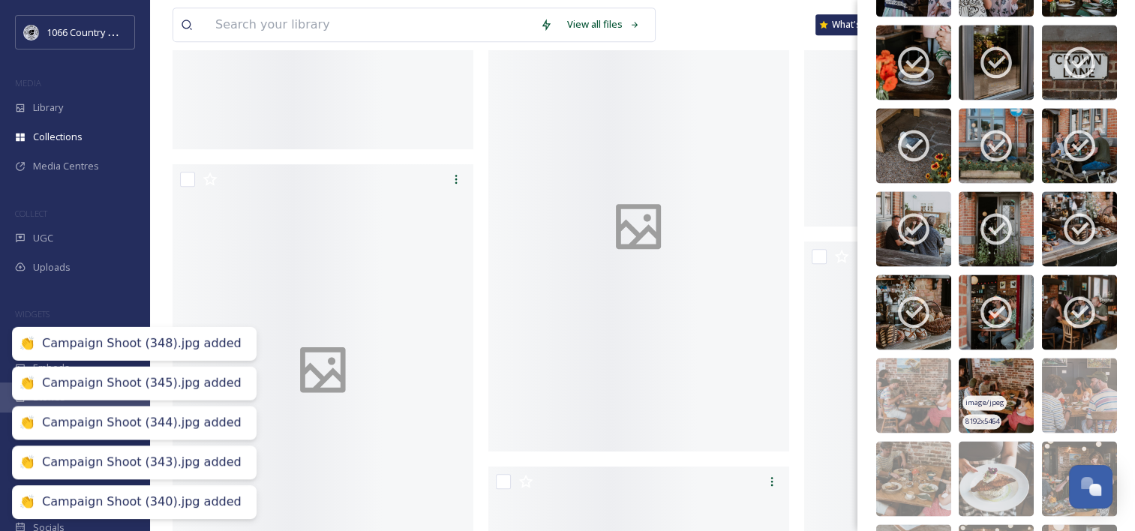
click at [979, 370] on img at bounding box center [996, 395] width 75 height 75
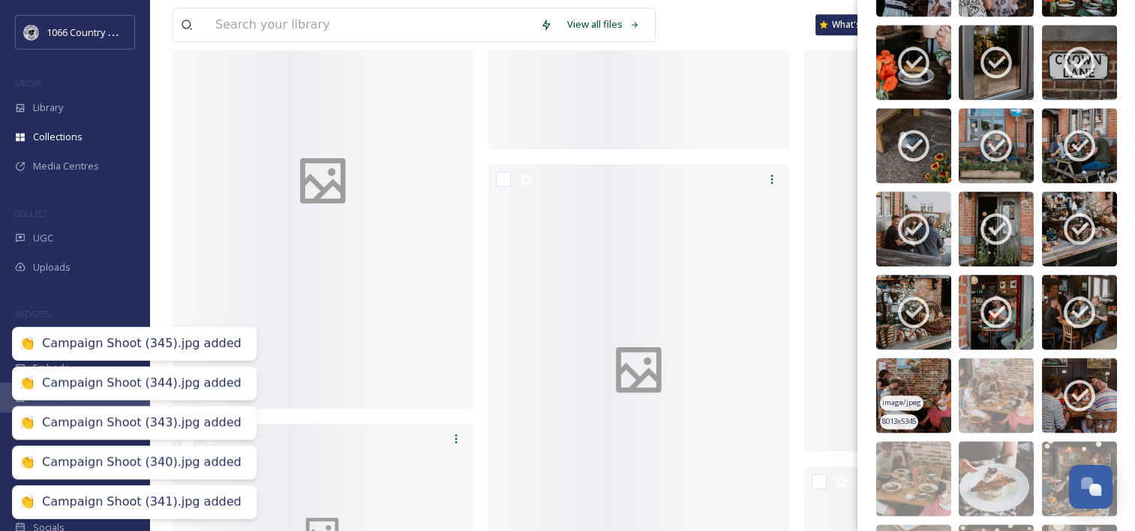
click at [901, 377] on img at bounding box center [914, 395] width 75 height 75
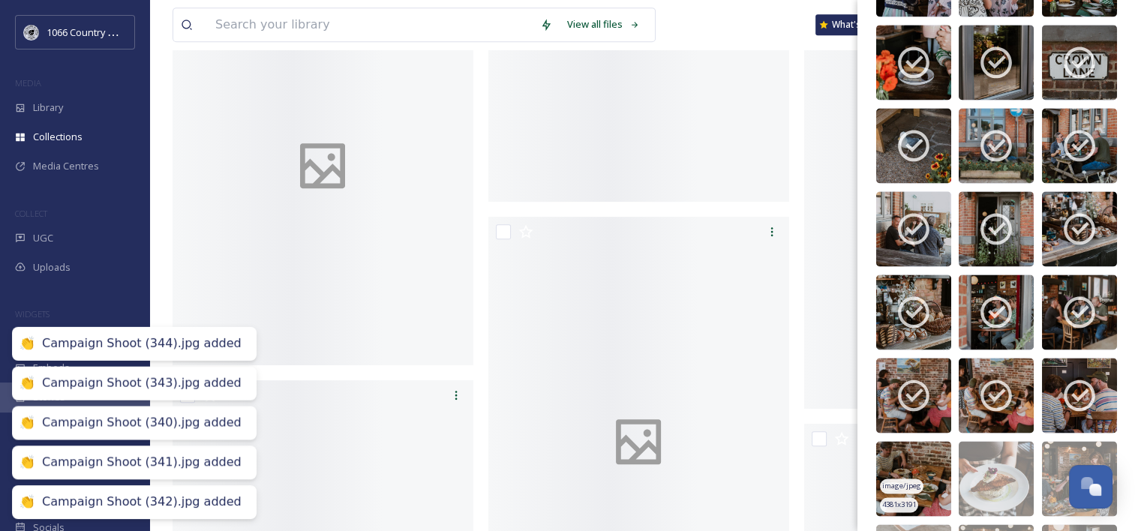
click at [901, 456] on img at bounding box center [914, 478] width 75 height 75
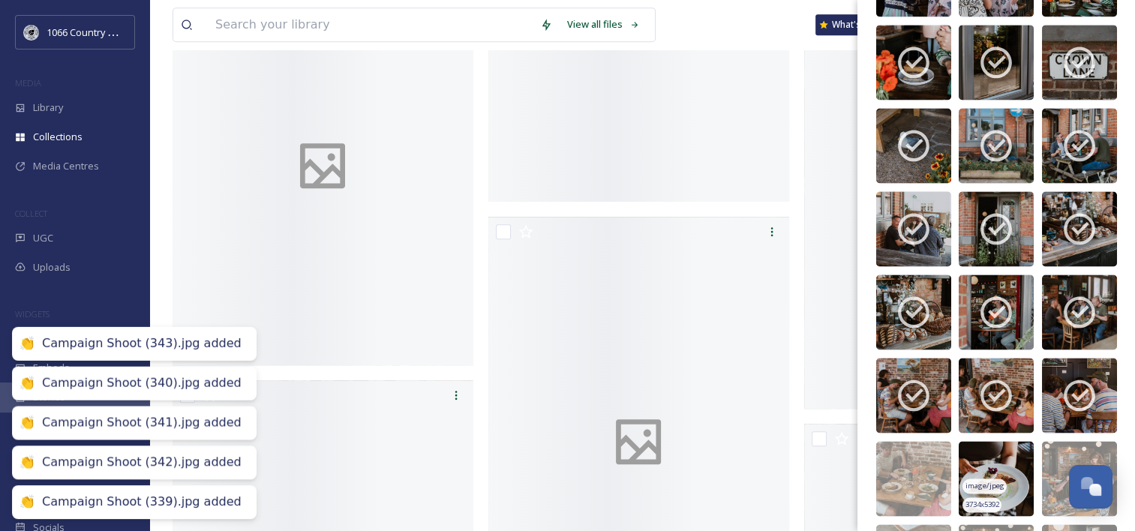
click at [1000, 451] on img at bounding box center [996, 478] width 75 height 75
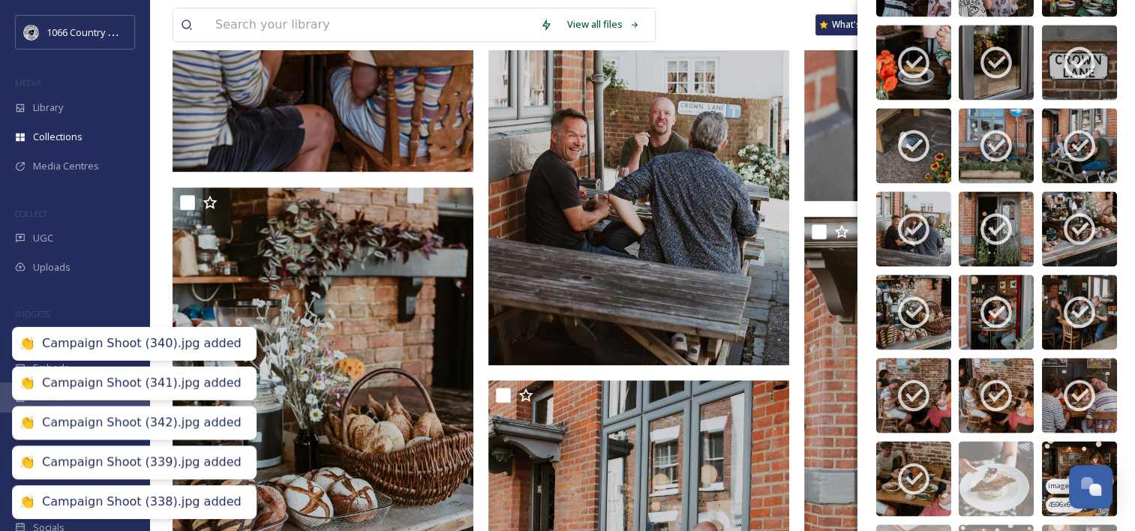
click at [1050, 452] on img at bounding box center [1079, 478] width 75 height 75
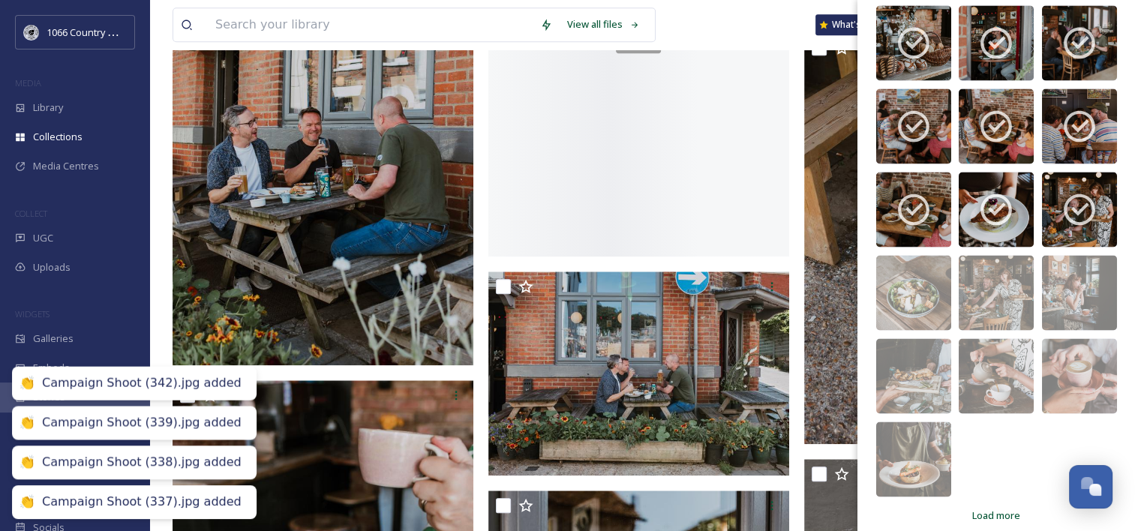
scroll to position [2540, 0]
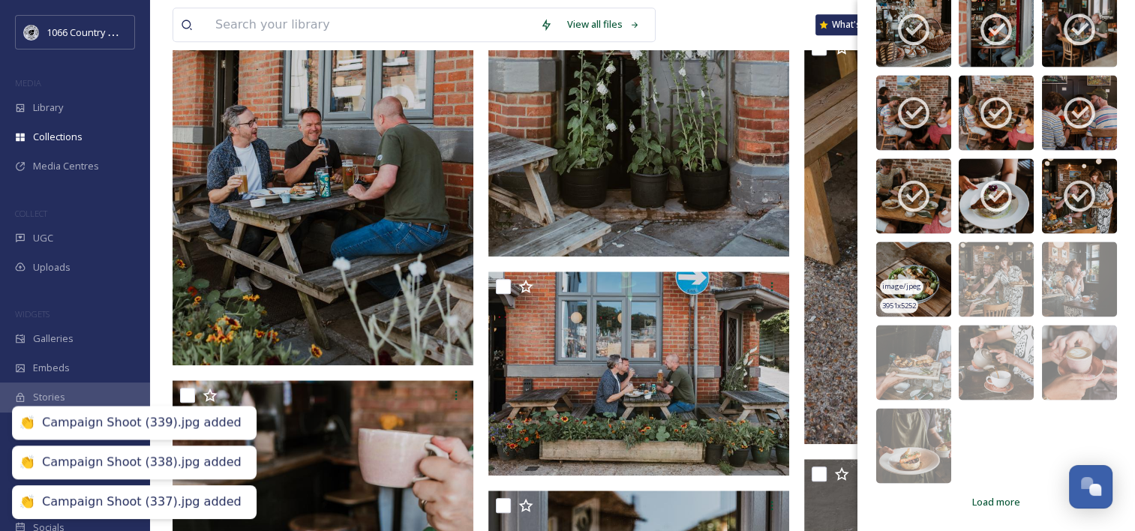
click at [908, 251] on img at bounding box center [914, 279] width 75 height 75
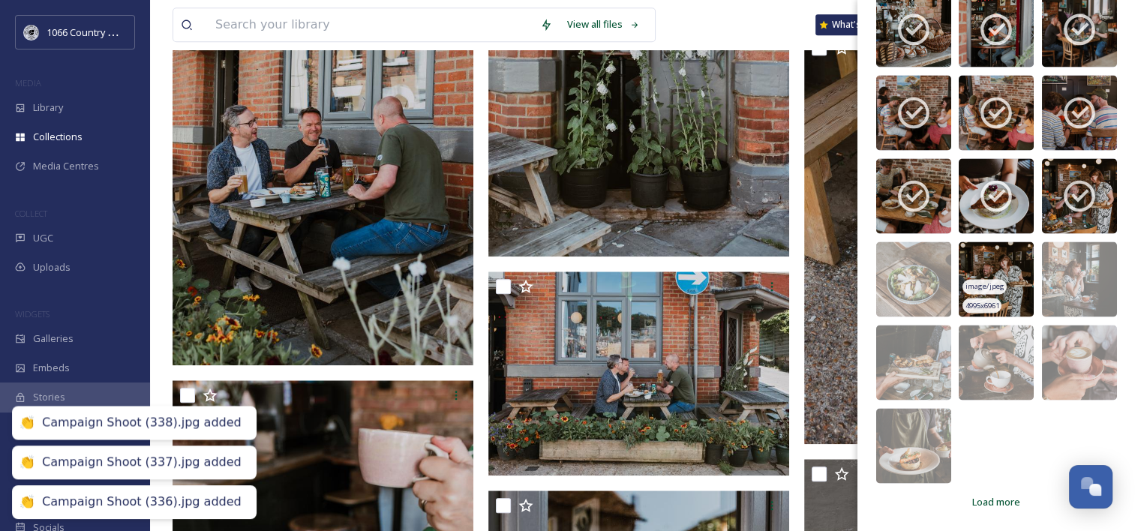
click at [994, 256] on img at bounding box center [996, 279] width 75 height 75
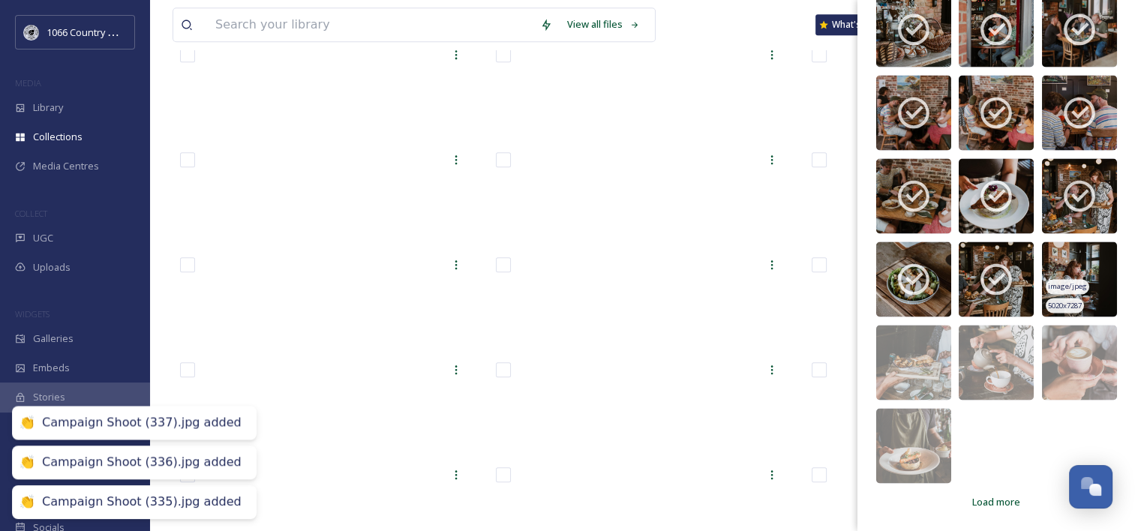
click at [1050, 252] on img at bounding box center [1079, 279] width 75 height 75
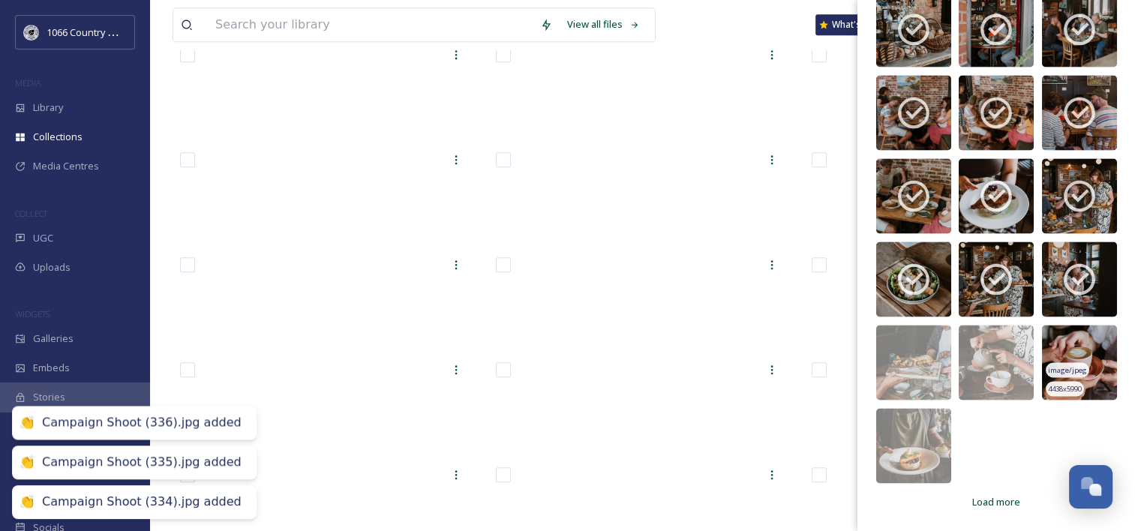
click at [1047, 337] on img at bounding box center [1079, 362] width 75 height 75
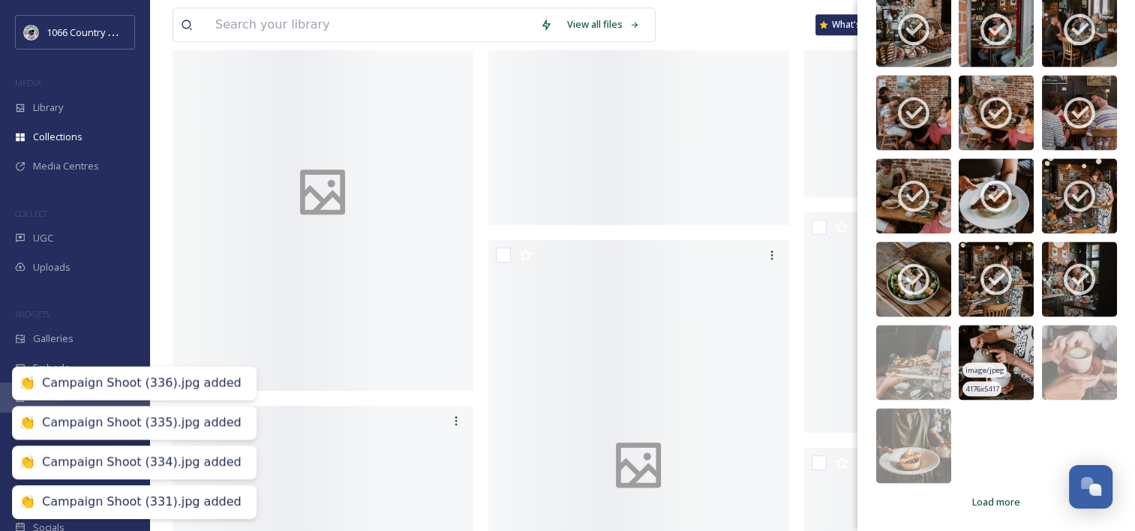
click at [1000, 341] on img at bounding box center [996, 362] width 75 height 75
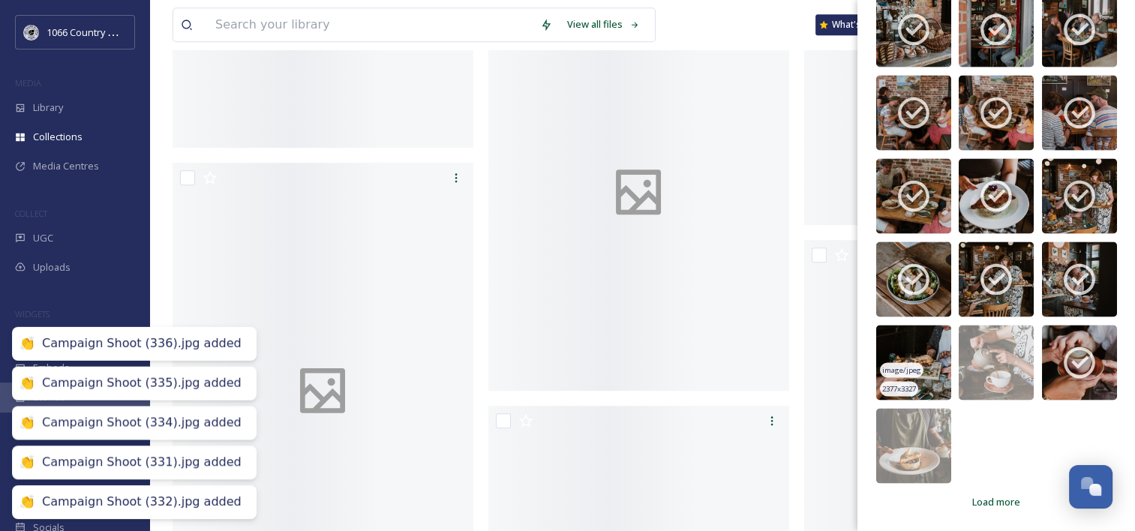
click at [928, 344] on img at bounding box center [914, 362] width 75 height 75
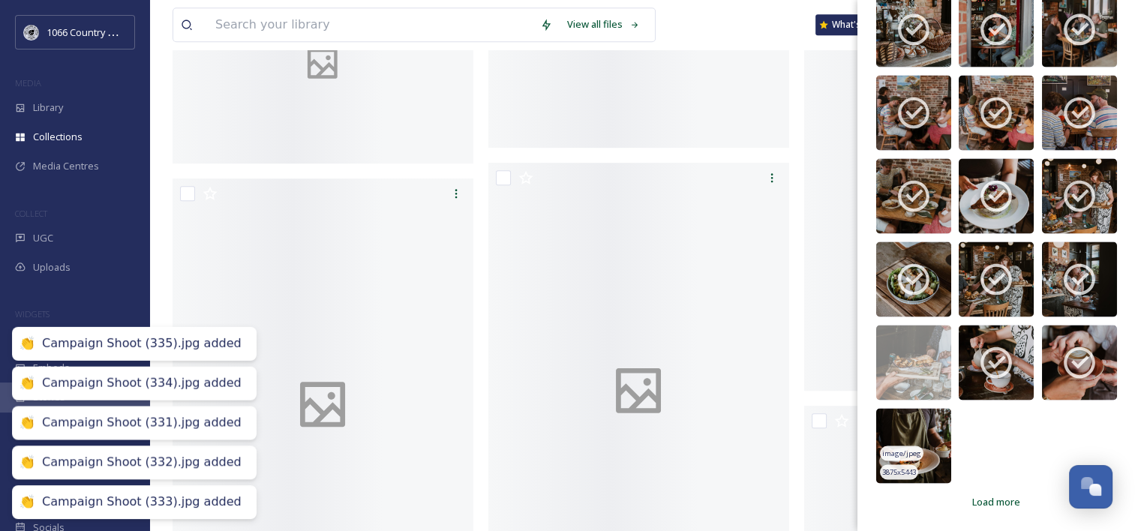
click at [910, 426] on img at bounding box center [914, 445] width 75 height 75
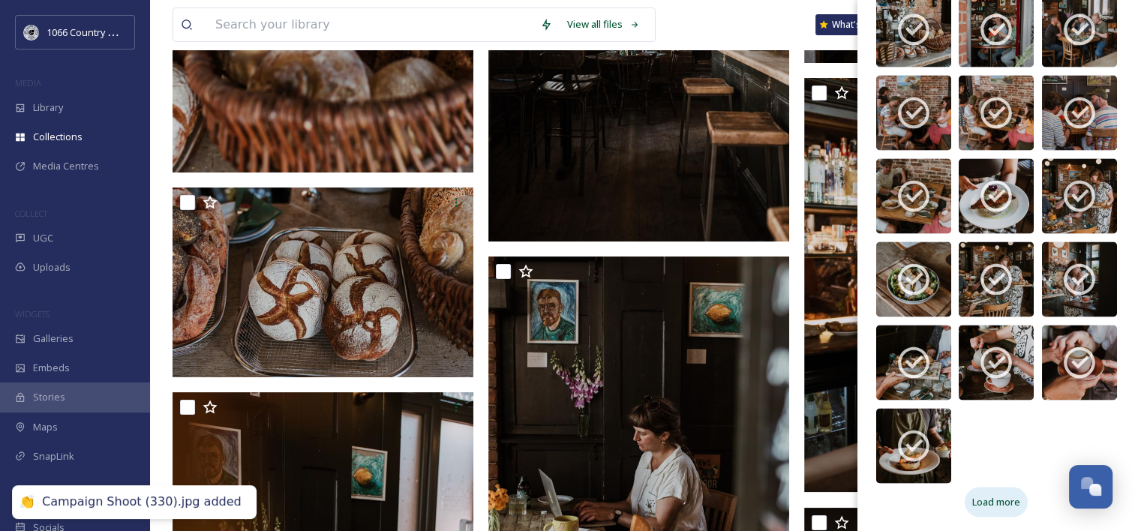
scroll to position [5368, 0]
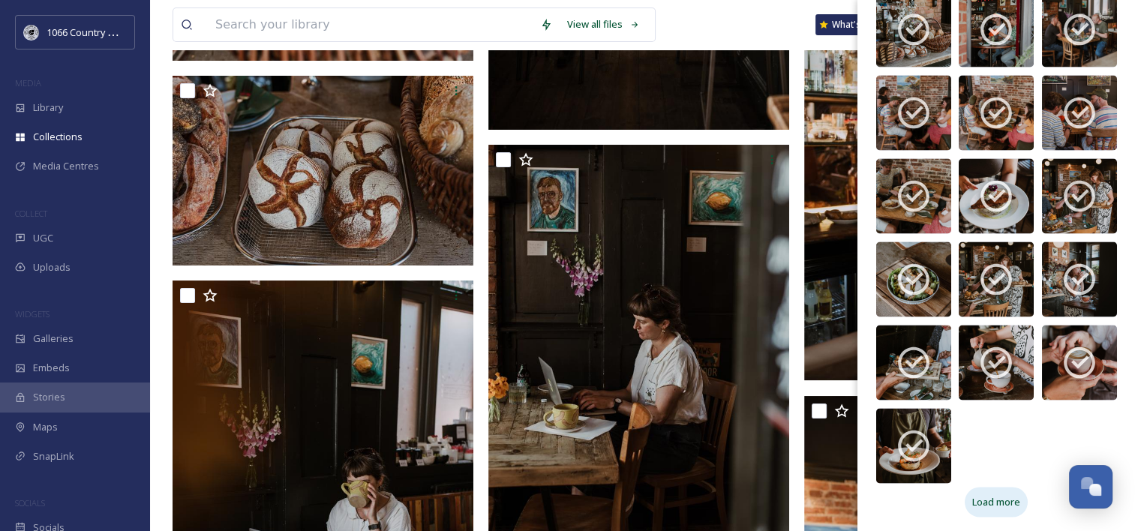
click at [979, 501] on span "Load more" at bounding box center [997, 502] width 48 height 14
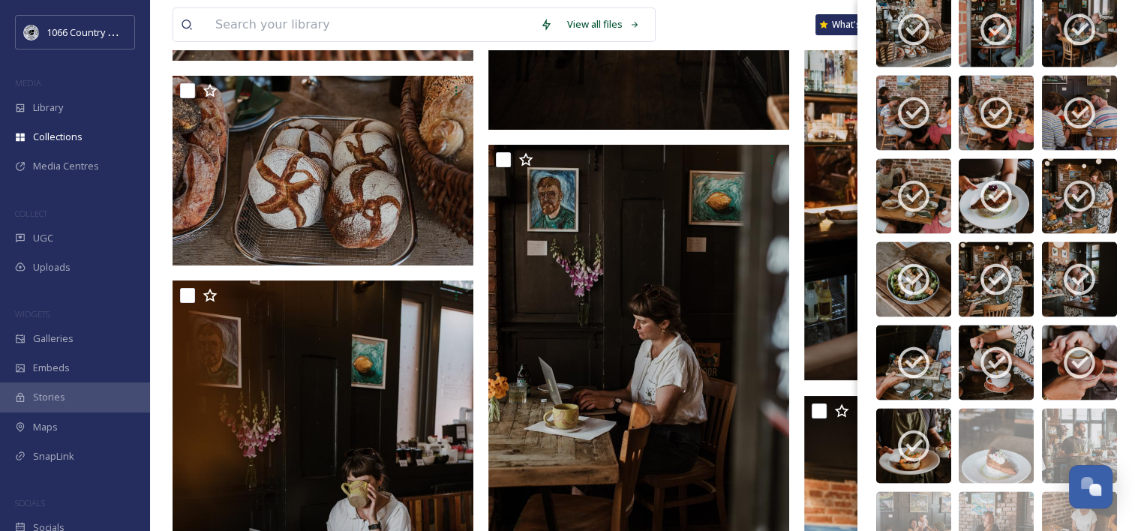
scroll to position [2765, 0]
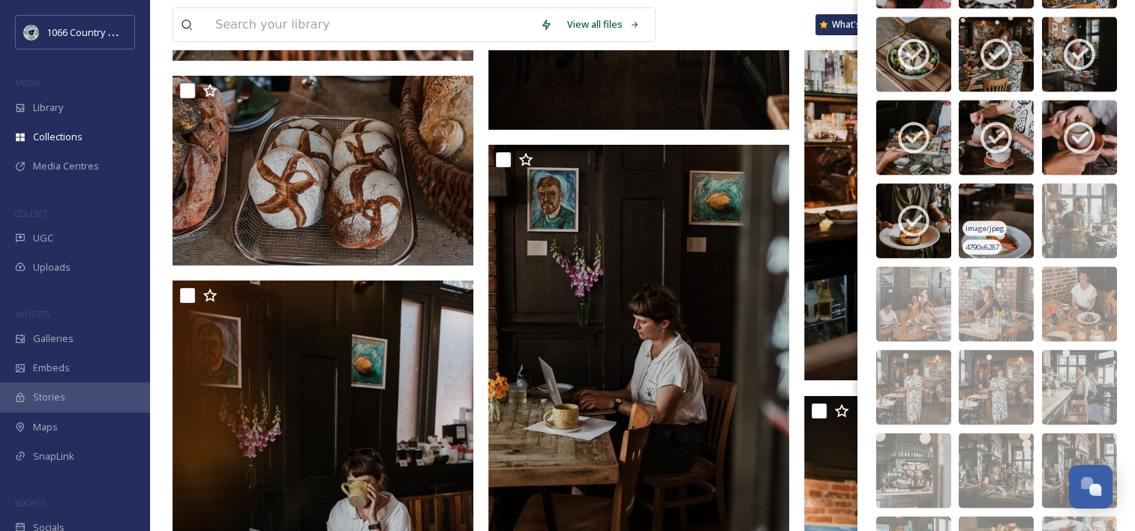
click at [977, 200] on img at bounding box center [996, 220] width 75 height 75
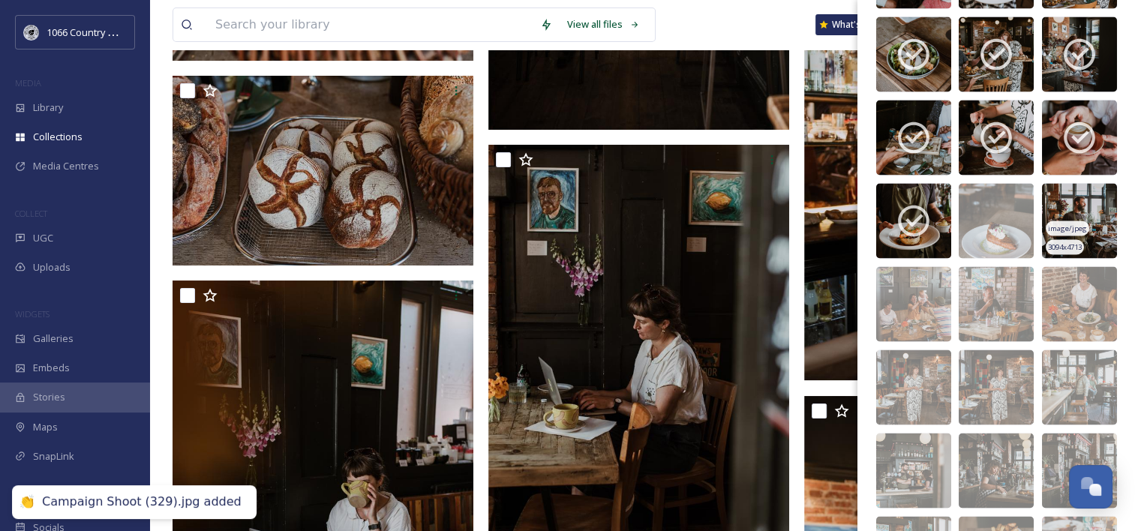
click at [1067, 195] on img at bounding box center [1079, 220] width 75 height 75
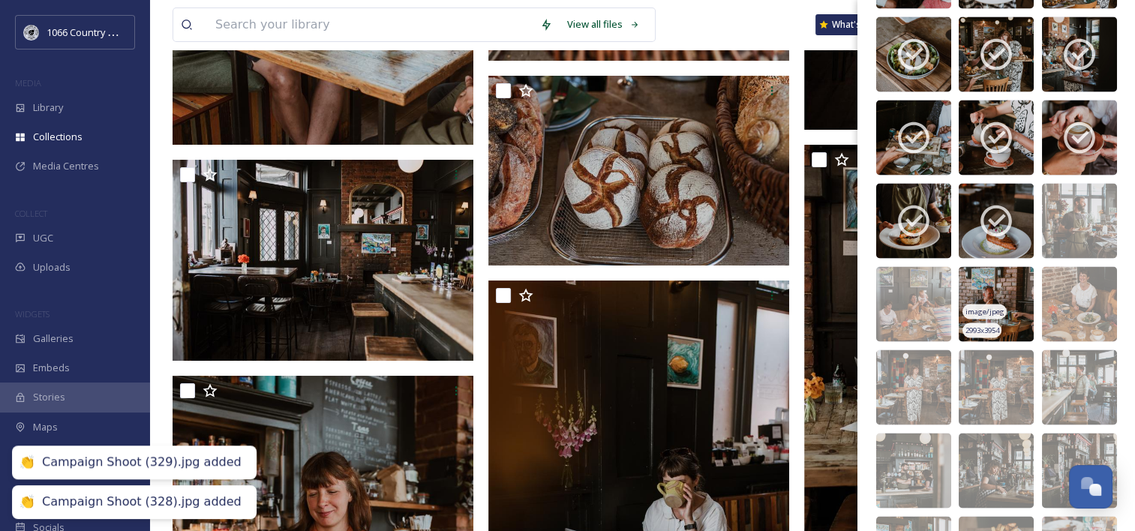
click at [1066, 281] on img at bounding box center [1079, 303] width 75 height 75
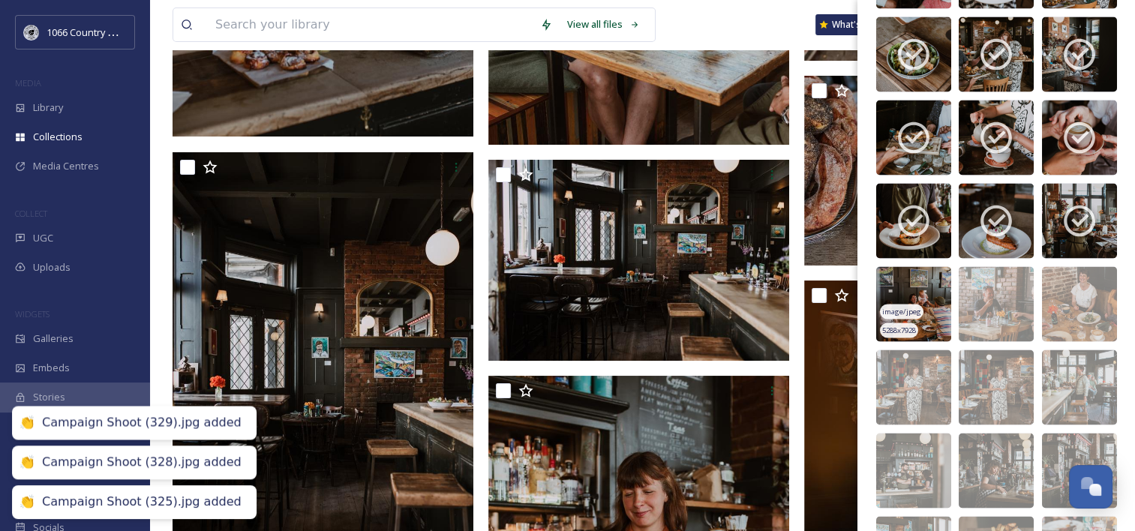
click at [976, 293] on img at bounding box center [996, 303] width 75 height 75
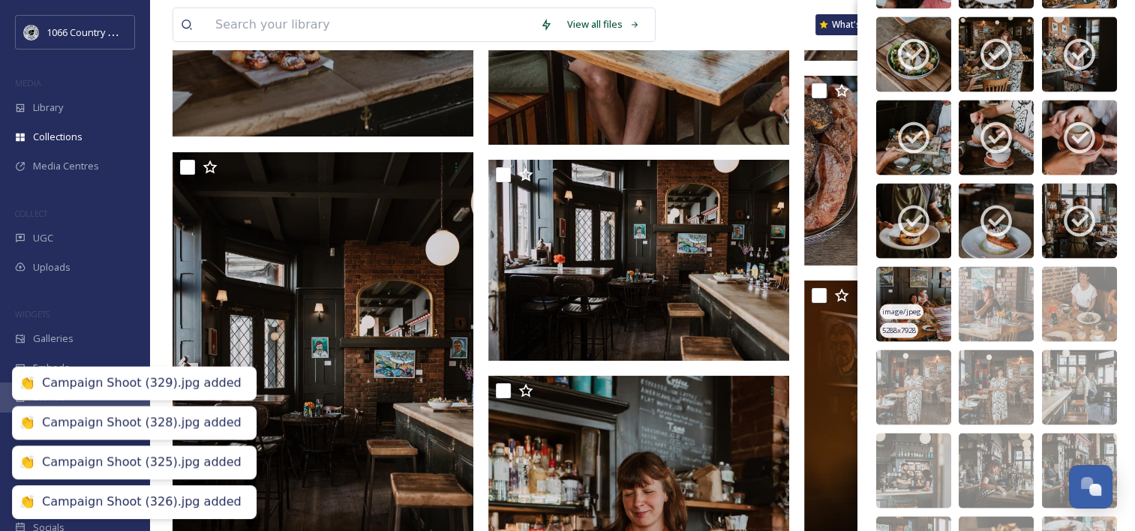
click at [913, 283] on img at bounding box center [914, 303] width 75 height 75
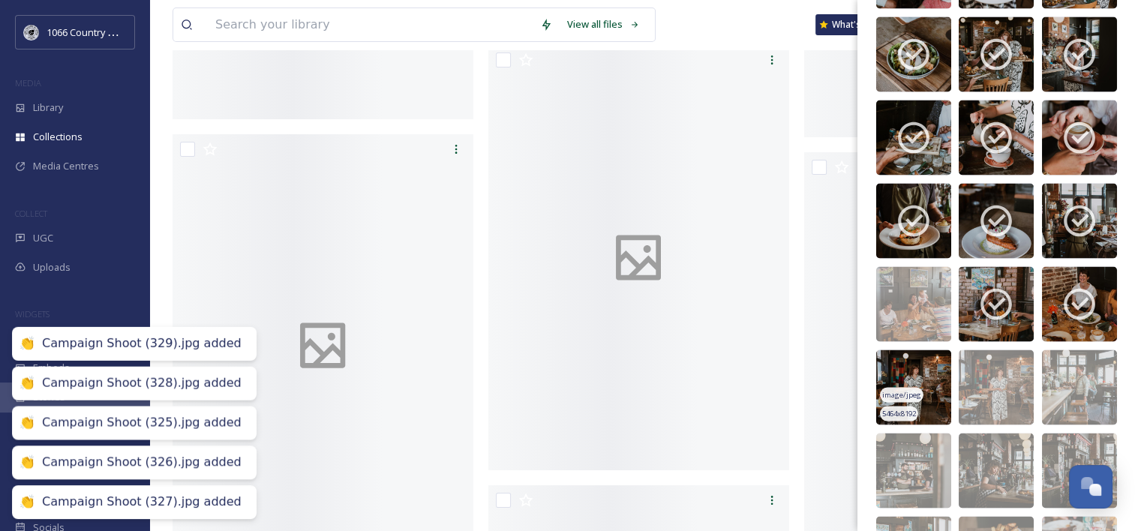
click at [913, 373] on img at bounding box center [914, 387] width 75 height 75
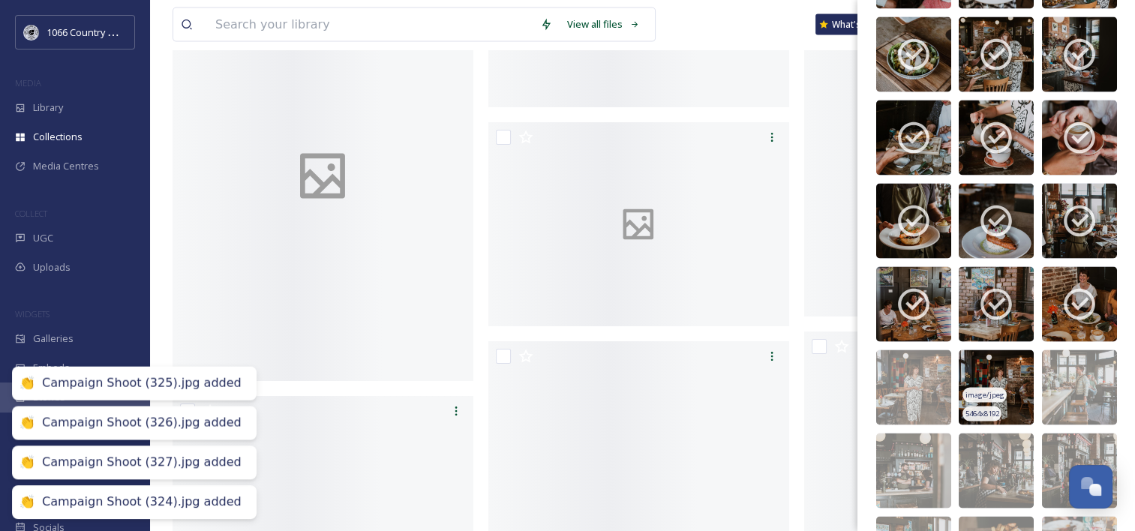
click at [989, 369] on img at bounding box center [996, 387] width 75 height 75
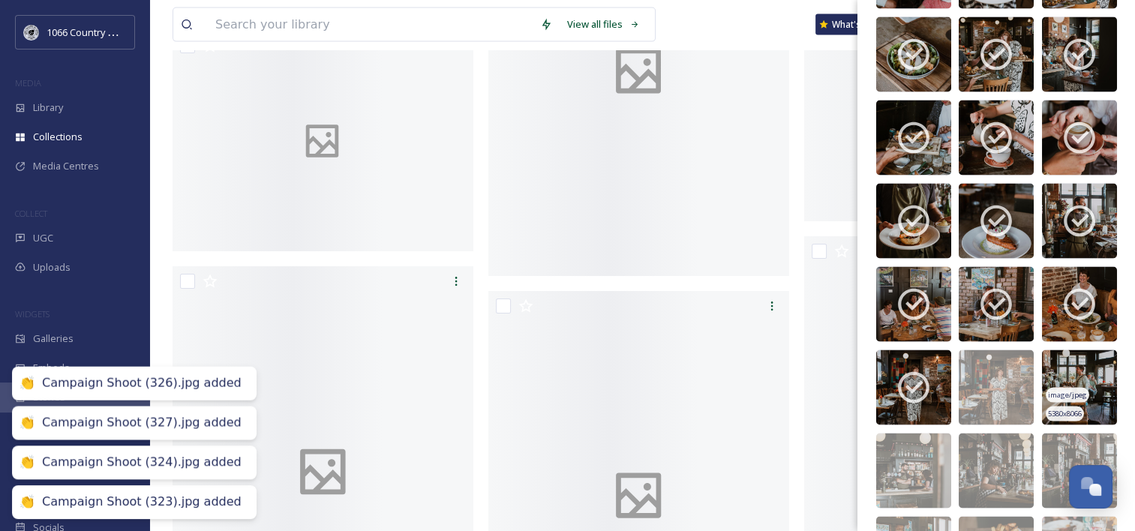
click at [1073, 363] on img at bounding box center [1079, 387] width 75 height 75
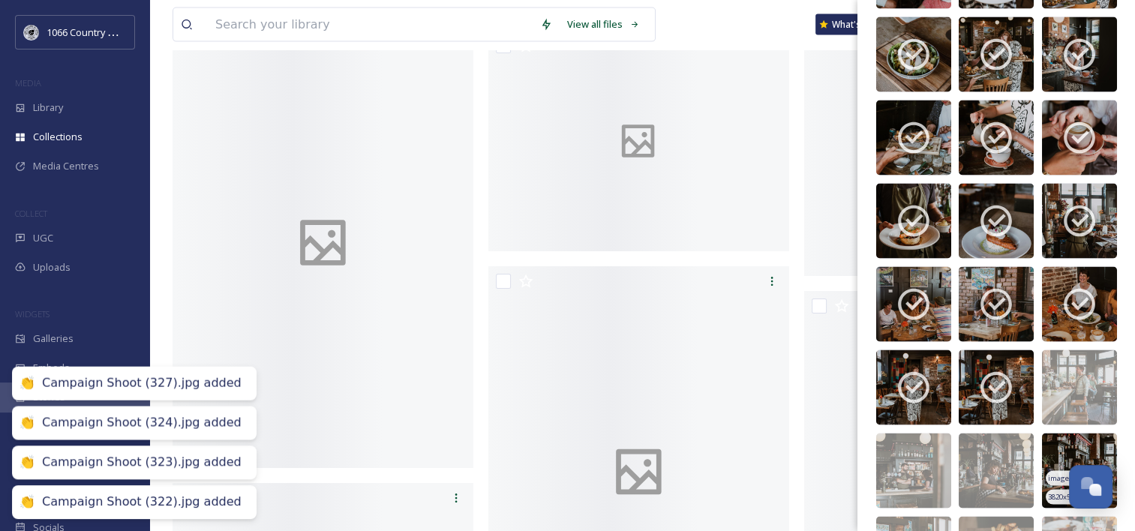
scroll to position [5368, 0]
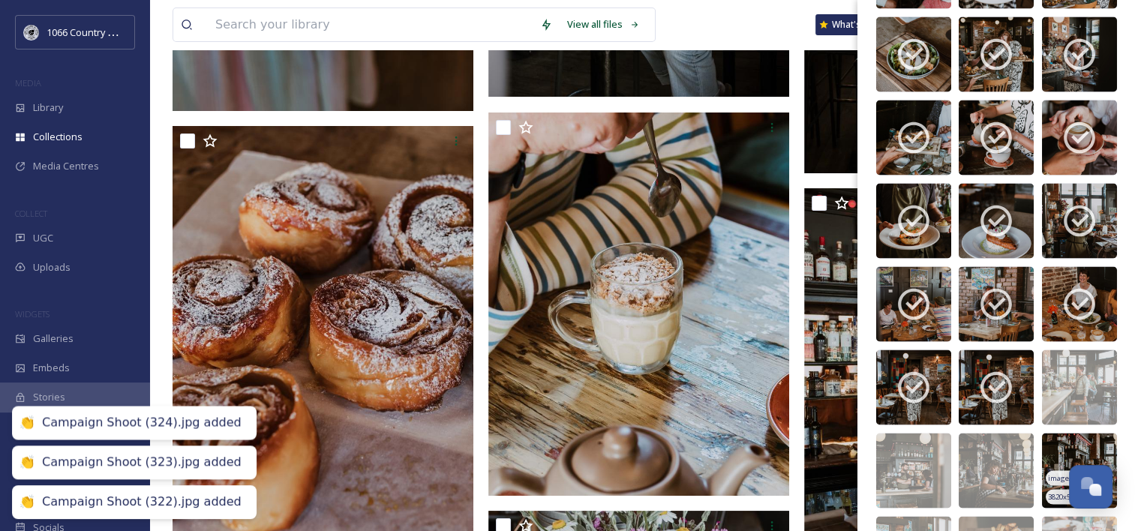
click at [1054, 450] on img at bounding box center [1079, 470] width 75 height 75
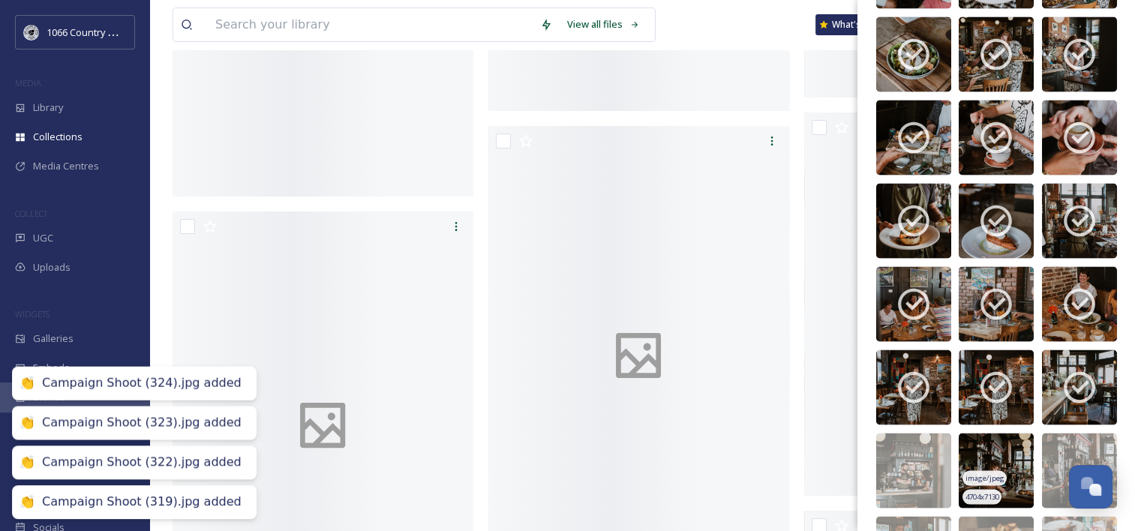
click at [973, 453] on img at bounding box center [996, 470] width 75 height 75
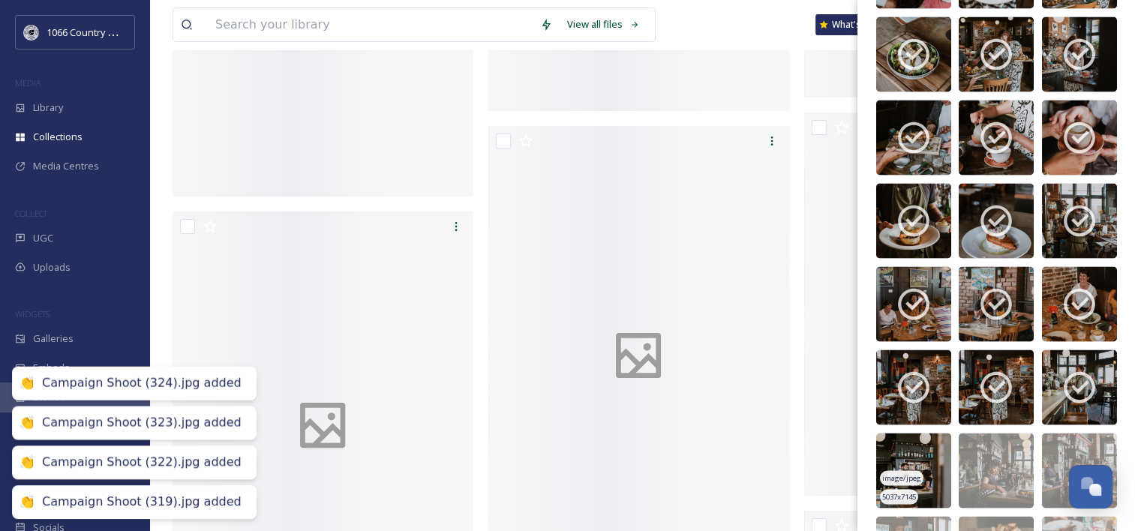
click at [916, 450] on img at bounding box center [914, 470] width 75 height 75
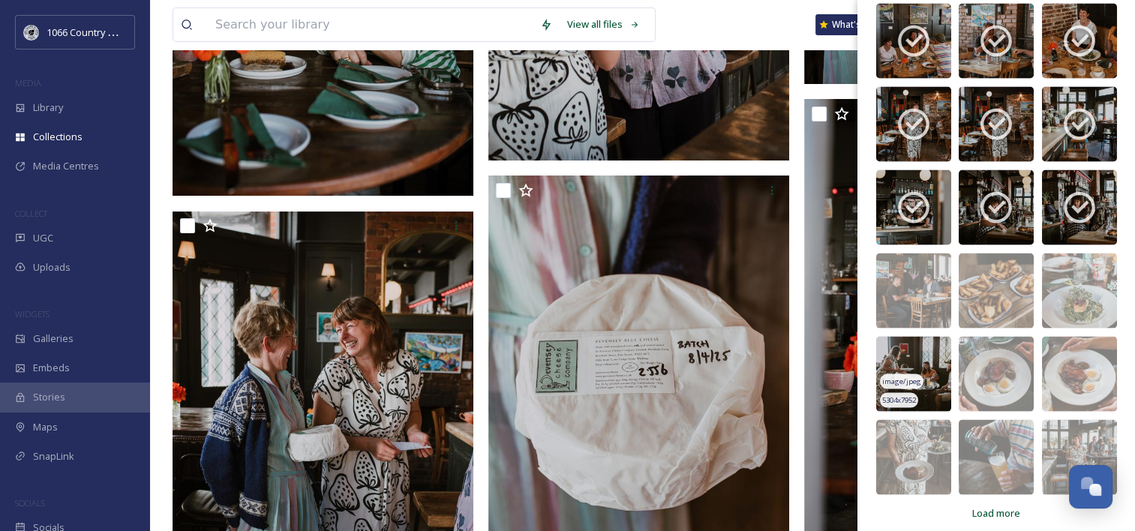
scroll to position [3039, 0]
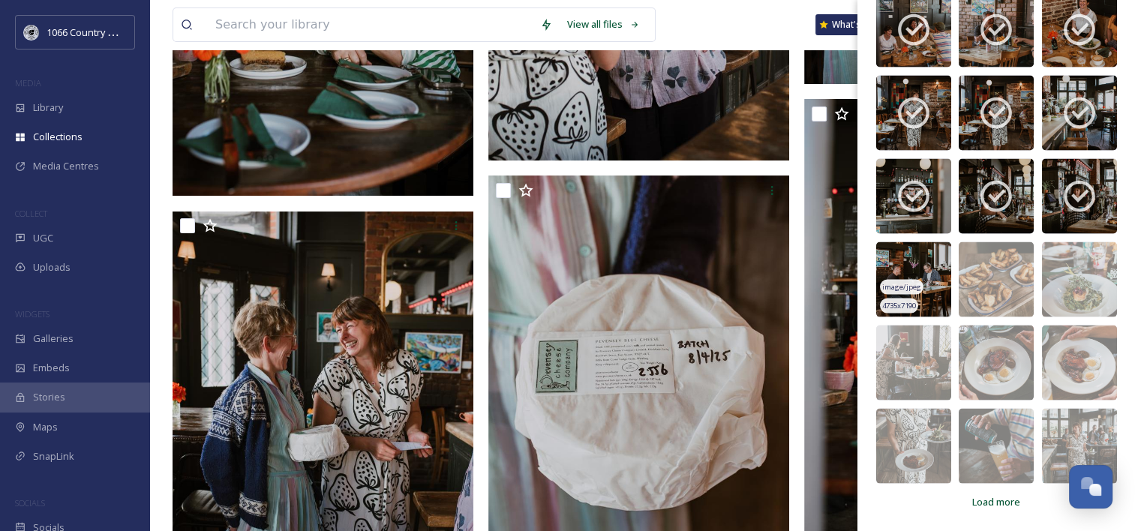
click at [919, 254] on img at bounding box center [914, 279] width 75 height 75
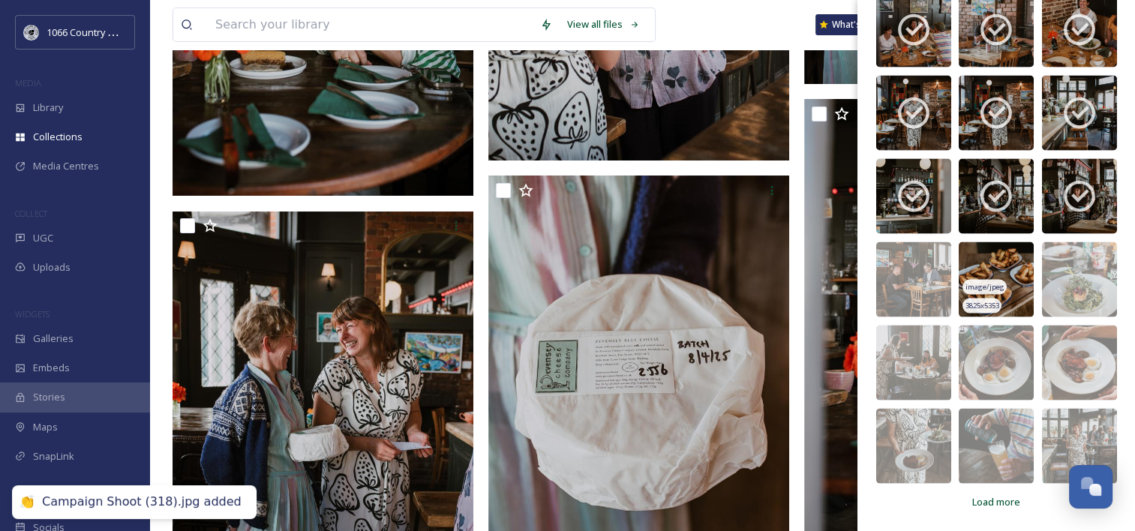
click at [986, 266] on img at bounding box center [996, 279] width 75 height 75
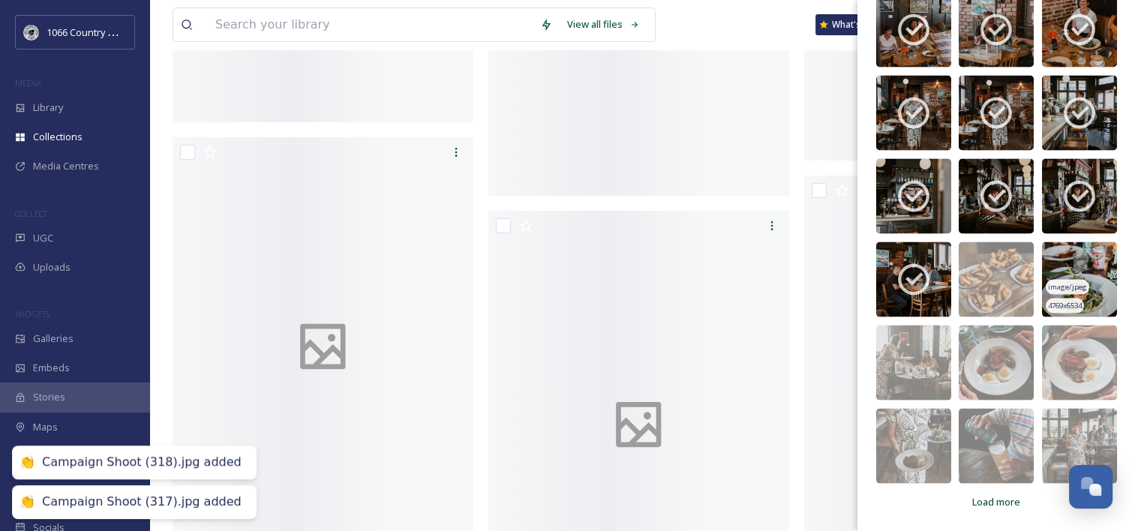
click at [1074, 265] on img at bounding box center [1079, 279] width 75 height 75
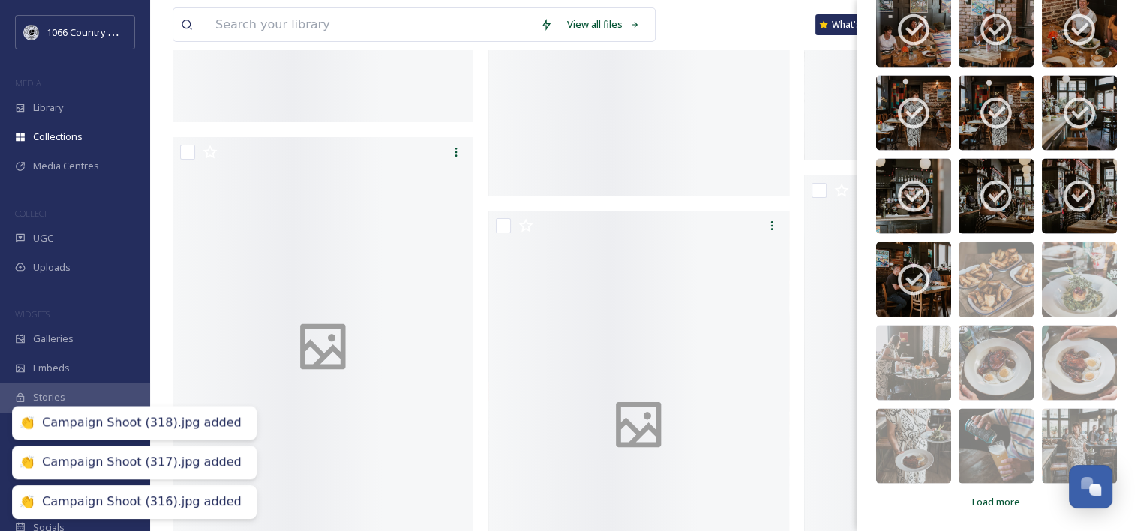
click at [1060, 342] on img at bounding box center [1079, 363] width 75 height 75
click at [974, 348] on img at bounding box center [996, 363] width 75 height 75
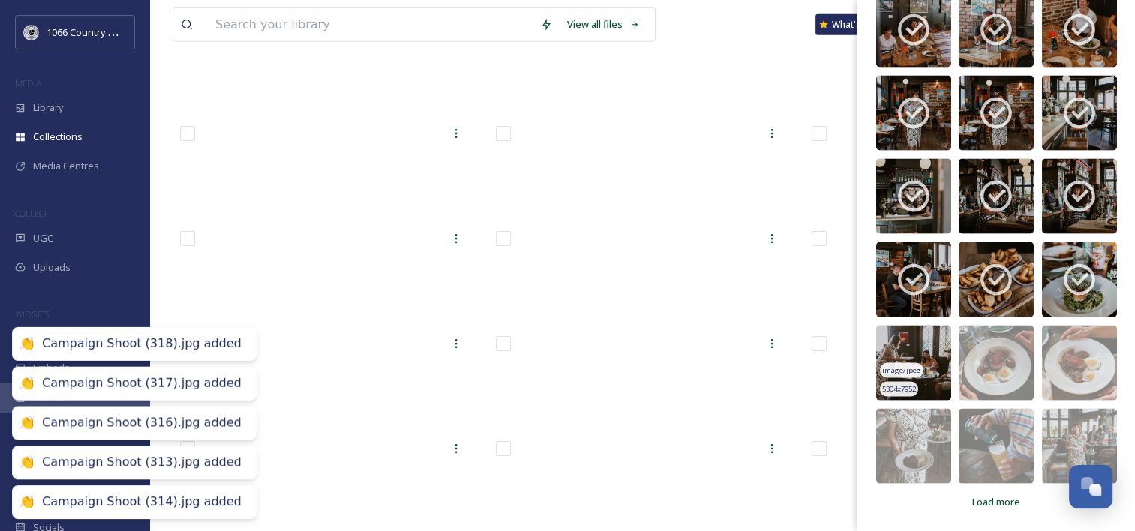
click at [909, 340] on img at bounding box center [914, 363] width 75 height 75
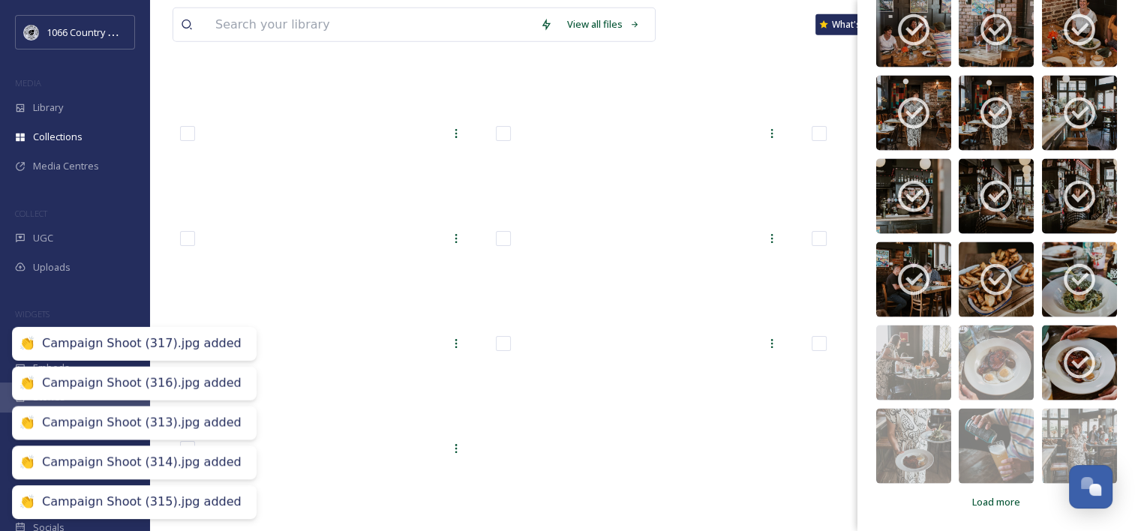
click at [914, 426] on img at bounding box center [914, 446] width 75 height 75
click at [988, 421] on img at bounding box center [996, 446] width 75 height 75
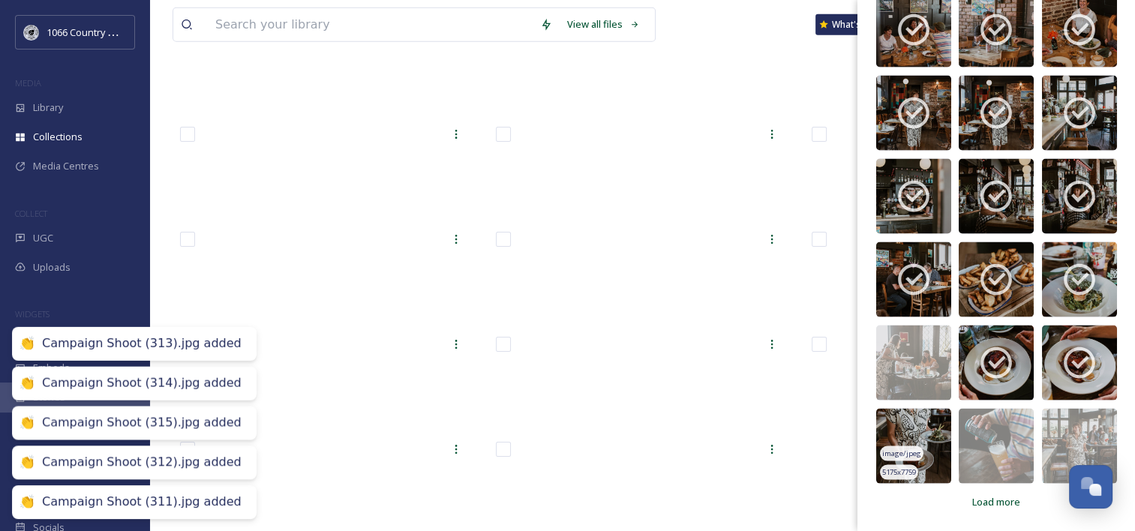
click at [1061, 427] on img at bounding box center [1079, 446] width 75 height 75
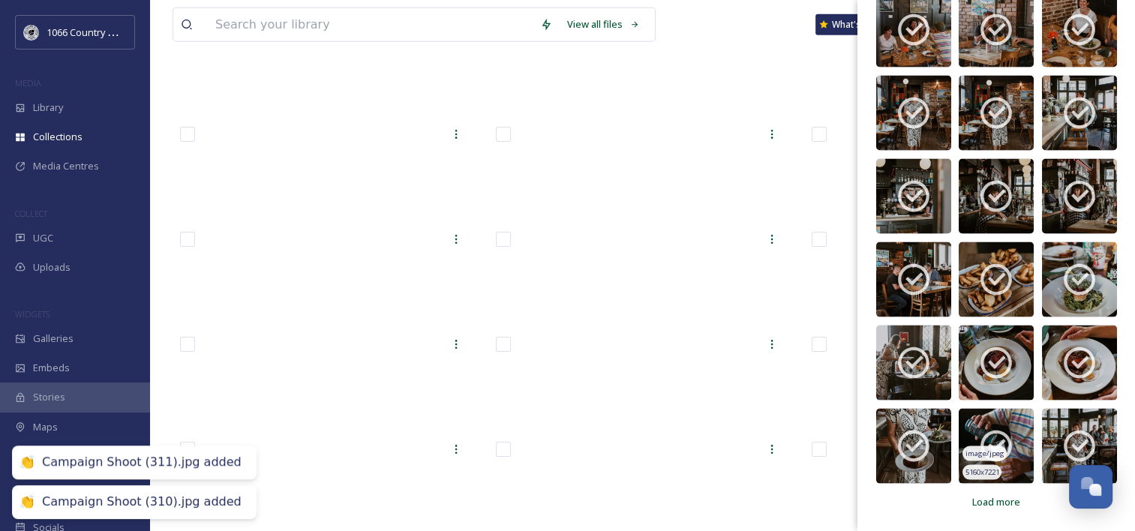
scroll to position [5368, 0]
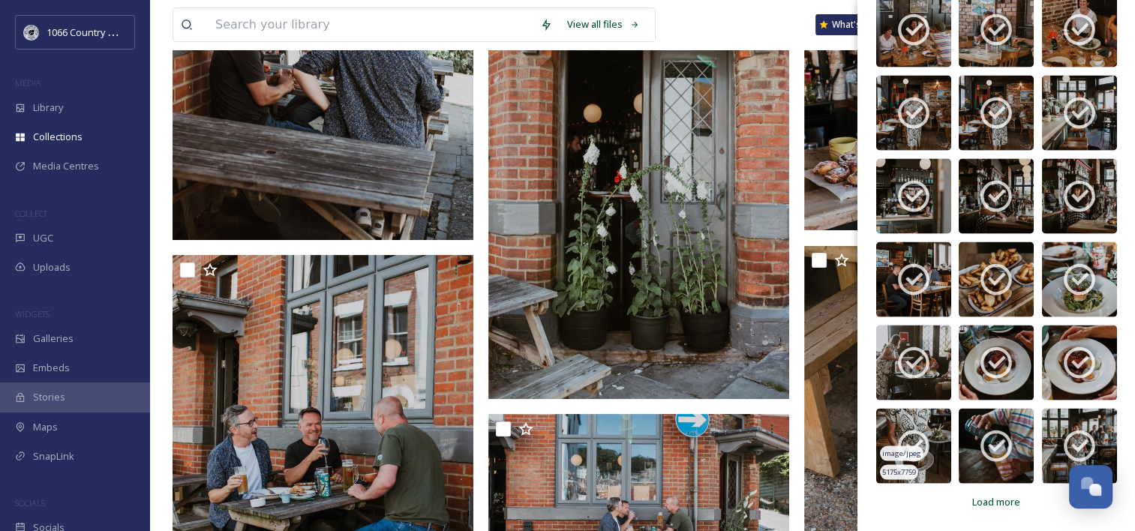
click at [997, 499] on span "Load more" at bounding box center [997, 502] width 48 height 14
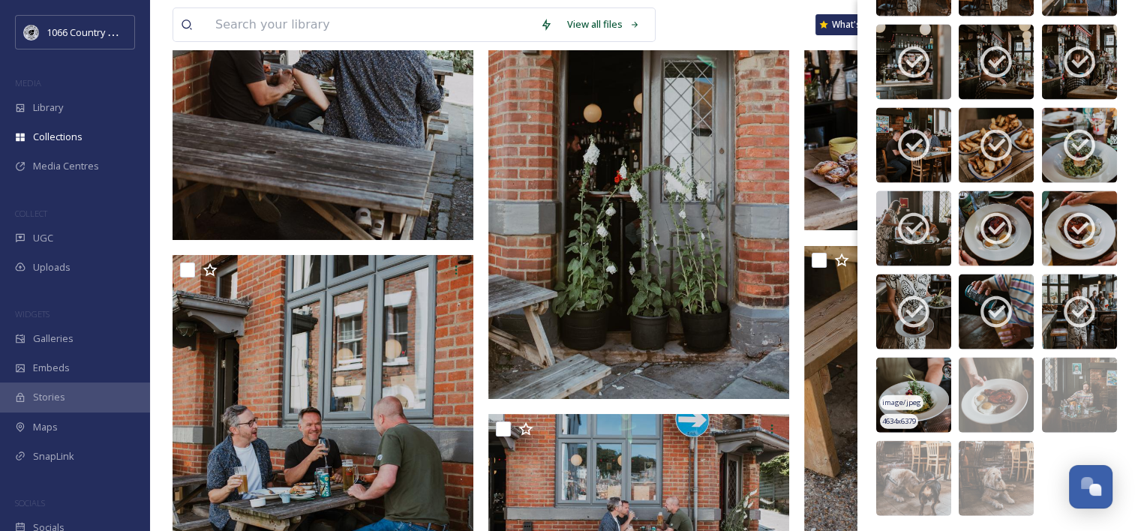
scroll to position [3176, 0]
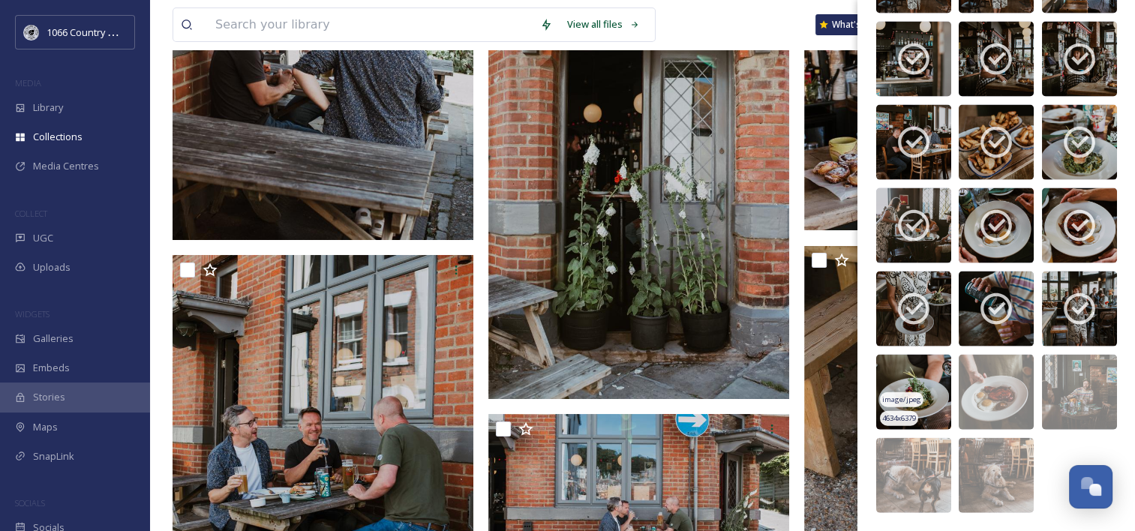
click at [902, 370] on img at bounding box center [914, 392] width 75 height 75
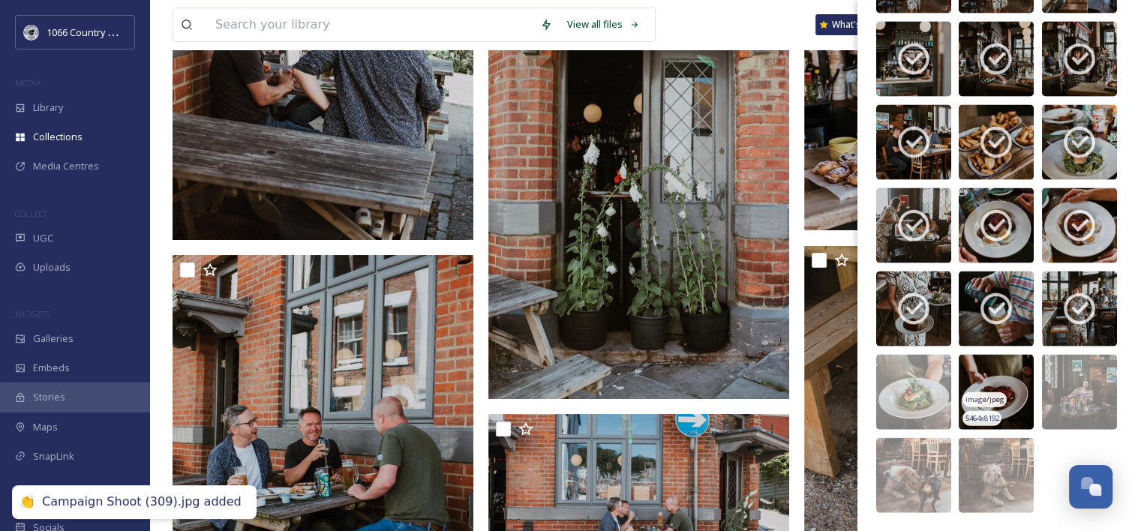
click at [993, 375] on img at bounding box center [996, 392] width 75 height 75
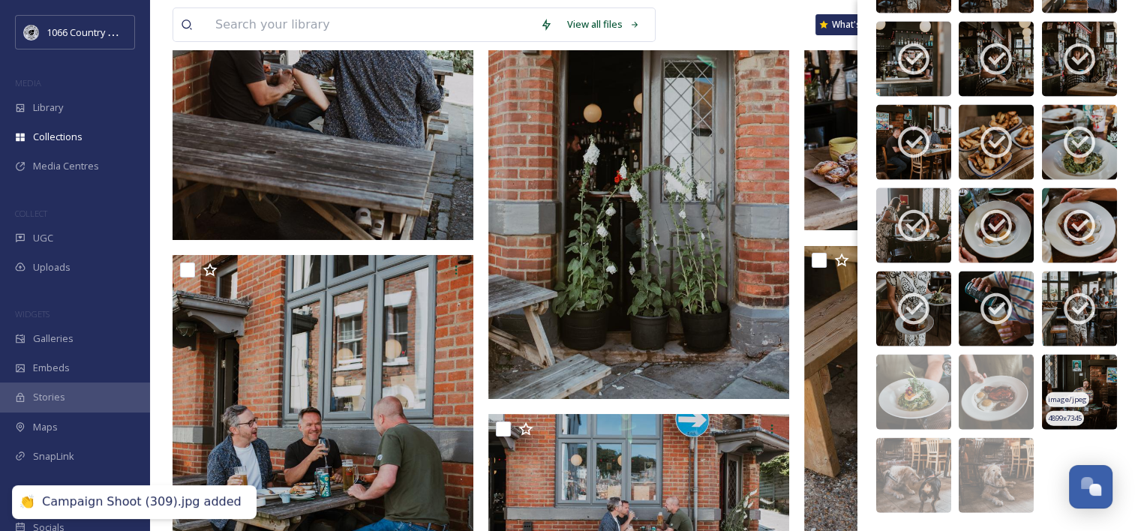
click at [1083, 371] on img at bounding box center [1079, 392] width 75 height 75
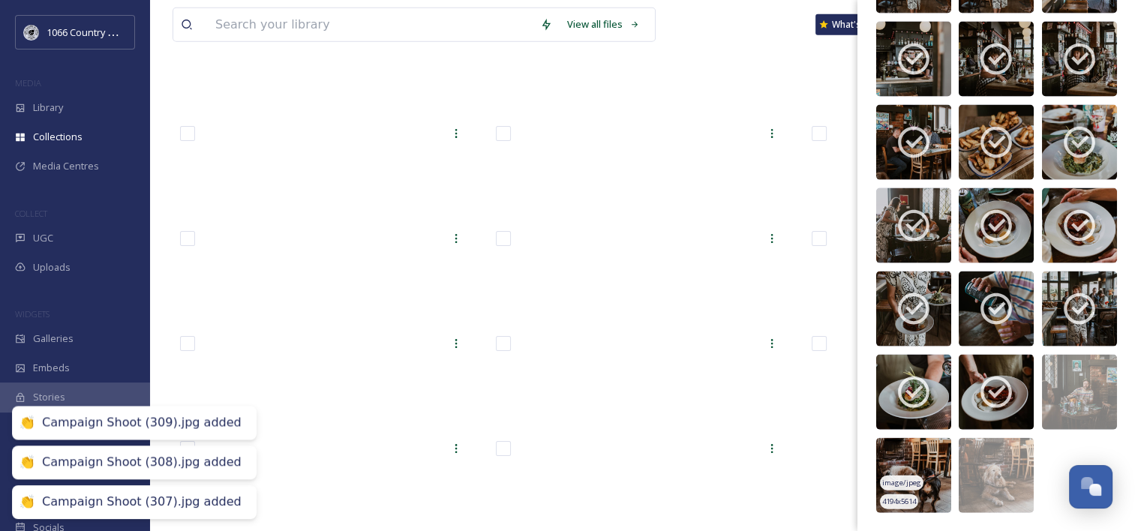
click at [979, 457] on img at bounding box center [996, 475] width 75 height 75
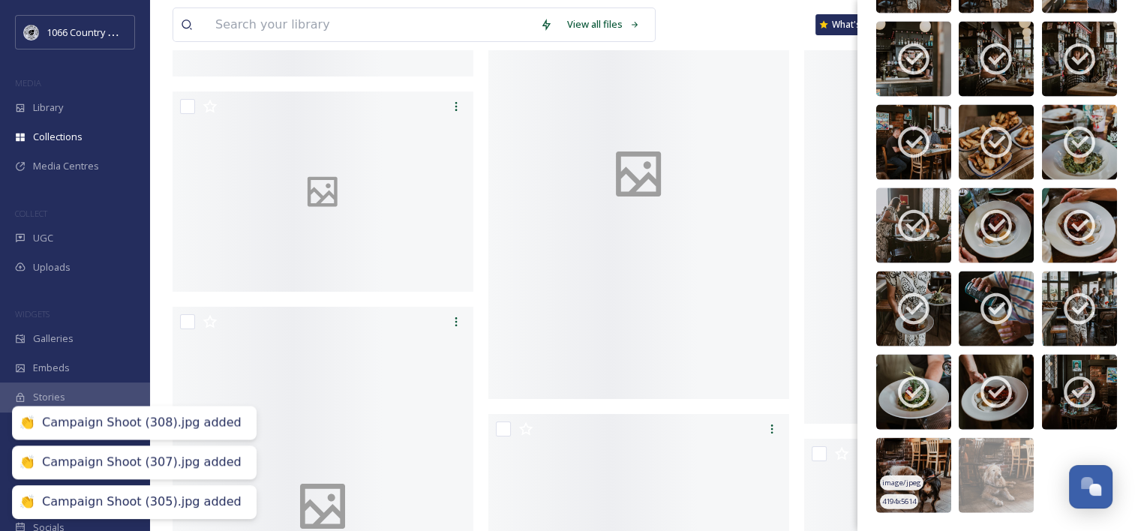
click at [924, 459] on img at bounding box center [914, 475] width 75 height 75
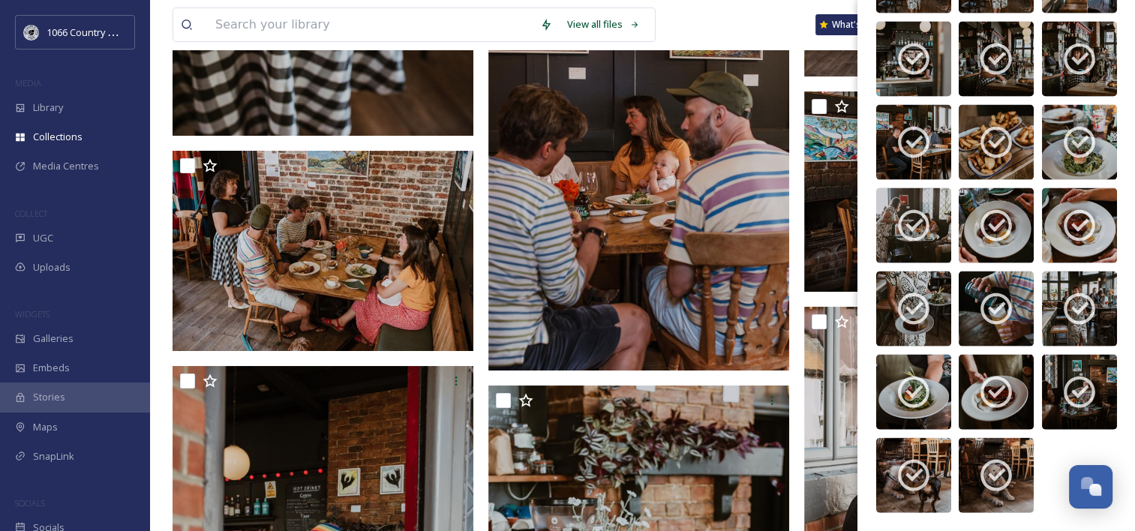
click at [791, 35] on div "View all files What's New [PERSON_NAME]" at bounding box center [643, 25] width 940 height 50
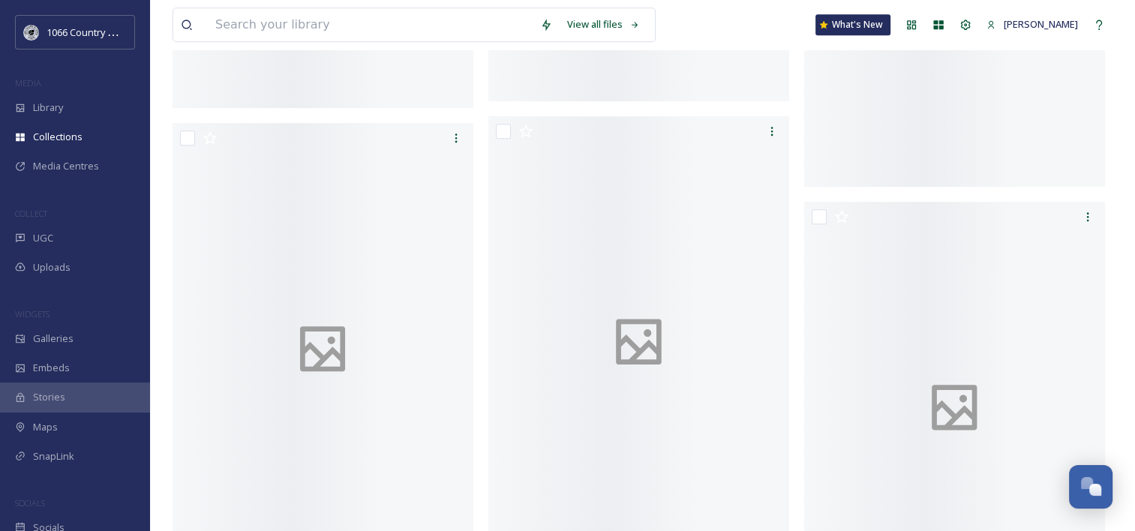
scroll to position [0, 0]
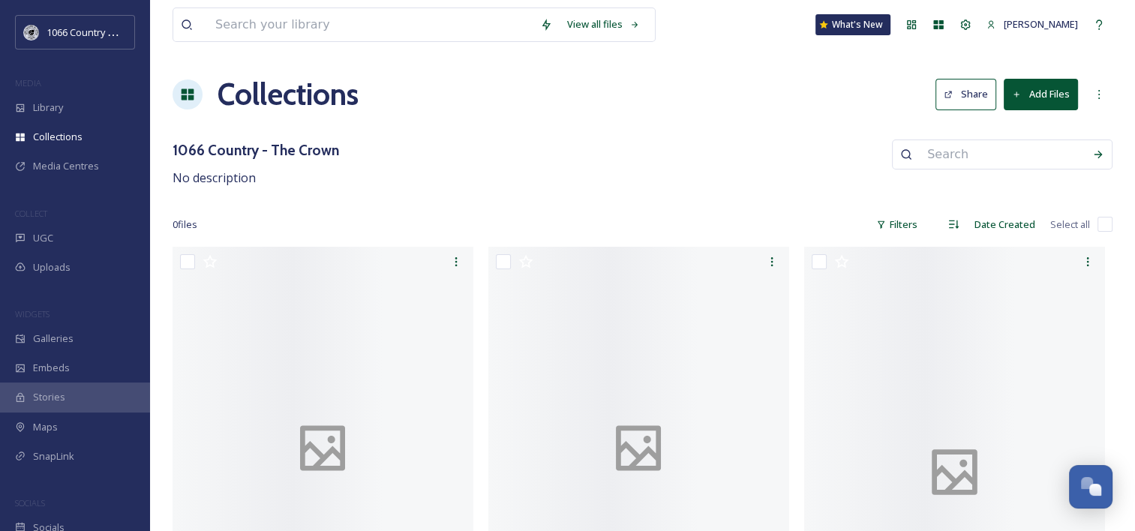
drag, startPoint x: 792, startPoint y: 315, endPoint x: 776, endPoint y: 77, distance: 238.5
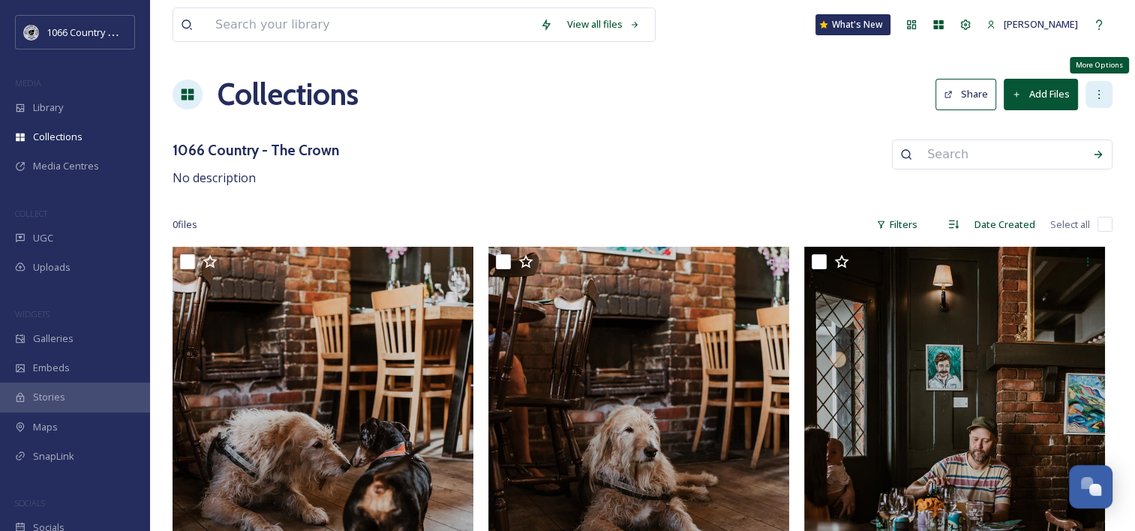
click at [1105, 95] on div "More Options" at bounding box center [1099, 94] width 27 height 27
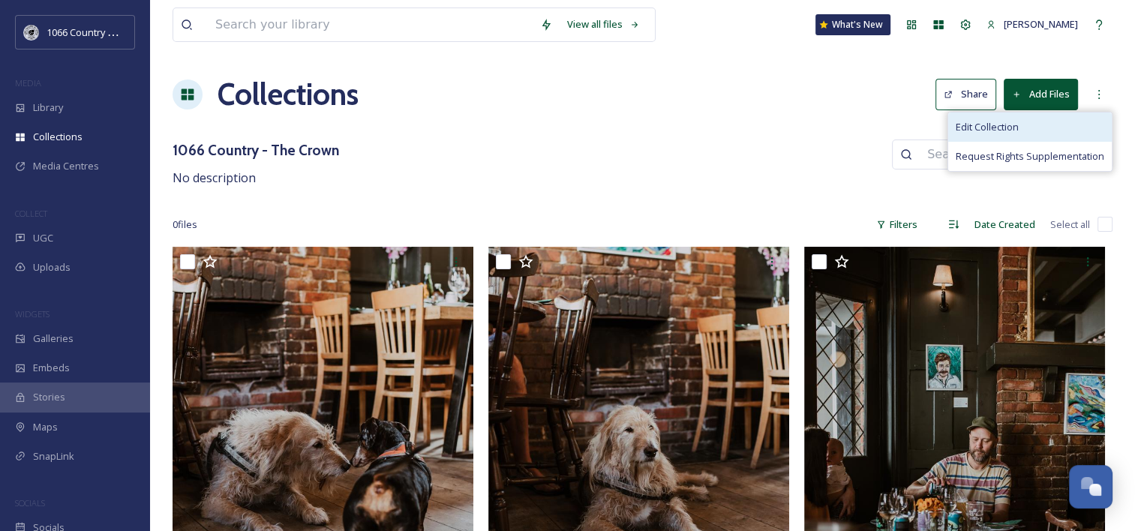
click at [1039, 128] on div "Edit Collection" at bounding box center [1031, 127] width 164 height 29
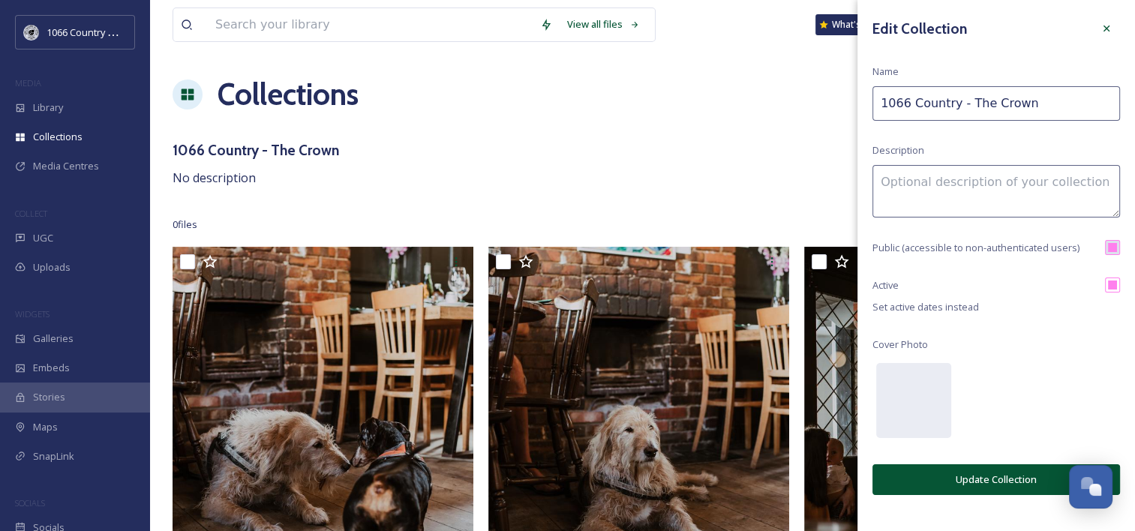
click at [940, 182] on textarea at bounding box center [997, 191] width 248 height 53
type textarea "Photo Credit: 1066 Country & [PERSON_NAME] Phtography"
click at [974, 487] on button "Update Collection" at bounding box center [997, 480] width 248 height 31
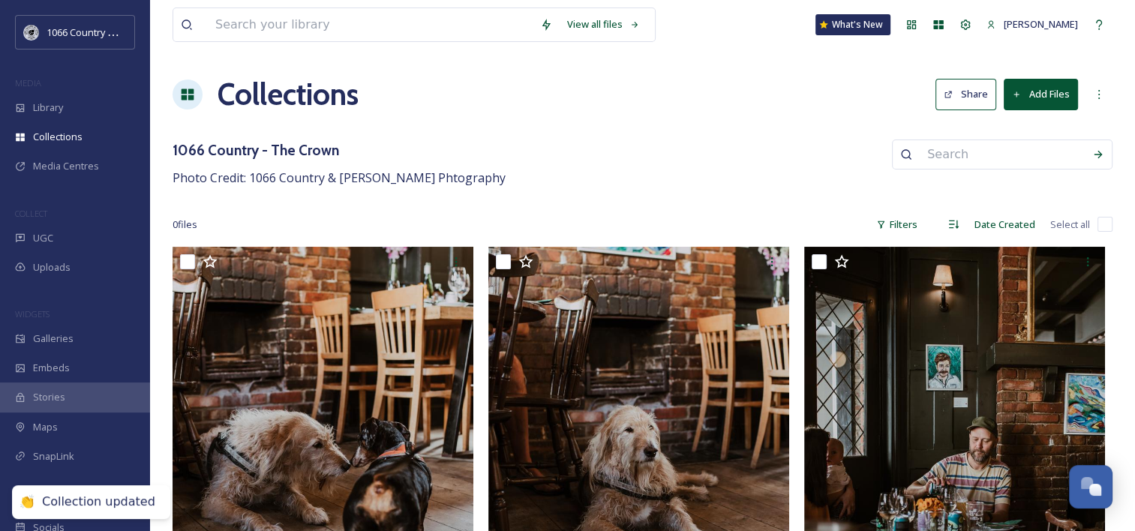
click at [574, 163] on div "1066 Country - The Crown Photo Credit: 1066 Country & [PERSON_NAME] Phtography" at bounding box center [643, 164] width 940 height 48
click at [964, 84] on button "Share" at bounding box center [966, 94] width 61 height 31
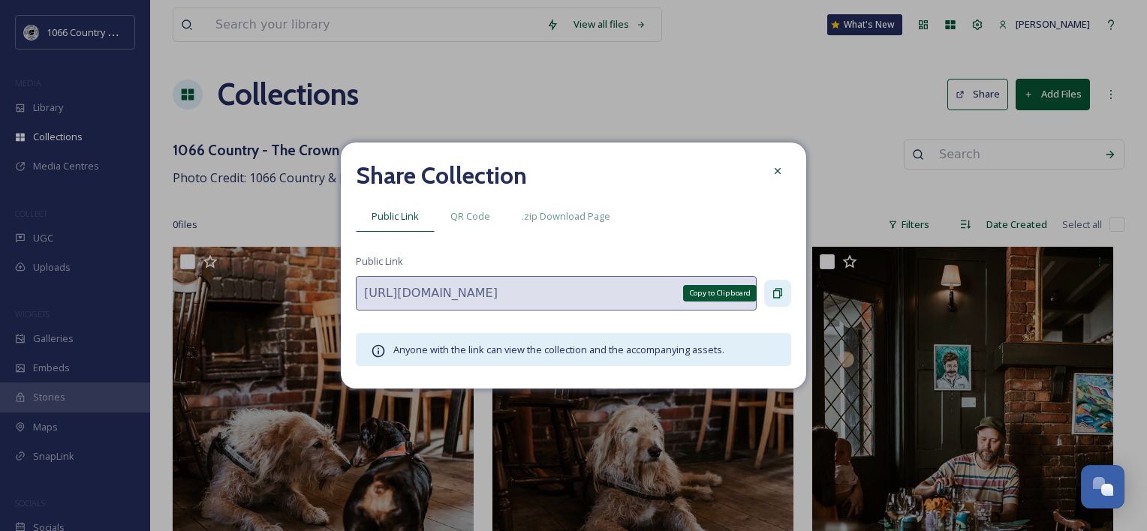
click at [778, 294] on icon at bounding box center [777, 293] width 12 height 12
